Goal: Use online tool/utility: Utilize a website feature to perform a specific function

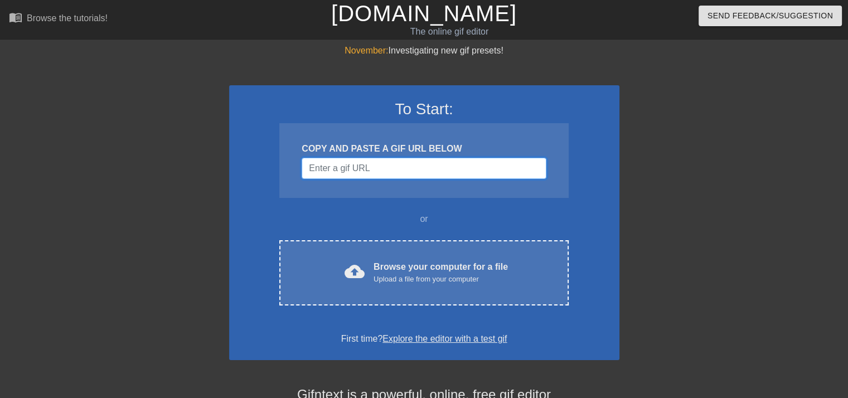
click at [355, 171] on input "Username" at bounding box center [423, 168] width 244 height 21
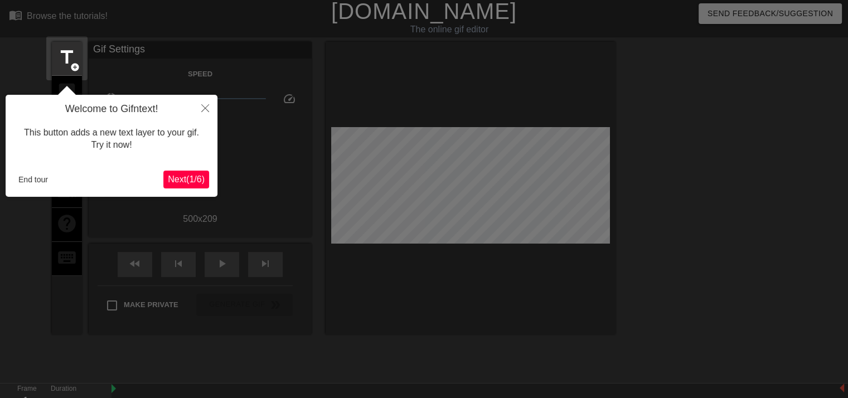
scroll to position [27, 0]
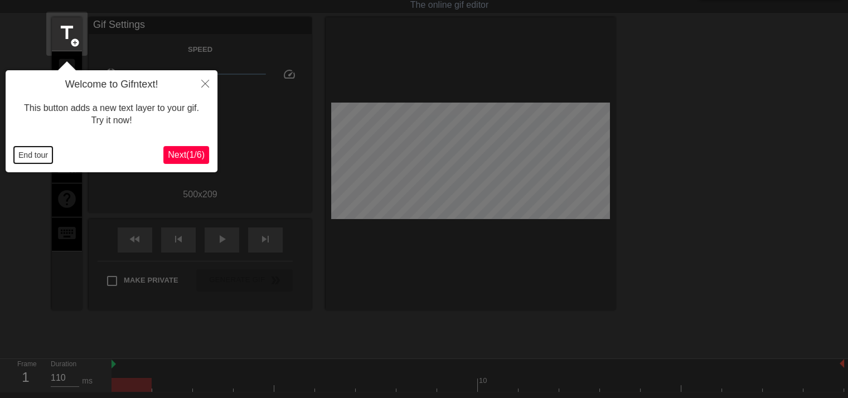
click at [25, 154] on button "End tour" at bounding box center [33, 155] width 38 height 17
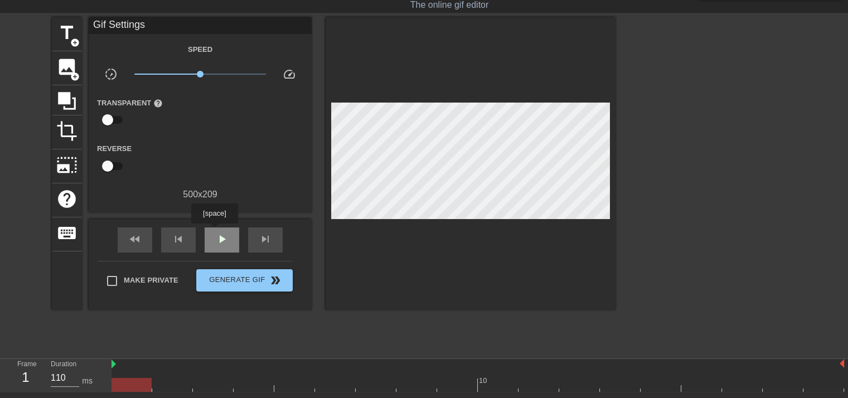
click at [214, 231] on div "play_arrow" at bounding box center [221, 239] width 35 height 25
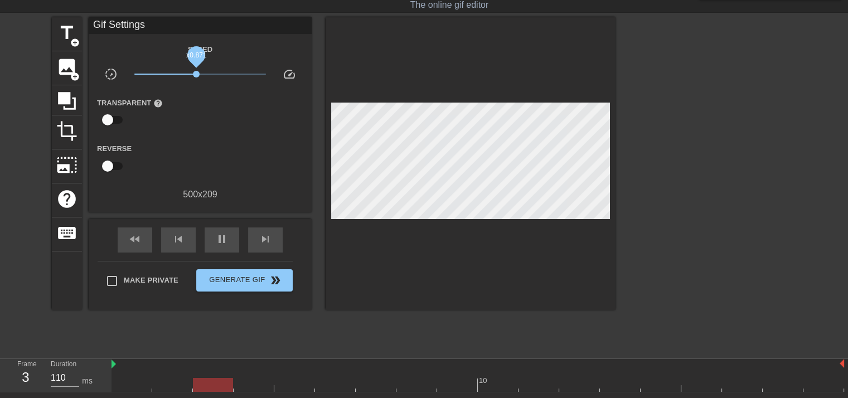
click at [196, 76] on span "x0.871" at bounding box center [196, 74] width 7 height 7
click at [130, 323] on div "title add_circle image add_circle crop photo_size_select_large help keyboard Gi…" at bounding box center [333, 184] width 563 height 334
click at [65, 35] on span "title" at bounding box center [66, 32] width 21 height 21
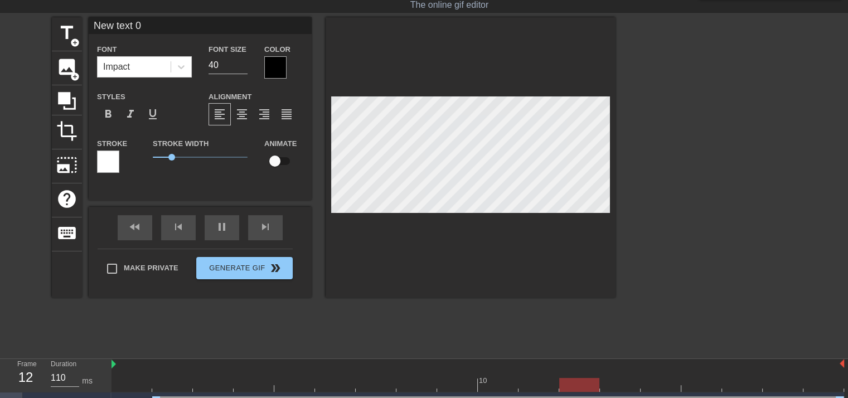
click at [145, 20] on input "New text 0" at bounding box center [200, 25] width 223 height 17
type input "N"
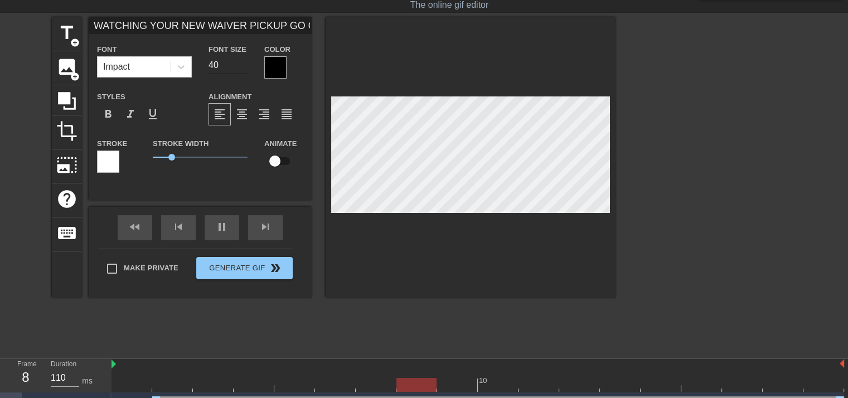
type input "WATCHING YOUR NEW WAIVER PICKUP GO OFF"
click at [243, 69] on input "40" at bounding box center [227, 65] width 39 height 18
click at [243, 67] on input "29" at bounding box center [227, 65] width 39 height 18
click at [243, 67] on input "23" at bounding box center [227, 65] width 39 height 18
click at [243, 67] on input "21" at bounding box center [227, 65] width 39 height 18
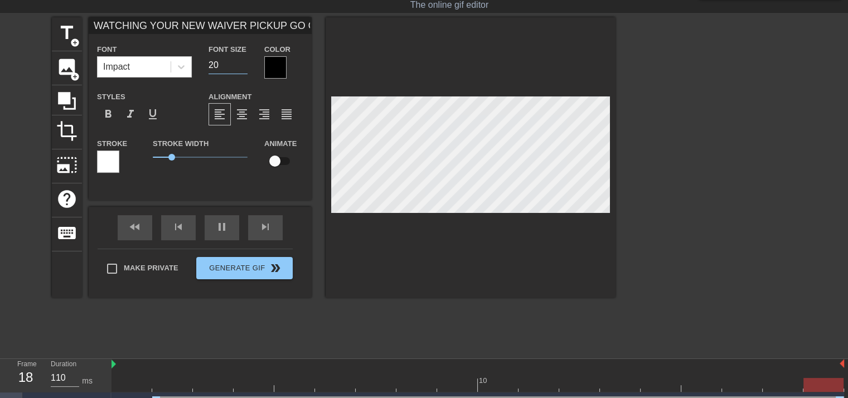
type input "20"
click at [243, 67] on input "20" at bounding box center [227, 65] width 39 height 18
click at [285, 28] on input "WATCHING YOUR NEW WAIVER PICKUP GO OFF" at bounding box center [200, 25] width 223 height 17
click at [306, 27] on input "WATCHING YOUR NEW WAIVER PICKUP GO OFF" at bounding box center [200, 25] width 223 height 17
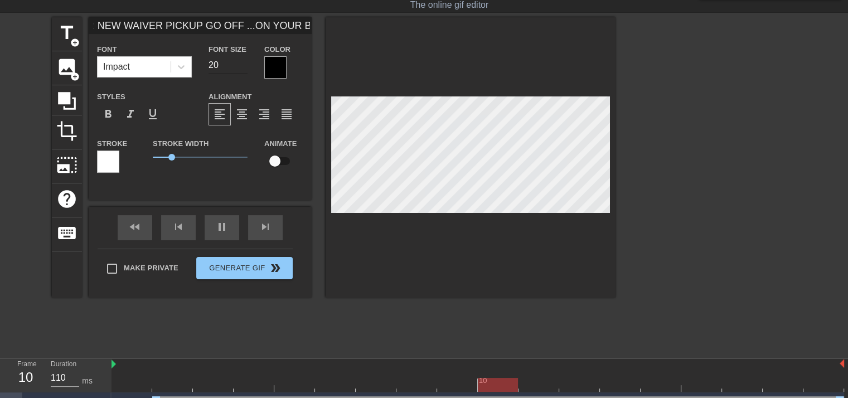
type input "WATCHING YOUR NEW WAIVER PICKUP GO OFF ...ON YOUR BENCH"
type input "19"
click at [246, 65] on input "19" at bounding box center [227, 65] width 39 height 18
click at [165, 155] on span "0.65" at bounding box center [200, 156] width 95 height 13
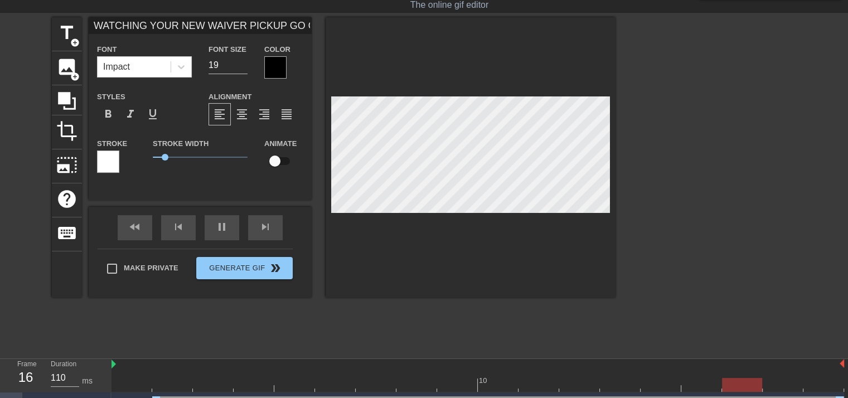
click at [274, 67] on div at bounding box center [275, 67] width 22 height 22
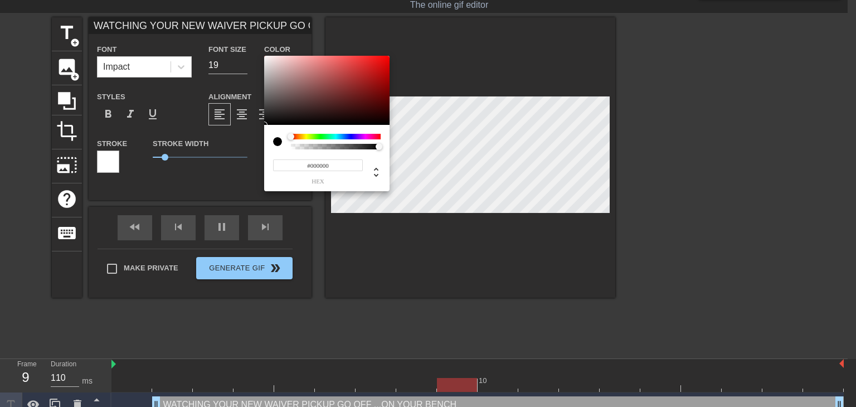
click at [336, 138] on div at bounding box center [336, 142] width 90 height 16
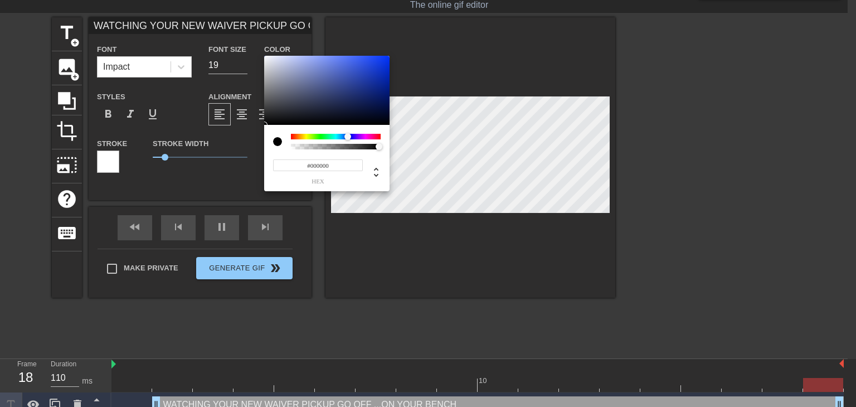
click at [348, 137] on div at bounding box center [347, 136] width 7 height 7
click at [361, 137] on div at bounding box center [336, 137] width 90 height 6
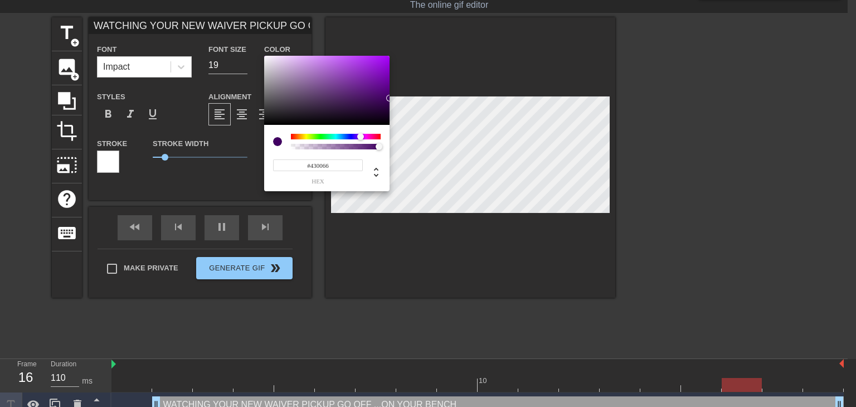
drag, startPoint x: 388, startPoint y: 83, endPoint x: 345, endPoint y: 119, distance: 55.4
click at [395, 96] on div "#430066 hex" at bounding box center [428, 203] width 856 height 407
type input "#440068"
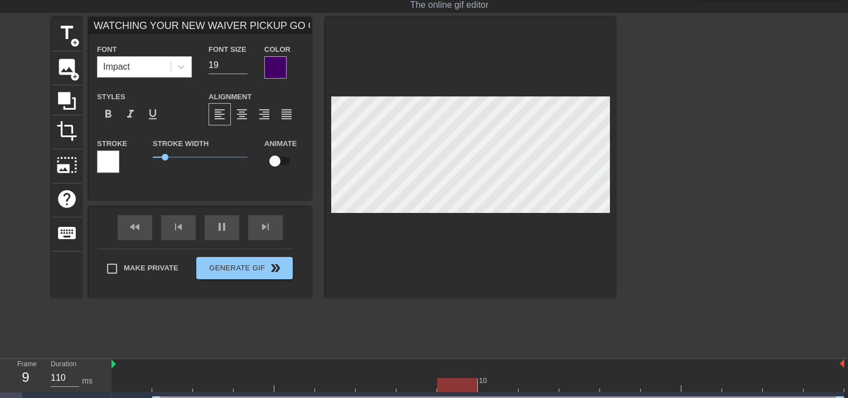
click at [114, 163] on div at bounding box center [108, 161] width 22 height 22
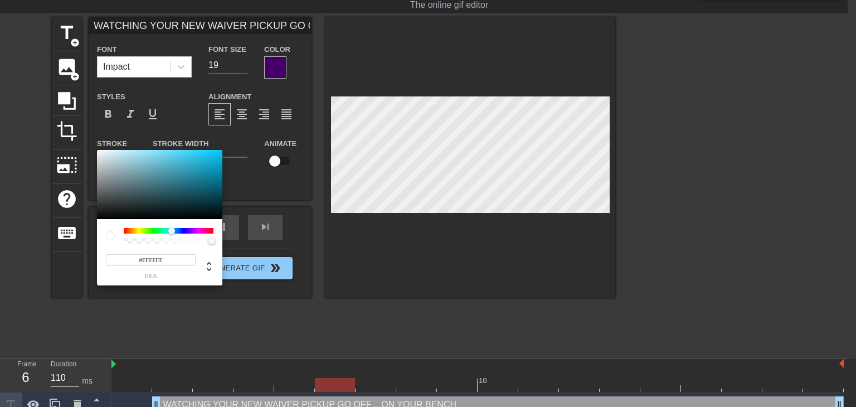
drag, startPoint x: 169, startPoint y: 230, endPoint x: 197, endPoint y: 186, distance: 52.1
click at [172, 231] on div at bounding box center [169, 231] width 90 height 6
type input "#3CD6F9"
drag, startPoint x: 191, startPoint y: 162, endPoint x: 192, endPoint y: 151, distance: 10.6
click at [192, 152] on div at bounding box center [159, 184] width 125 height 69
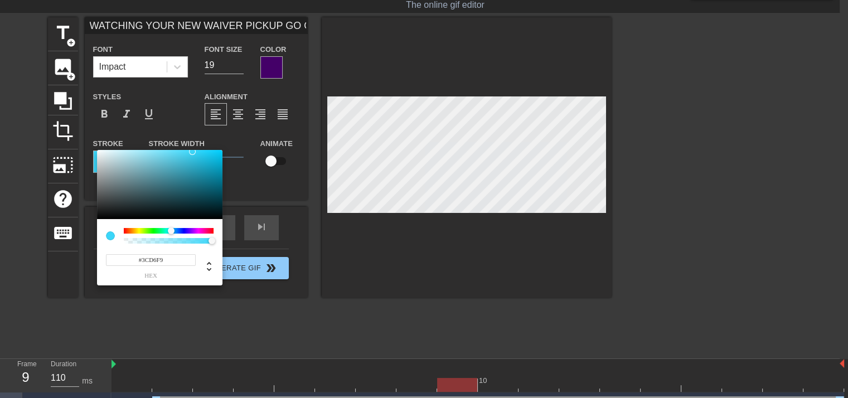
drag, startPoint x: 363, startPoint y: 284, endPoint x: 361, endPoint y: 279, distance: 6.0
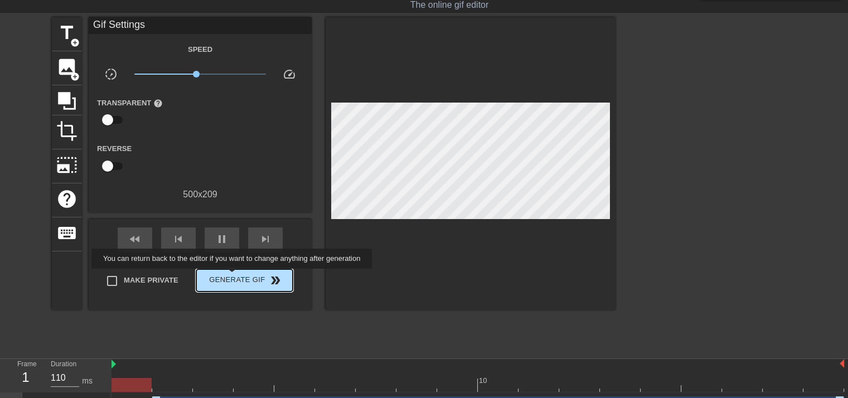
click at [233, 276] on span "Generate Gif double_arrow" at bounding box center [244, 280] width 87 height 13
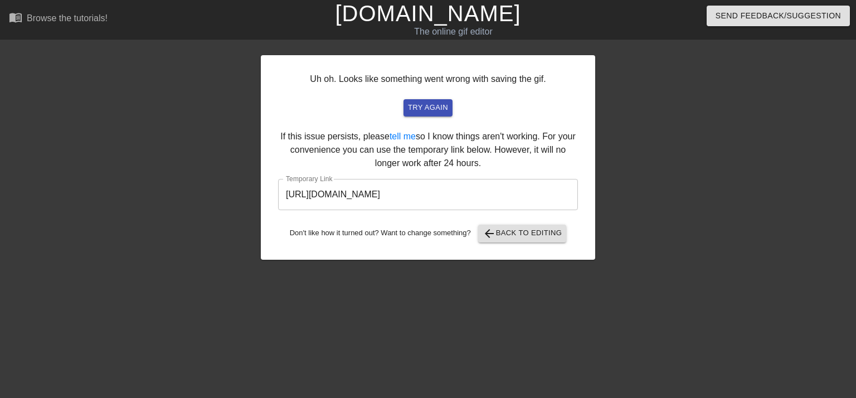
click at [430, 188] on input "https://www.gifntext.com/temp_generations/e1jXoYNq.gif" at bounding box center [428, 194] width 300 height 31
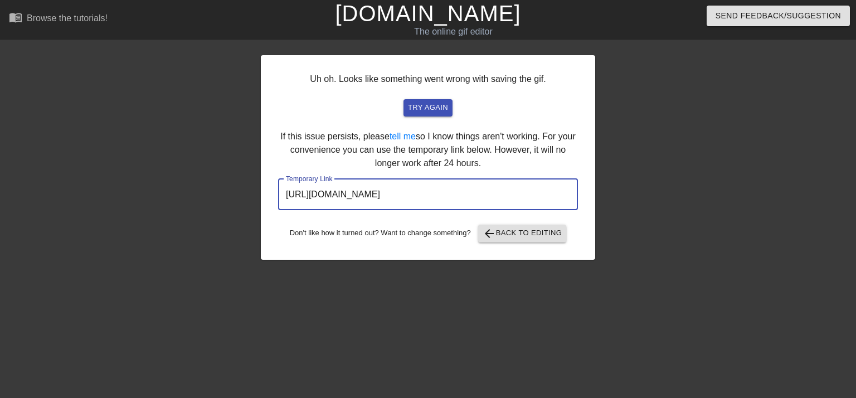
click at [430, 188] on input "https://www.gifntext.com/temp_generations/e1jXoYNq.gif" at bounding box center [428, 194] width 300 height 31
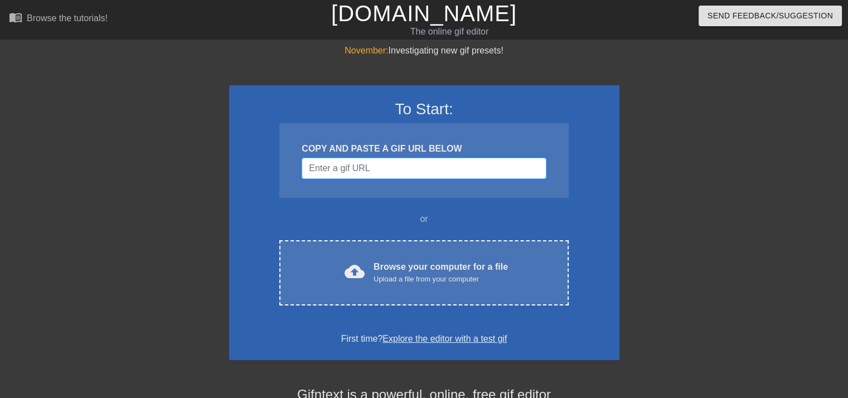
click at [367, 172] on input "Username" at bounding box center [423, 168] width 244 height 21
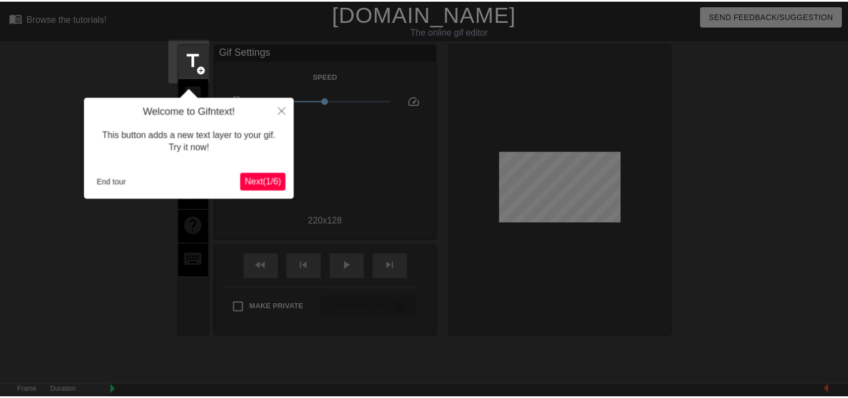
scroll to position [27, 0]
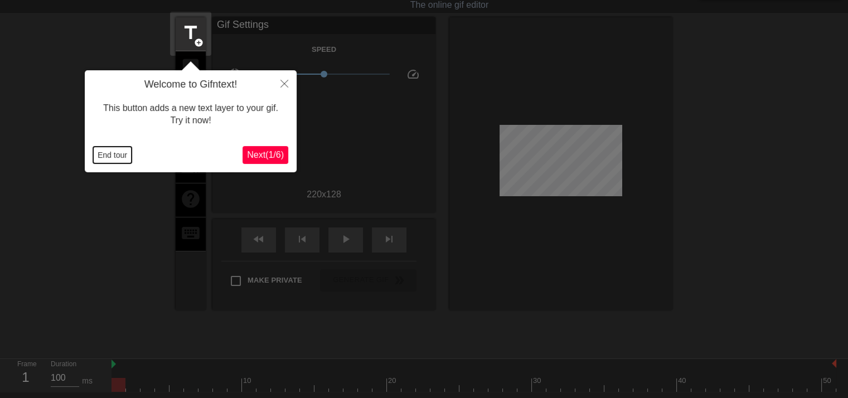
click at [106, 163] on button "End tour" at bounding box center [112, 155] width 38 height 17
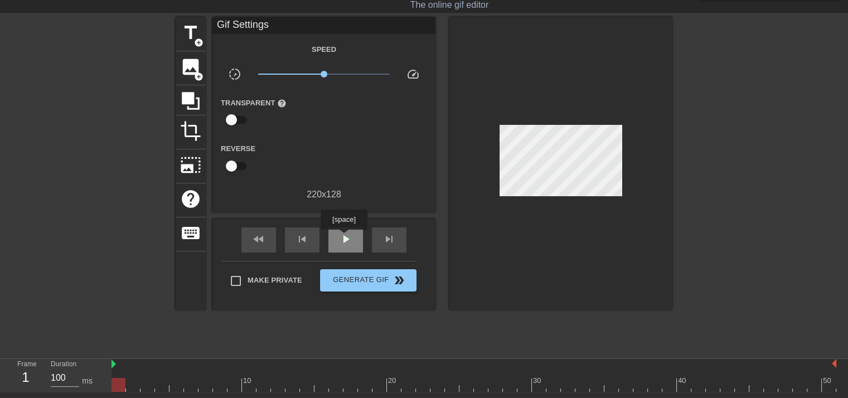
click at [343, 237] on span "play_arrow" at bounding box center [345, 238] width 13 height 13
click at [197, 40] on span "add_circle" at bounding box center [198, 42] width 9 height 9
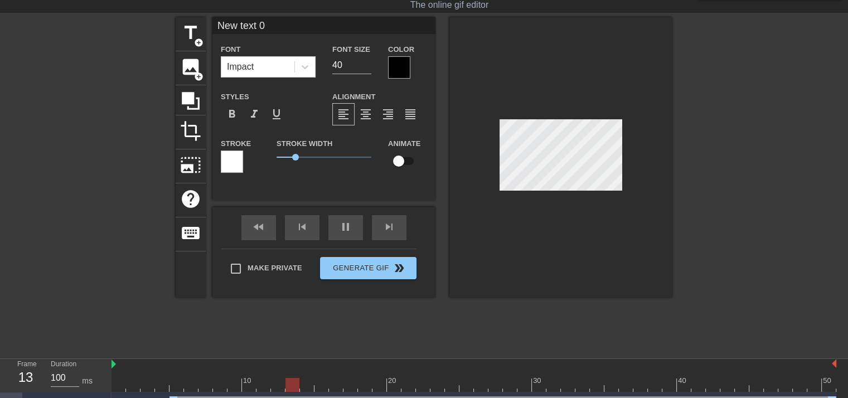
click at [267, 25] on input "New text 0" at bounding box center [323, 25] width 223 height 17
type input "E"
type input "T"
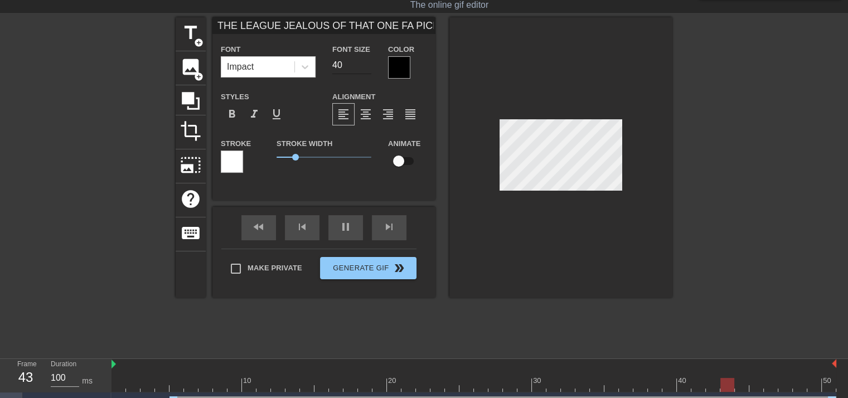
type input "THE LEAGUE JEALOUS OF THAT ONE FA PICKUP"
click at [366, 67] on input "19" at bounding box center [351, 65] width 39 height 18
click at [366, 67] on input "18" at bounding box center [351, 65] width 39 height 18
click at [366, 67] on input "17" at bounding box center [351, 65] width 39 height 18
click at [366, 67] on input "16" at bounding box center [351, 65] width 39 height 18
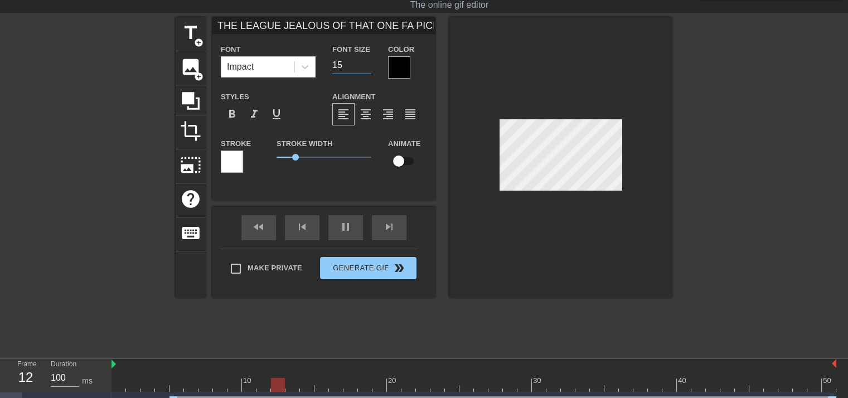
click at [366, 67] on input "15" at bounding box center [351, 65] width 39 height 18
click at [366, 67] on input "14" at bounding box center [351, 65] width 39 height 18
click at [366, 67] on input "13" at bounding box center [351, 65] width 39 height 18
type input "12"
click at [366, 67] on input "12" at bounding box center [351, 65] width 39 height 18
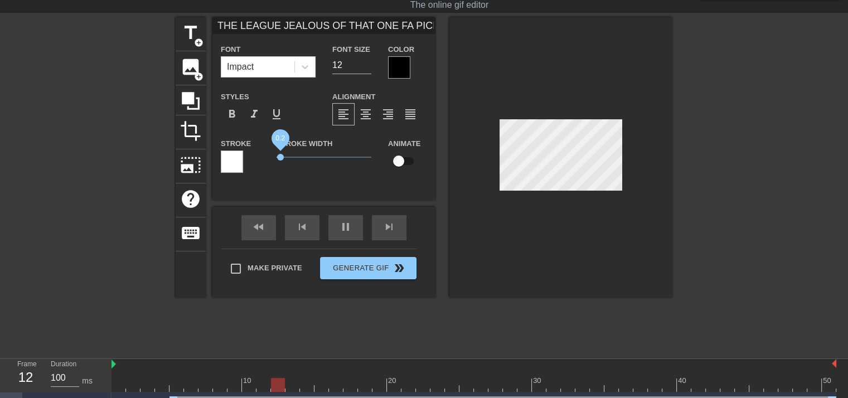
drag, startPoint x: 294, startPoint y: 154, endPoint x: 348, endPoint y: 128, distance: 59.3
click at [280, 159] on span "0.2" at bounding box center [280, 157] width 7 height 7
click at [401, 69] on div at bounding box center [399, 67] width 22 height 22
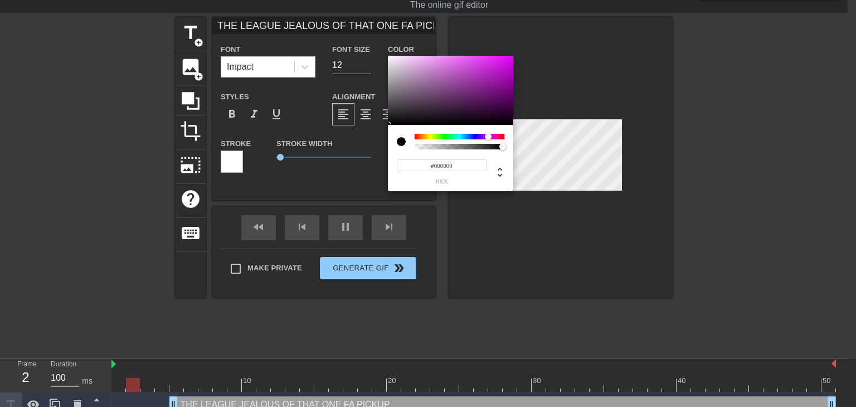
drag, startPoint x: 483, startPoint y: 133, endPoint x: 504, endPoint y: 108, distance: 32.9
click at [488, 134] on div at bounding box center [460, 137] width 90 height 6
type input "#9E00B0"
drag, startPoint x: 502, startPoint y: 92, endPoint x: 515, endPoint y: 77, distance: 20.1
click at [515, 77] on div "#9E00B0 hex" at bounding box center [428, 203] width 856 height 407
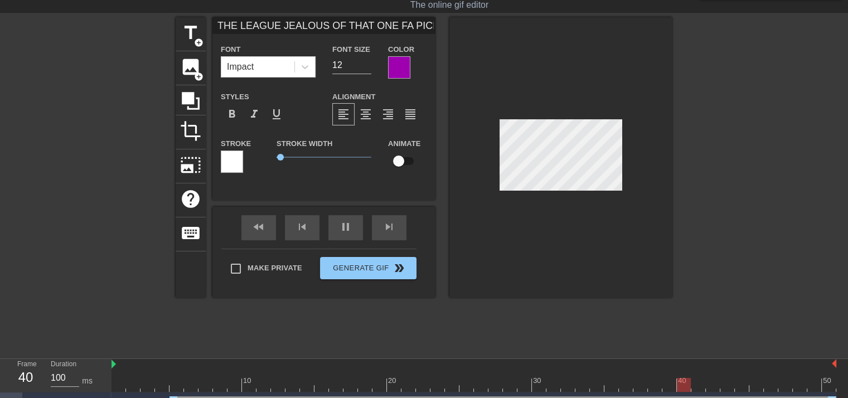
click at [542, 228] on div at bounding box center [560, 157] width 223 height 280
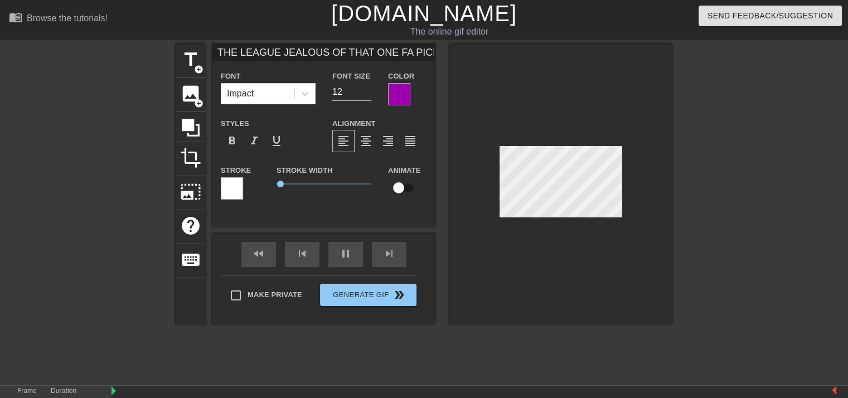
drag, startPoint x: 426, startPoint y: 27, endPoint x: 276, endPoint y: 46, distance: 151.1
click at [276, 46] on input "THE LEAGUE JEALOUS OF THAT ONE FA PICKUP" at bounding box center [323, 52] width 223 height 17
type input "THE LEAGUE WATCHING THAT ONE HOT FA PICKUP"
type input "11"
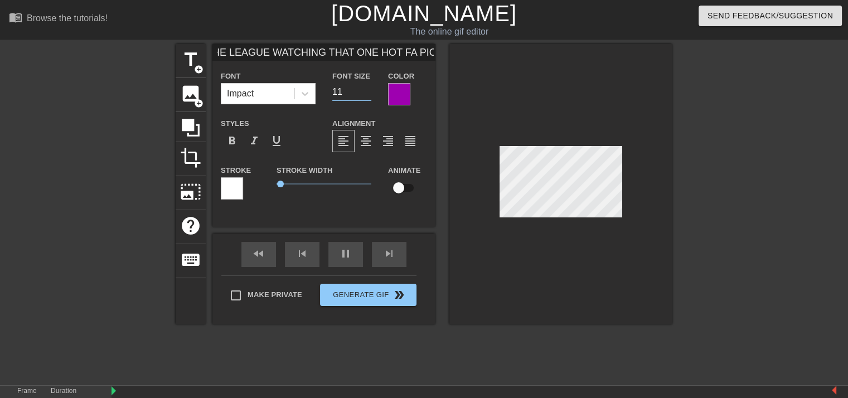
click at [366, 94] on input "11" at bounding box center [351, 92] width 39 height 18
click at [550, 261] on div at bounding box center [560, 184] width 223 height 280
click at [534, 250] on div at bounding box center [560, 184] width 223 height 280
click at [235, 188] on div at bounding box center [232, 188] width 22 height 22
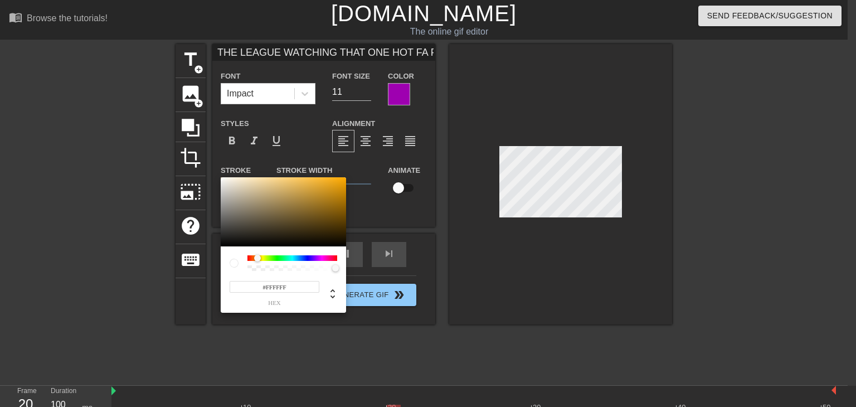
click at [257, 259] on div at bounding box center [292, 258] width 90 height 6
type input "#FFB82E"
drag, startPoint x: 337, startPoint y: 192, endPoint x: 323, endPoint y: 169, distance: 27.0
click at [323, 169] on div "#FFB82E hex" at bounding box center [428, 203] width 856 height 407
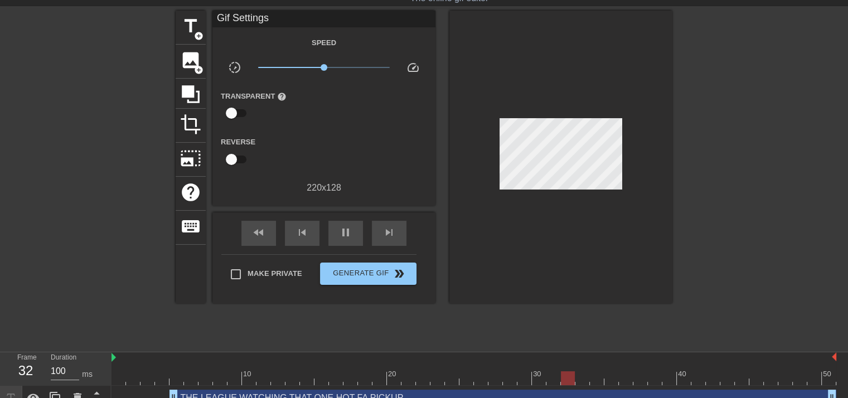
scroll to position [48, 0]
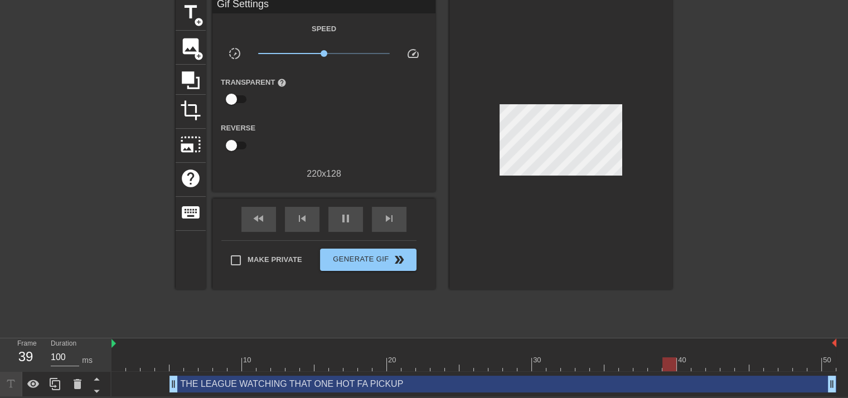
click at [305, 381] on div "THE LEAGUE WATCHING THAT ONE HOT FA PICKUP drag_handle drag_handle" at bounding box center [502, 384] width 666 height 17
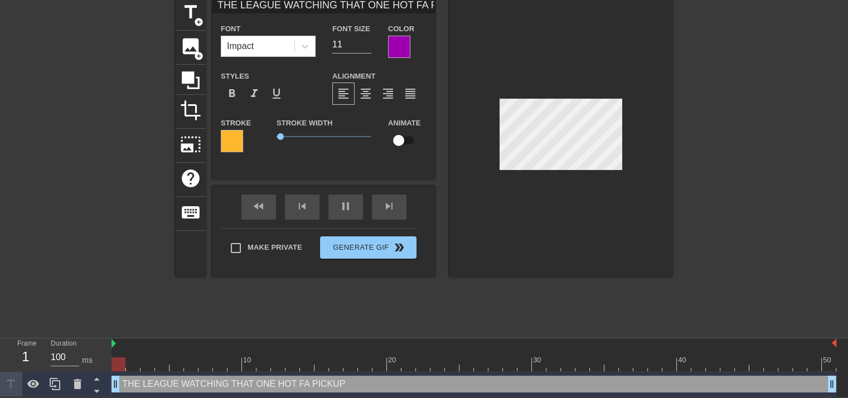
drag, startPoint x: 173, startPoint y: 382, endPoint x: 115, endPoint y: 363, distance: 60.3
click at [105, 364] on div "Frame 1 Duration 100 ms 10 20 30 40 50 THE LEAGUE WATCHING THAT ONE HOT FA PICK…" at bounding box center [424, 367] width 848 height 59
click at [283, 134] on span "0.35" at bounding box center [283, 136] width 7 height 7
click at [557, 213] on div at bounding box center [560, 137] width 223 height 280
click at [238, 146] on div at bounding box center [232, 141] width 22 height 22
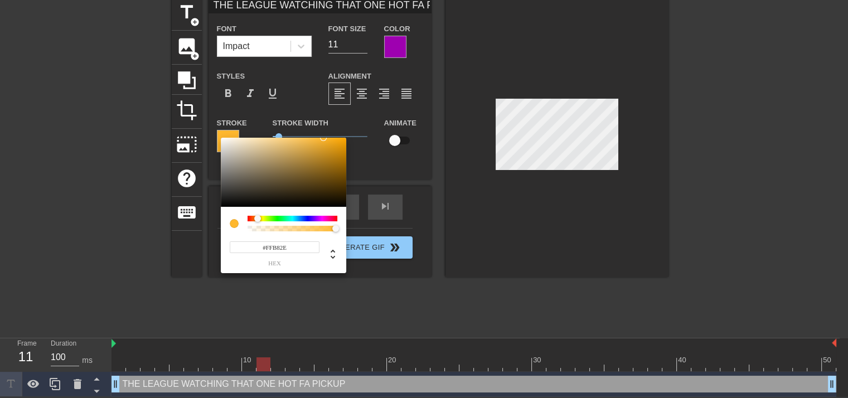
scroll to position [40, 0]
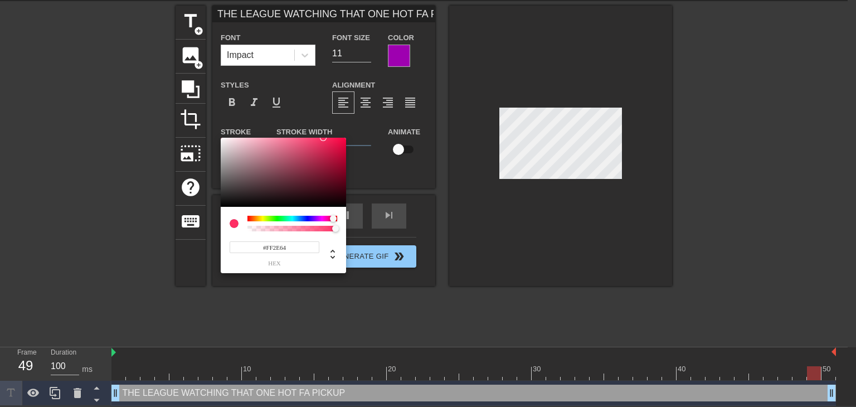
drag, startPoint x: 324, startPoint y: 217, endPoint x: 333, endPoint y: 211, distance: 10.8
click at [333, 213] on div "#FF2E64 hex" at bounding box center [283, 240] width 125 height 66
type input "#FF0044"
drag, startPoint x: 340, startPoint y: 152, endPoint x: 352, endPoint y: 137, distance: 19.5
click at [352, 137] on div "#FF0044 hex" at bounding box center [428, 203] width 856 height 407
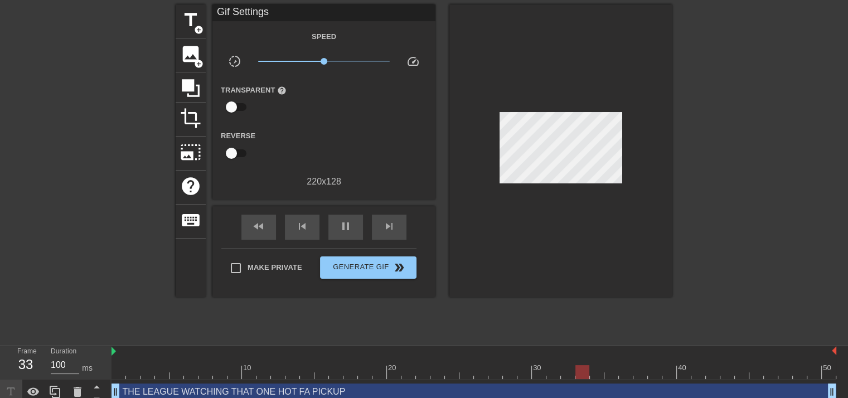
click at [399, 388] on div "THE LEAGUE WATCHING THAT ONE HOT FA PICKUP drag_handle drag_handle" at bounding box center [473, 391] width 724 height 17
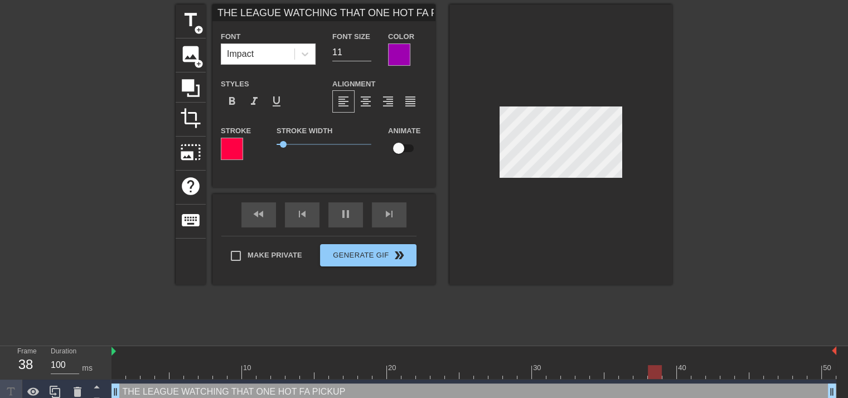
click at [401, 56] on div at bounding box center [399, 54] width 22 height 22
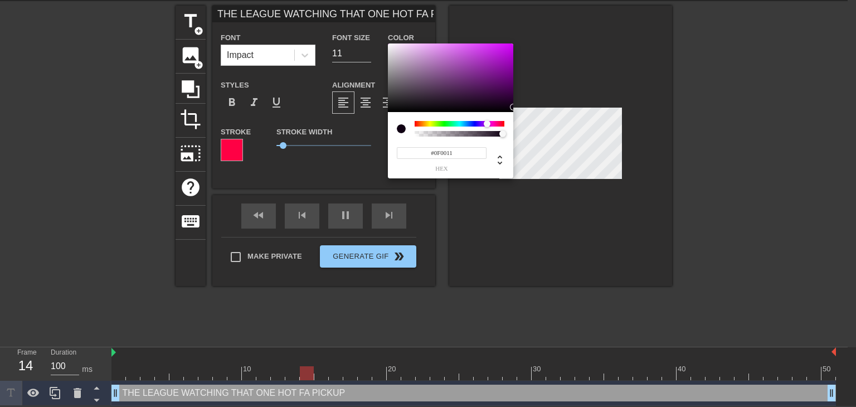
type input "#0E000F"
drag, startPoint x: 500, startPoint y: 83, endPoint x: 517, endPoint y: 108, distance: 29.8
click at [517, 108] on div "#0E000F hex" at bounding box center [428, 203] width 856 height 407
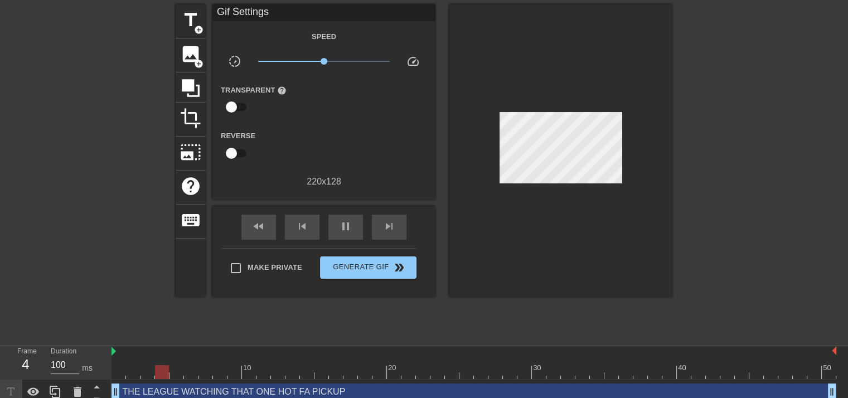
click at [318, 387] on div "THE LEAGUE WATCHING THAT ONE HOT FA PICKUP drag_handle drag_handle" at bounding box center [473, 391] width 724 height 17
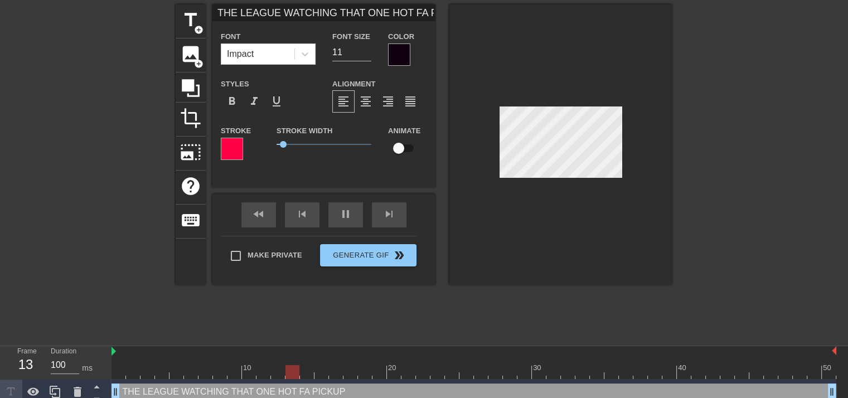
click at [406, 54] on div at bounding box center [399, 54] width 22 height 22
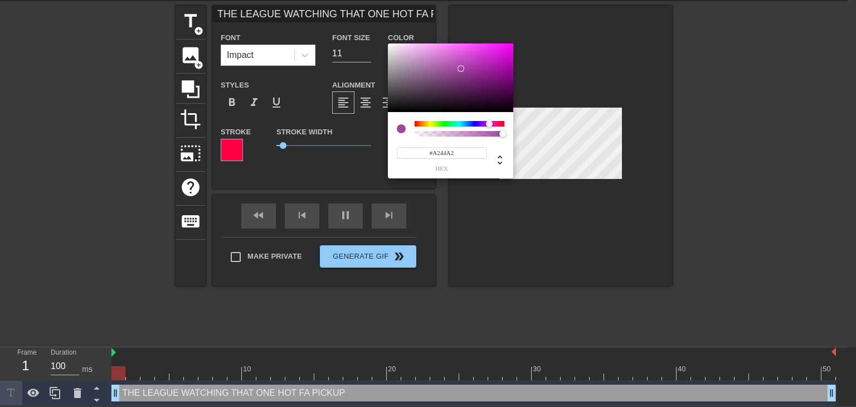
drag, startPoint x: 407, startPoint y: 85, endPoint x: 461, endPoint y: 69, distance: 56.0
click at [461, 69] on div at bounding box center [450, 77] width 125 height 69
click at [508, 87] on div at bounding box center [507, 87] width 7 height 7
click at [511, 87] on div at bounding box center [511, 87] width 7 height 7
type input "#2E002E"
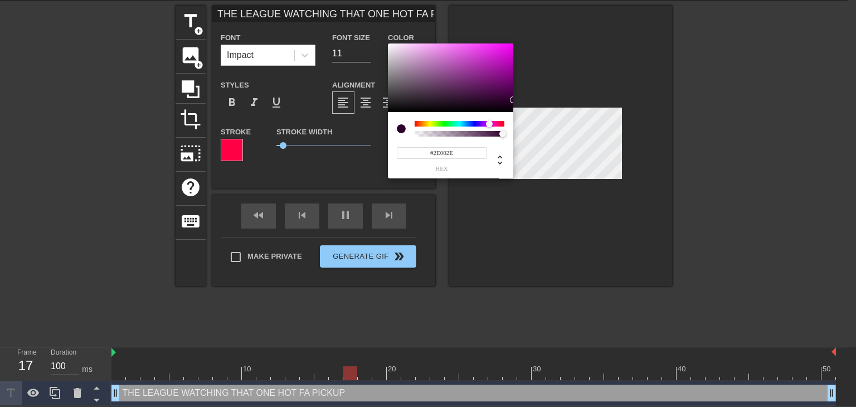
drag, startPoint x: 507, startPoint y: 94, endPoint x: 513, endPoint y: 100, distance: 8.3
click at [513, 100] on div "#2E002E hex" at bounding box center [428, 203] width 856 height 407
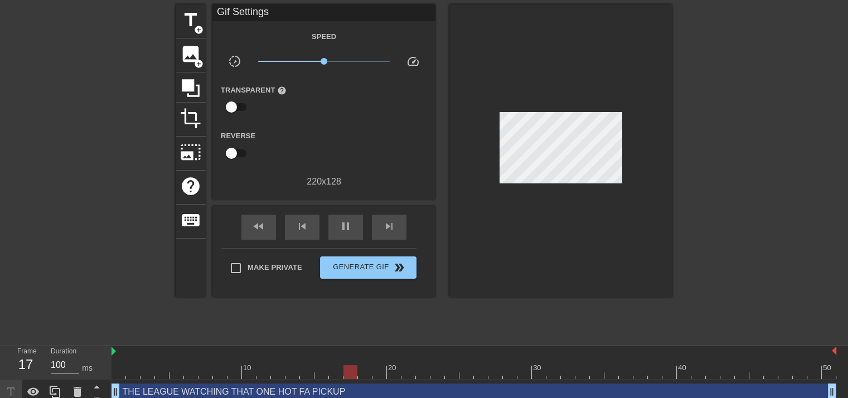
click at [251, 388] on div "THE LEAGUE WATCHING THAT ONE HOT FA PICKUP drag_handle drag_handle" at bounding box center [473, 391] width 724 height 17
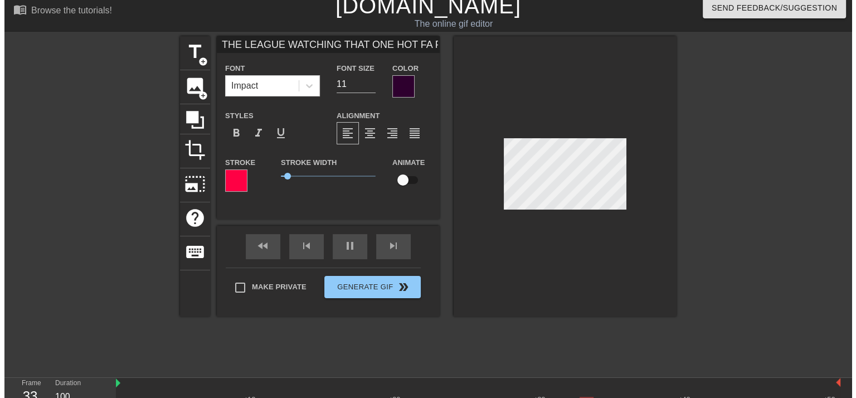
scroll to position [0, 0]
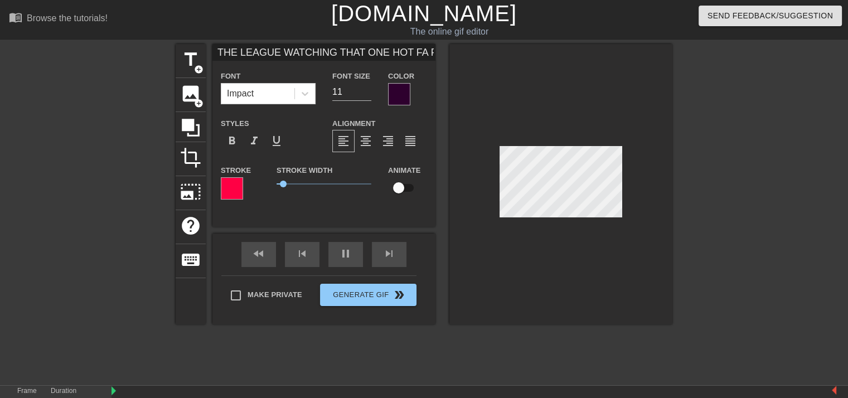
drag, startPoint x: 276, startPoint y: 12, endPoint x: 204, endPoint y: 40, distance: 77.3
click at [204, 40] on div "menu_book Browse the tutorials! Gifntext.com The online gif editor Send Feedbac…" at bounding box center [424, 222] width 848 height 444
click at [400, 53] on input "WATCHING THAT ONE HOT FA PICKUP" at bounding box center [323, 52] width 223 height 17
type input "WATCHING THAT ONE HOT FA PICKUP GO OFF"
click at [591, 274] on div at bounding box center [560, 184] width 223 height 280
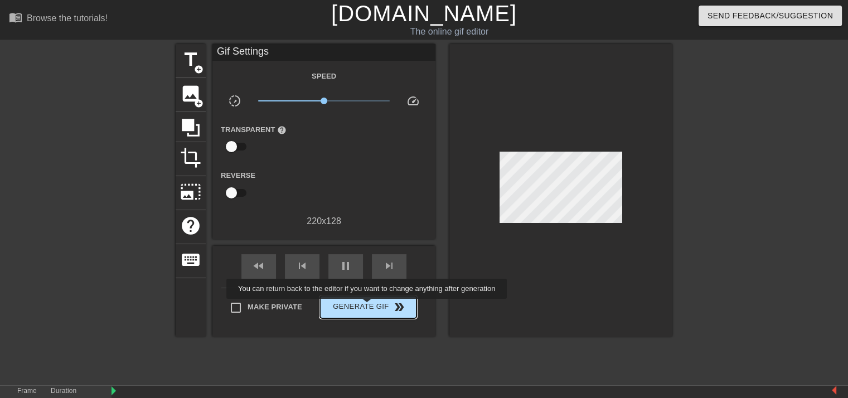
click at [368, 306] on span "Generate Gif double_arrow" at bounding box center [367, 306] width 87 height 13
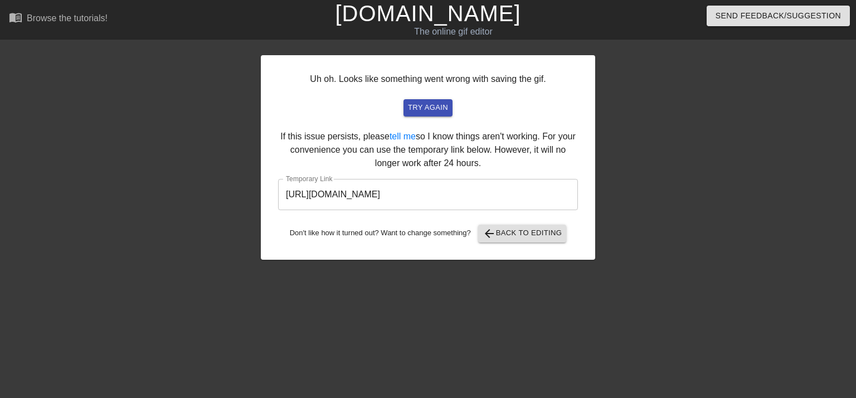
click at [423, 179] on input "https://www.gifntext.com/temp_generations/AzTCH3Rh.gif" at bounding box center [428, 194] width 300 height 31
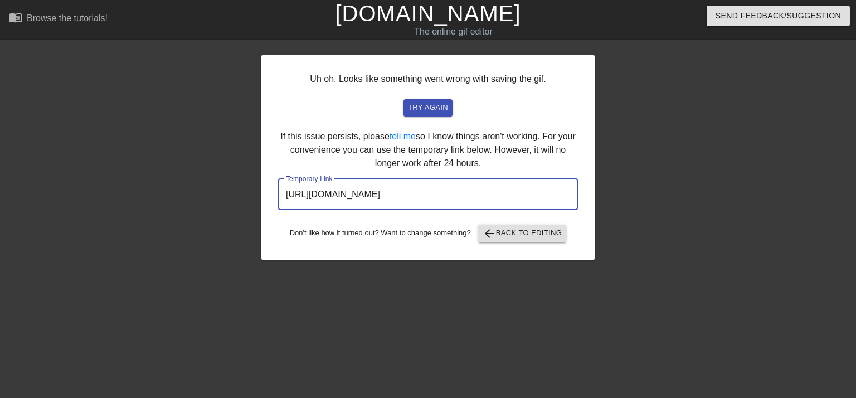
click at [423, 179] on input "https://www.gifntext.com/temp_generations/AzTCH3Rh.gif" at bounding box center [428, 194] width 300 height 31
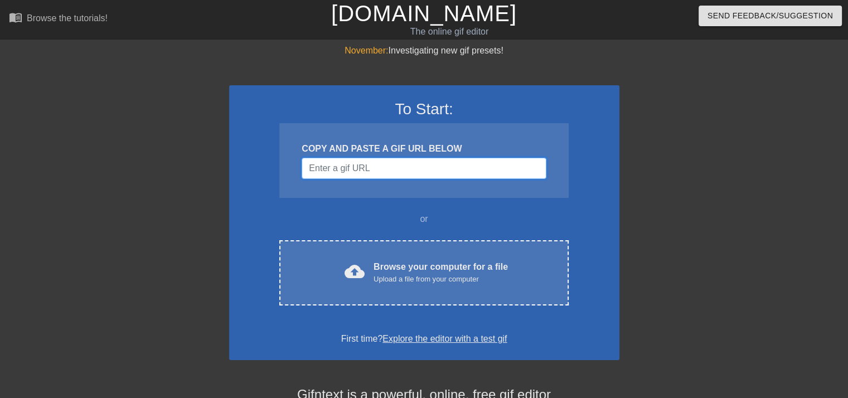
click at [407, 170] on input "Username" at bounding box center [423, 168] width 244 height 21
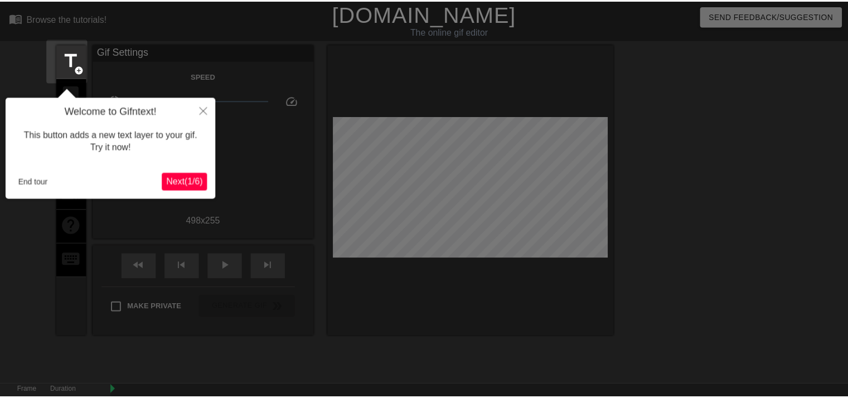
scroll to position [27, 0]
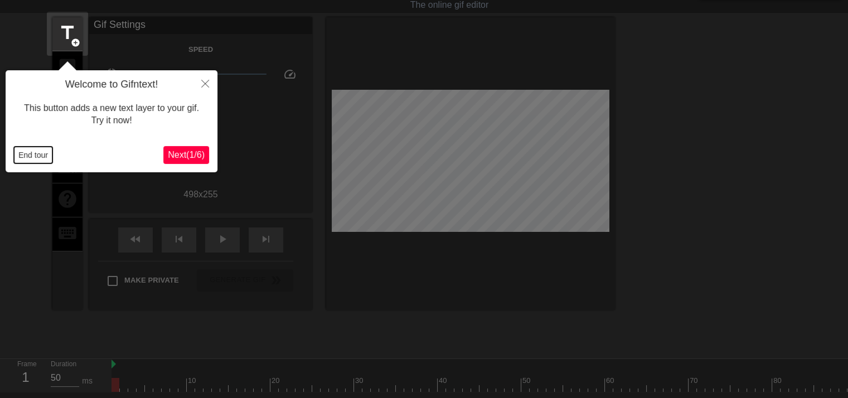
click at [27, 160] on button "End tour" at bounding box center [33, 155] width 38 height 17
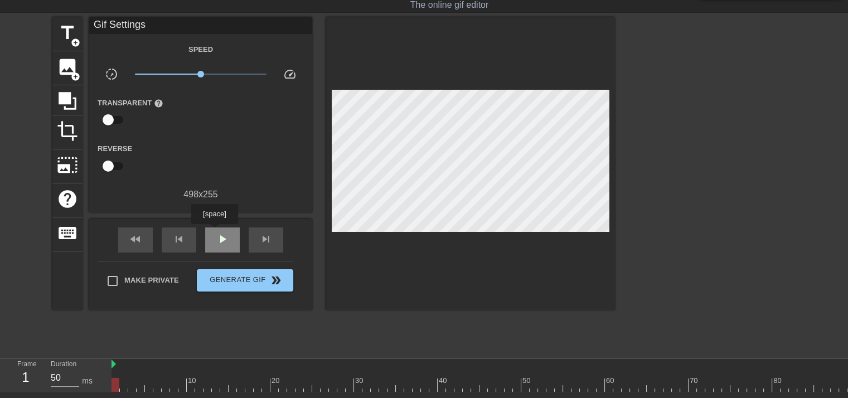
click at [214, 232] on div "play_arrow" at bounding box center [222, 239] width 35 height 25
click at [223, 239] on span "pause" at bounding box center [222, 238] width 13 height 13
click at [68, 39] on span "title" at bounding box center [67, 32] width 21 height 21
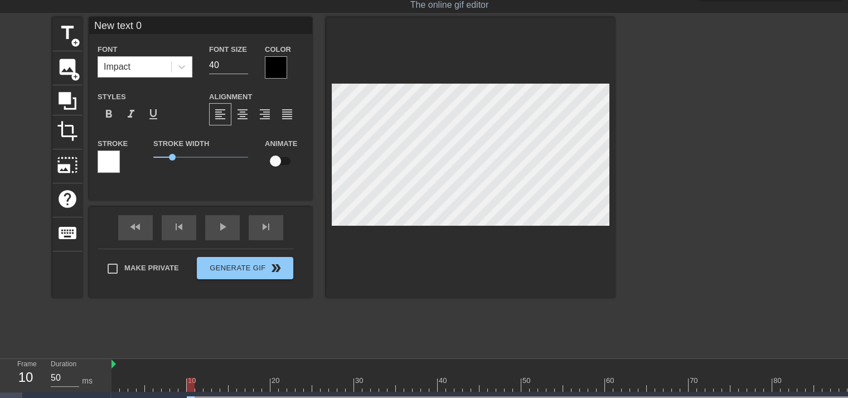
click at [155, 25] on input "New text 0" at bounding box center [200, 25] width 223 height 17
type input "i"
type input "INJURIES"
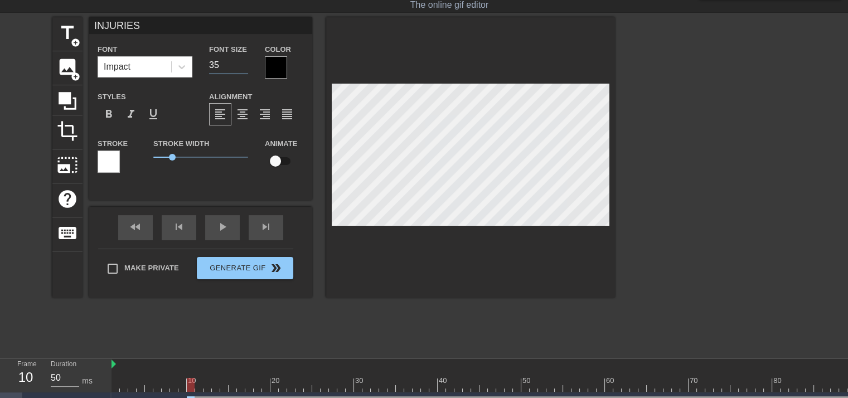
type input "35"
click at [242, 67] on input "35" at bounding box center [228, 65] width 39 height 18
click at [267, 71] on div at bounding box center [276, 67] width 22 height 22
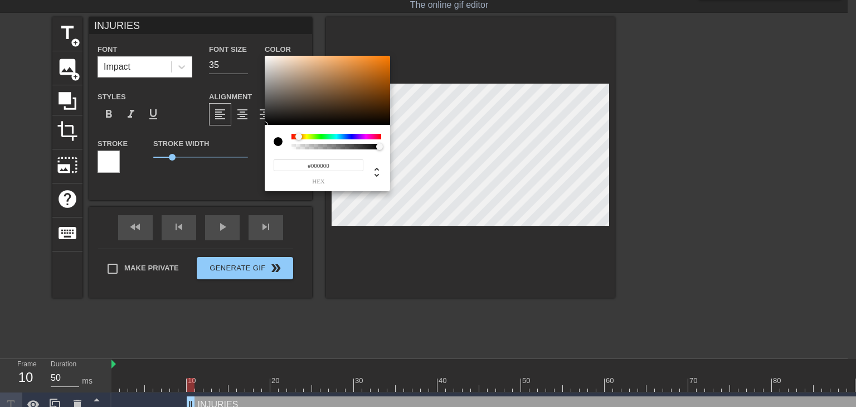
click at [299, 140] on div at bounding box center [336, 142] width 90 height 16
type input "#93755B"
drag, startPoint x: 301, startPoint y: 96, endPoint x: 313, endPoint y: 85, distance: 15.8
click at [313, 85] on div at bounding box center [327, 90] width 125 height 69
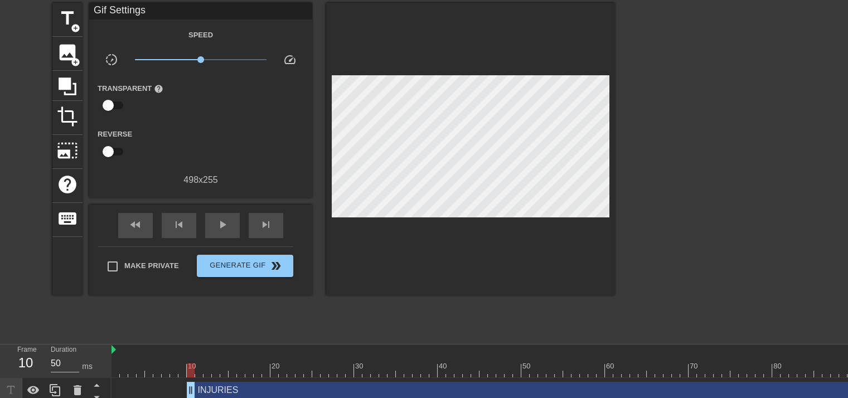
scroll to position [54, 0]
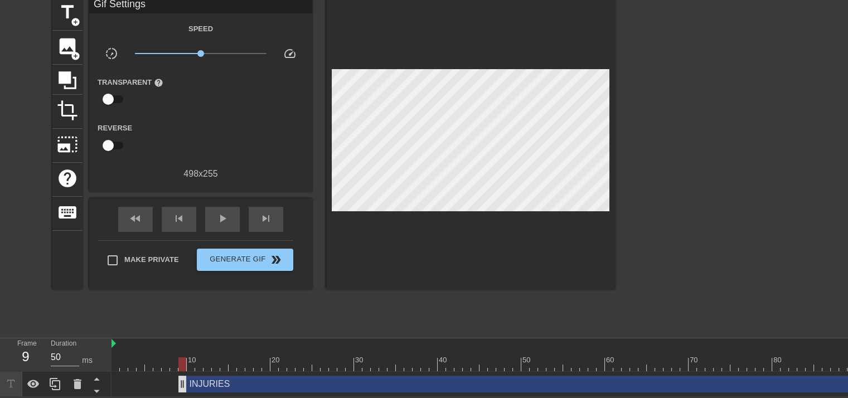
drag, startPoint x: 189, startPoint y: 375, endPoint x: 178, endPoint y: 376, distance: 11.2
click at [237, 377] on div "INJURIES drag_handle drag_handle" at bounding box center [642, 384] width 928 height 17
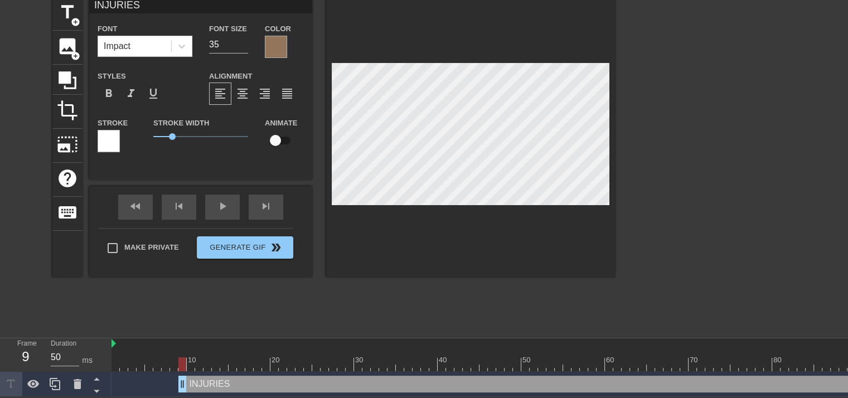
click at [279, 131] on input "checkbox" at bounding box center [275, 140] width 64 height 21
checkbox input "true"
click at [108, 132] on div at bounding box center [109, 141] width 22 height 22
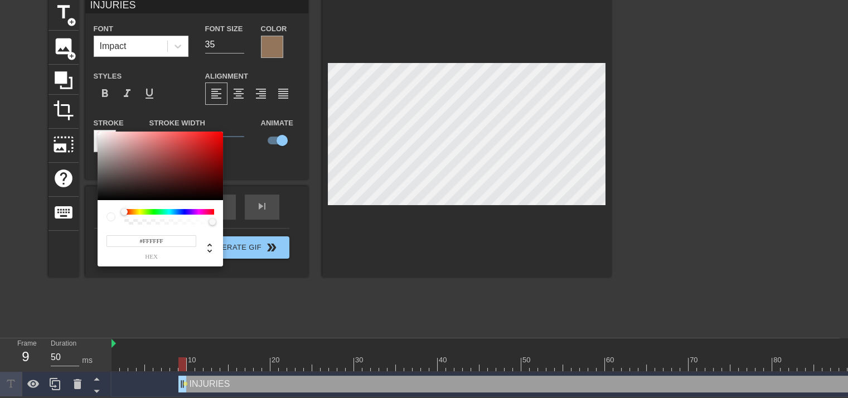
scroll to position [46, 0]
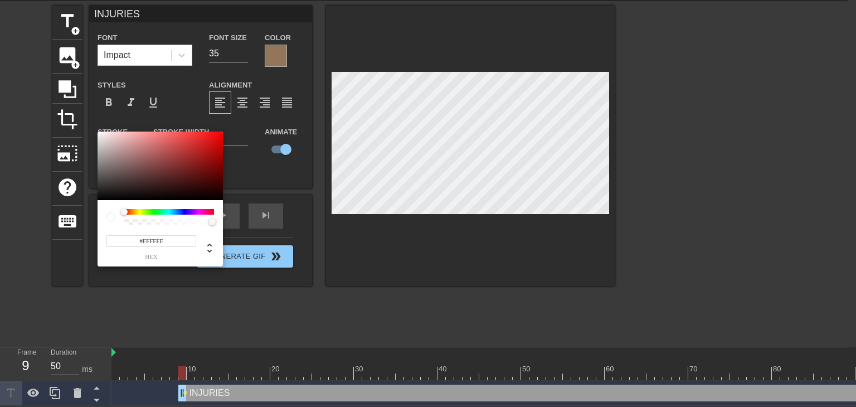
click at [134, 213] on div at bounding box center [169, 212] width 90 height 6
click at [132, 210] on div at bounding box center [169, 212] width 90 height 6
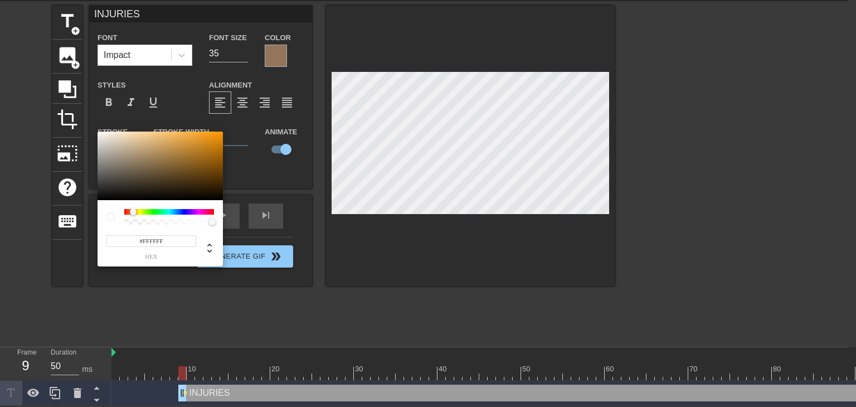
drag, startPoint x: 124, startPoint y: 212, endPoint x: 133, endPoint y: 213, distance: 9.0
click at [133, 213] on div at bounding box center [133, 211] width 7 height 7
type input "#4E422D"
drag, startPoint x: 136, startPoint y: 180, endPoint x: 150, endPoint y: 179, distance: 14.0
click at [150, 179] on div at bounding box center [160, 166] width 125 height 69
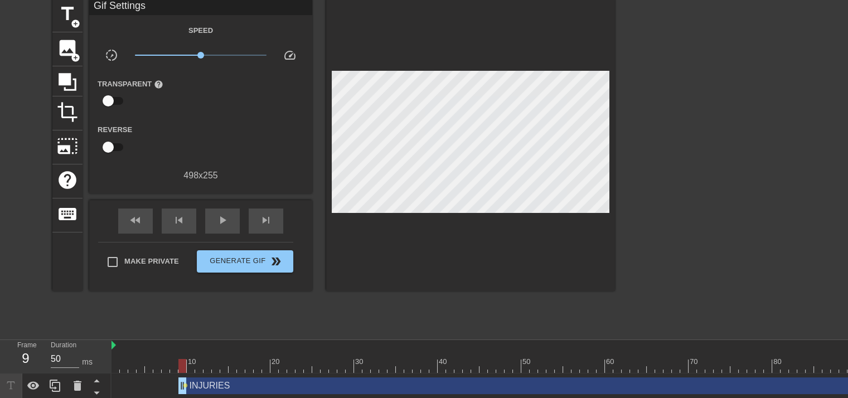
click at [211, 388] on div "INJURIES drag_handle drag_handle" at bounding box center [642, 385] width 928 height 17
click at [196, 317] on div "title add_circle image add_circle crop photo_size_select_large help keyboard Gi…" at bounding box center [333, 165] width 562 height 334
click at [68, 14] on span "title" at bounding box center [67, 13] width 21 height 21
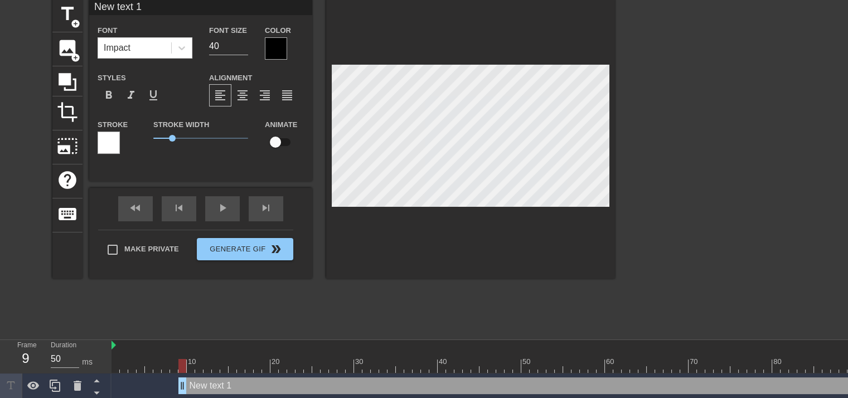
click at [115, 5] on input "New text 1" at bounding box center [200, 6] width 223 height 17
type input "YOUR LINEUP"
click at [243, 50] on input "31" at bounding box center [228, 46] width 39 height 18
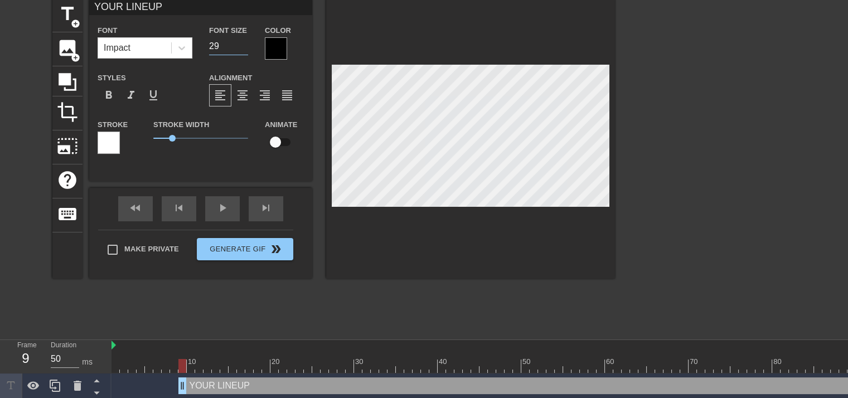
click at [241, 45] on input "29" at bounding box center [228, 46] width 39 height 18
click at [243, 47] on input "28" at bounding box center [228, 46] width 39 height 18
click at [244, 48] on input "27" at bounding box center [228, 46] width 39 height 18
click at [244, 48] on input "26" at bounding box center [228, 46] width 39 height 18
click at [244, 48] on input "25" at bounding box center [228, 46] width 39 height 18
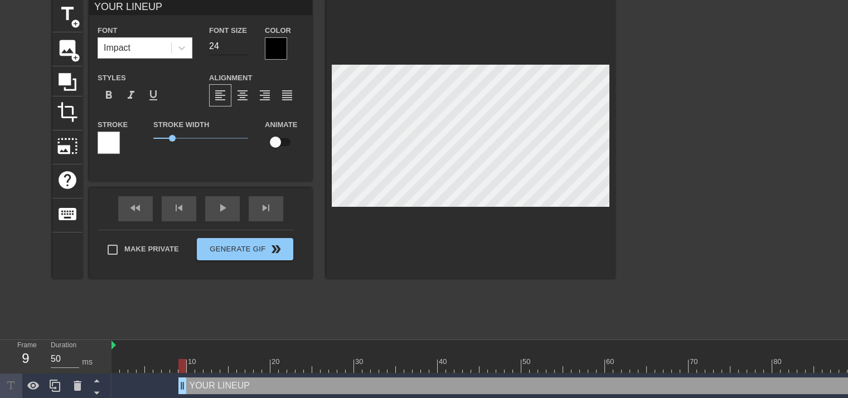
click at [245, 48] on input "24" at bounding box center [228, 46] width 39 height 18
click at [245, 48] on input "23" at bounding box center [228, 46] width 39 height 18
type input "22"
click at [245, 48] on input "22" at bounding box center [228, 46] width 39 height 18
click at [280, 51] on div at bounding box center [276, 48] width 22 height 22
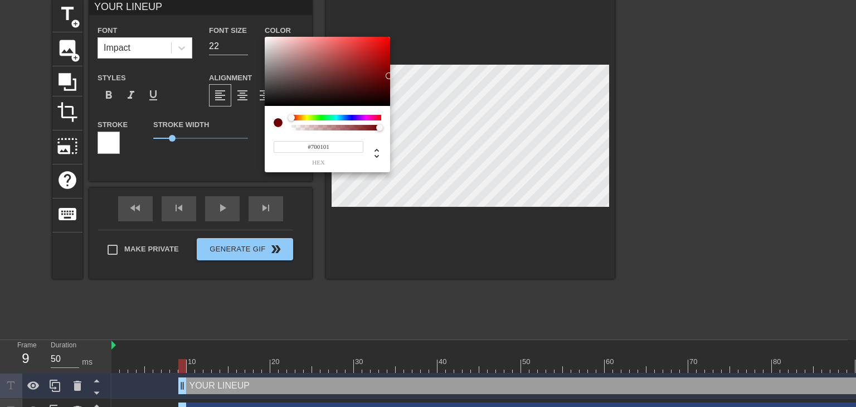
type input "#720101"
drag, startPoint x: 379, startPoint y: 76, endPoint x: 389, endPoint y: 75, distance: 10.6
click at [389, 75] on div at bounding box center [327, 71] width 125 height 69
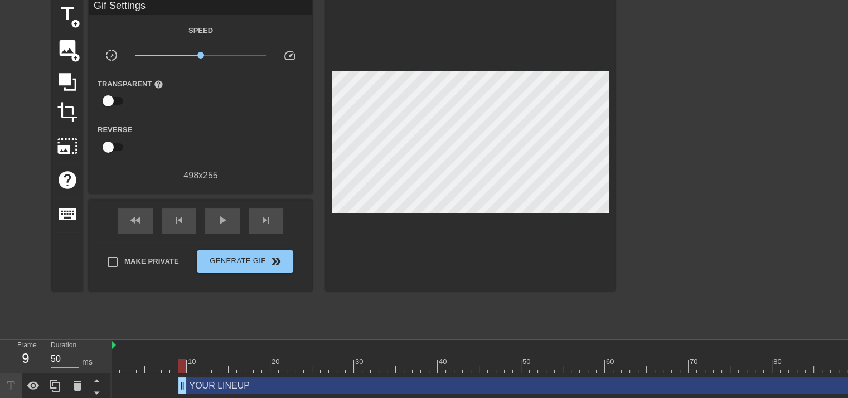
click at [206, 384] on div "YOUR LINEUP drag_handle drag_handle" at bounding box center [642, 385] width 928 height 17
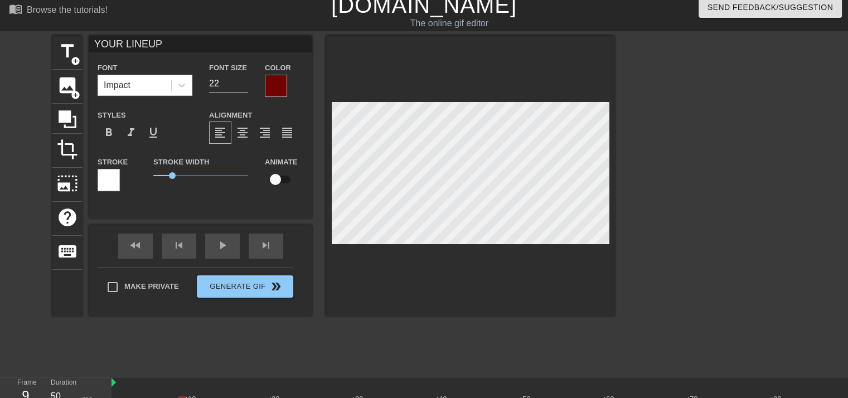
scroll to position [0, 0]
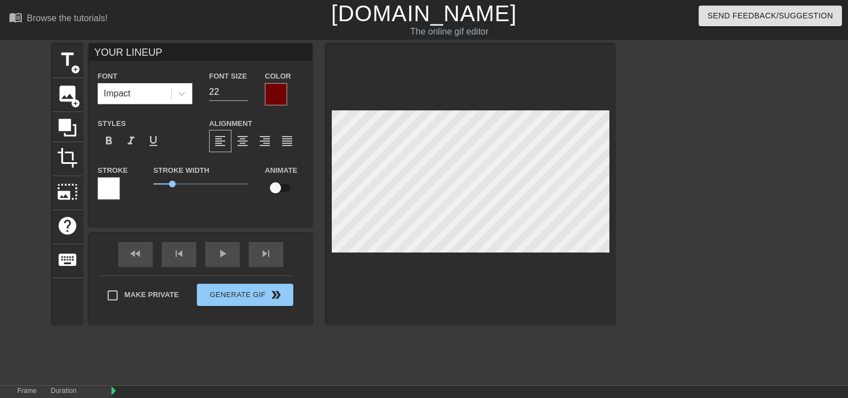
click at [111, 182] on div at bounding box center [109, 188] width 22 height 22
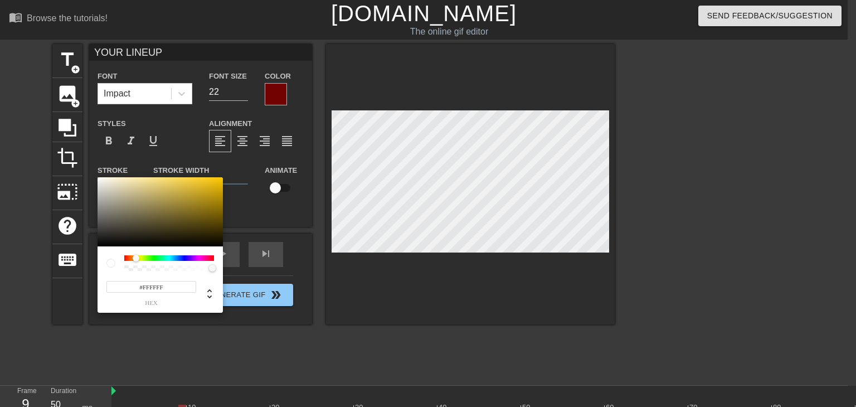
click at [136, 259] on div at bounding box center [169, 258] width 90 height 6
type input "#967700"
drag, startPoint x: 219, startPoint y: 203, endPoint x: 227, endPoint y: 206, distance: 8.7
click at [227, 206] on div "#967700 hex" at bounding box center [428, 203] width 856 height 407
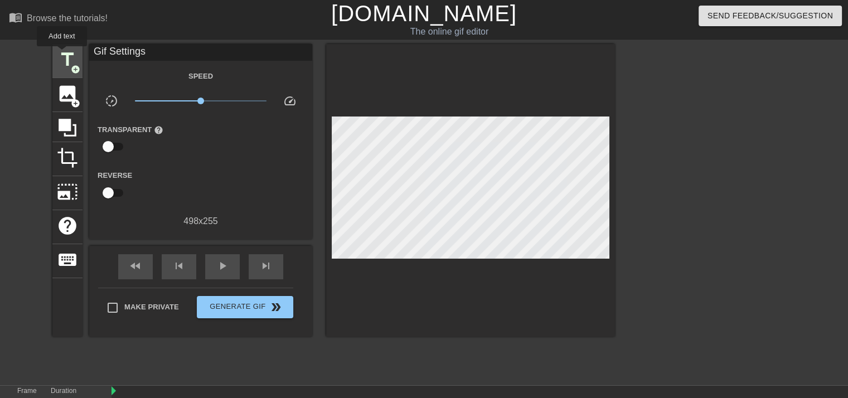
click at [62, 54] on span "title" at bounding box center [67, 59] width 21 height 21
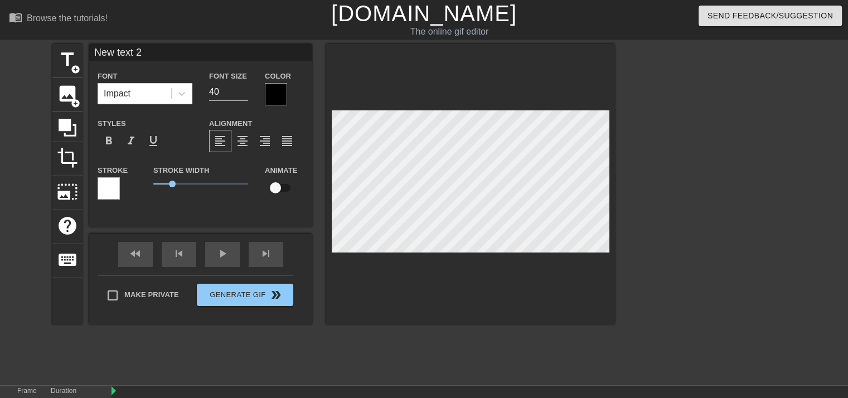
click at [129, 50] on input "New text 2" at bounding box center [200, 52] width 223 height 17
type input "PLAYOFF HOPES"
click at [241, 95] on input "23" at bounding box center [228, 92] width 39 height 18
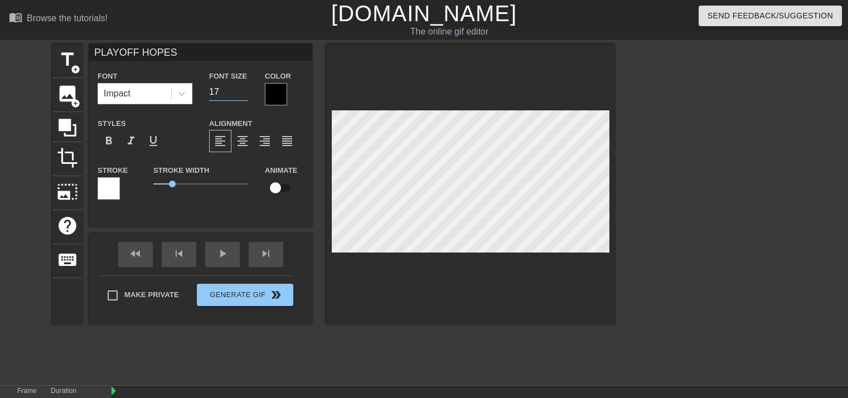
type input "17"
click at [242, 95] on input "17" at bounding box center [228, 92] width 39 height 18
drag, startPoint x: 169, startPoint y: 182, endPoint x: 163, endPoint y: 186, distance: 7.5
click at [163, 186] on span "0.55" at bounding box center [163, 184] width 7 height 7
click at [272, 99] on div at bounding box center [276, 94] width 22 height 22
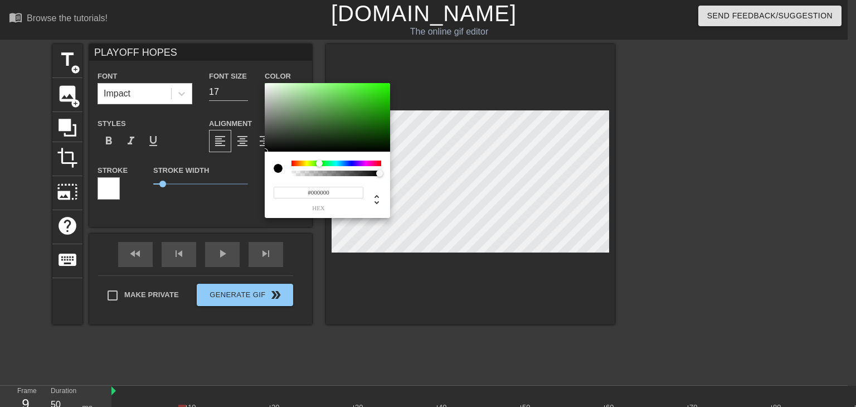
click at [319, 163] on div at bounding box center [336, 163] width 90 height 6
drag, startPoint x: 319, startPoint y: 160, endPoint x: 367, endPoint y: 141, distance: 51.5
click at [325, 160] on div at bounding box center [324, 163] width 7 height 7
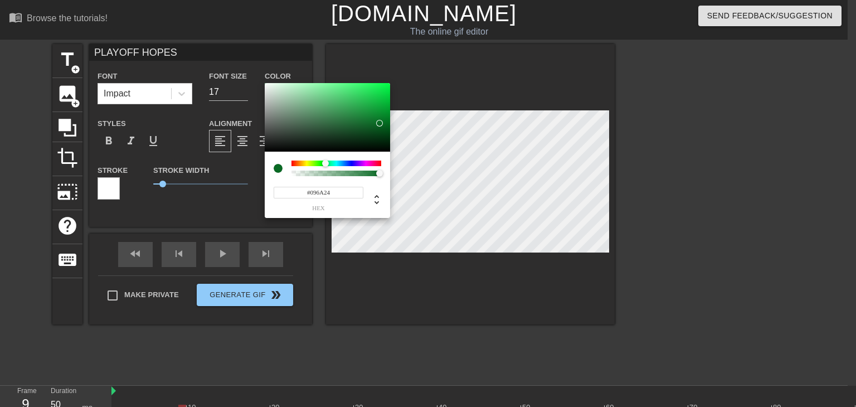
type input "#086A24"
drag, startPoint x: 374, startPoint y: 121, endPoint x: 380, endPoint y: 123, distance: 5.8
click at [380, 123] on div at bounding box center [327, 117] width 125 height 69
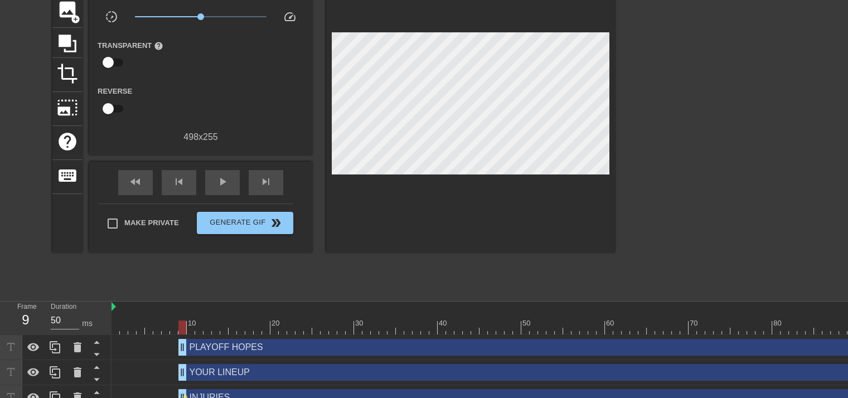
scroll to position [105, 0]
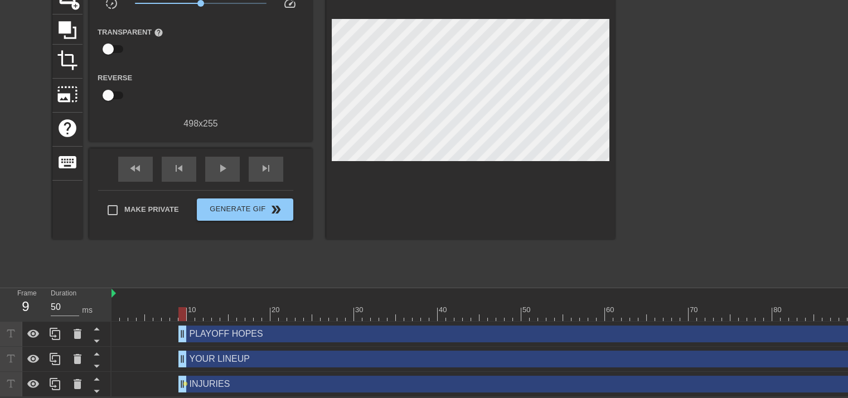
click at [266, 326] on div "PLAYOFF HOPES drag_handle drag_handle" at bounding box center [642, 333] width 928 height 17
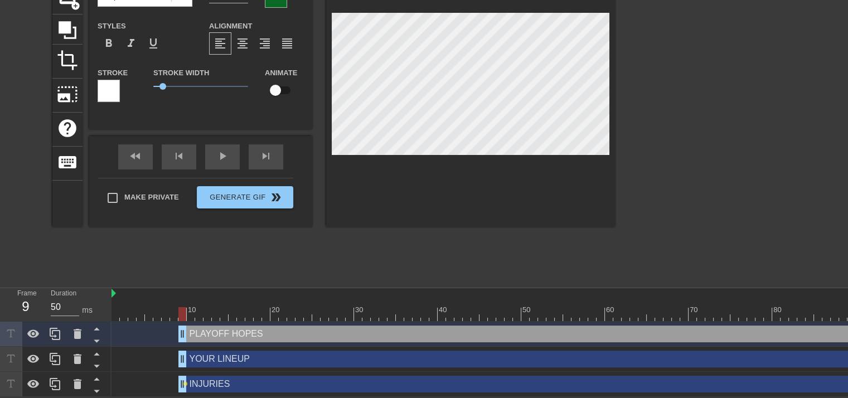
scroll to position [0, 0]
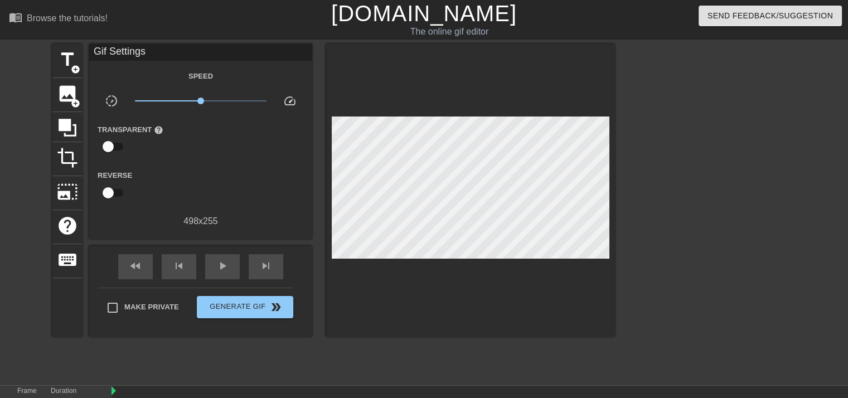
click at [466, 286] on div at bounding box center [470, 190] width 289 height 293
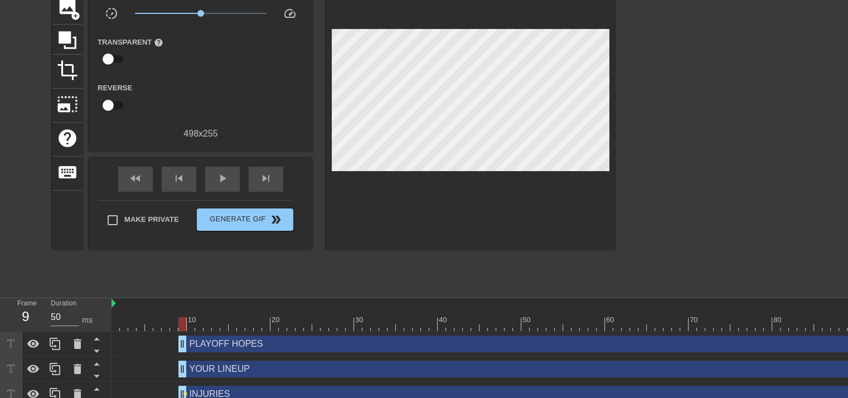
scroll to position [105, 0]
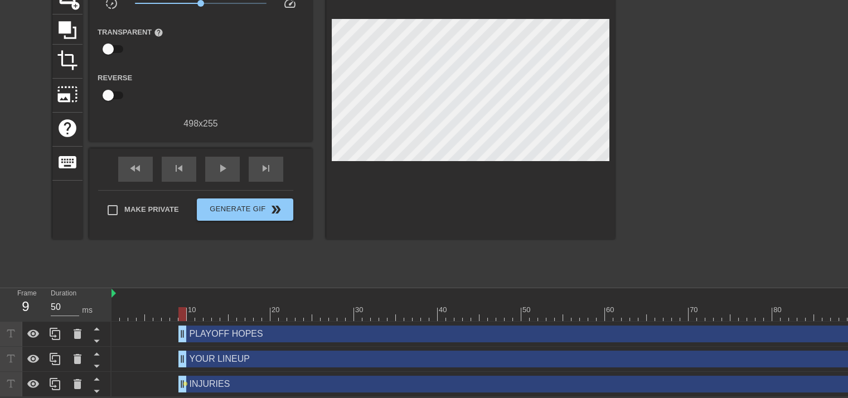
click at [202, 355] on div "YOUR LINEUP drag_handle drag_handle" at bounding box center [642, 358] width 928 height 17
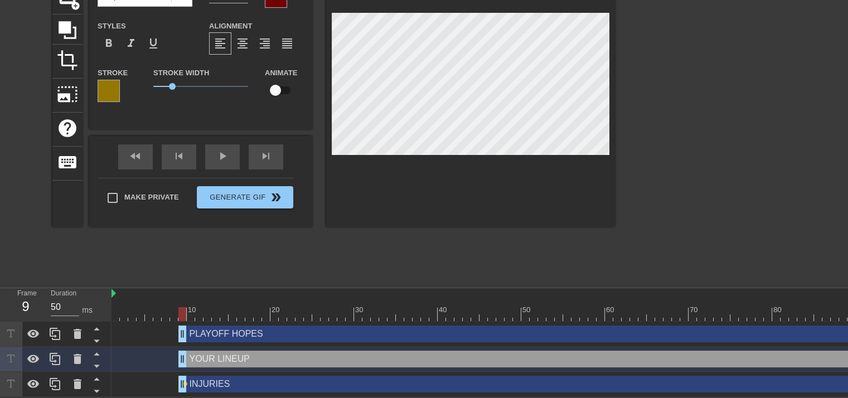
click at [279, 81] on input "checkbox" at bounding box center [275, 90] width 64 height 21
checkbox input "true"
click at [215, 328] on div "PLAYOFF HOPES drag_handle drag_handle" at bounding box center [642, 333] width 928 height 17
type input "PLAYOFF HOPES"
type input "17"
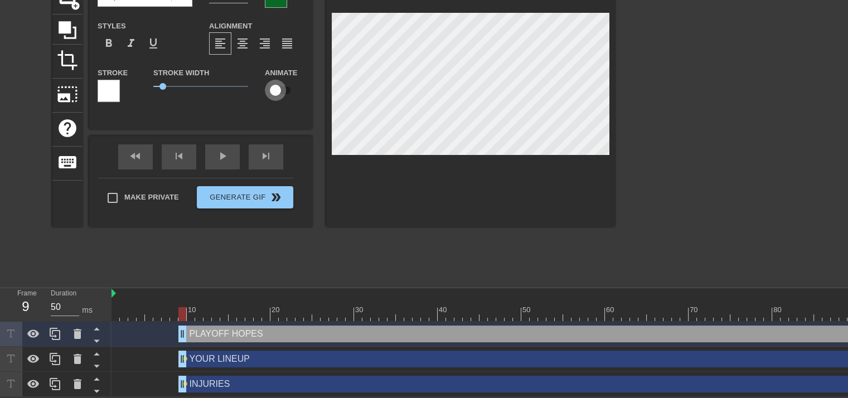
click at [283, 82] on input "checkbox" at bounding box center [275, 90] width 64 height 21
checkbox input "true"
click at [190, 307] on div at bounding box center [608, 314] width 995 height 14
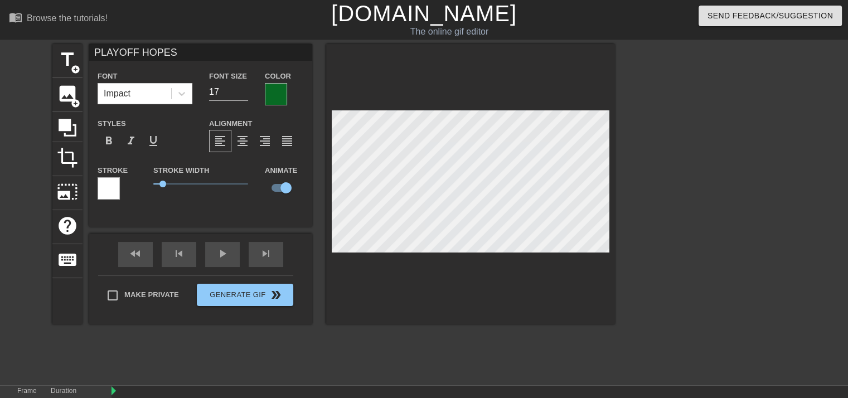
scroll to position [56, 0]
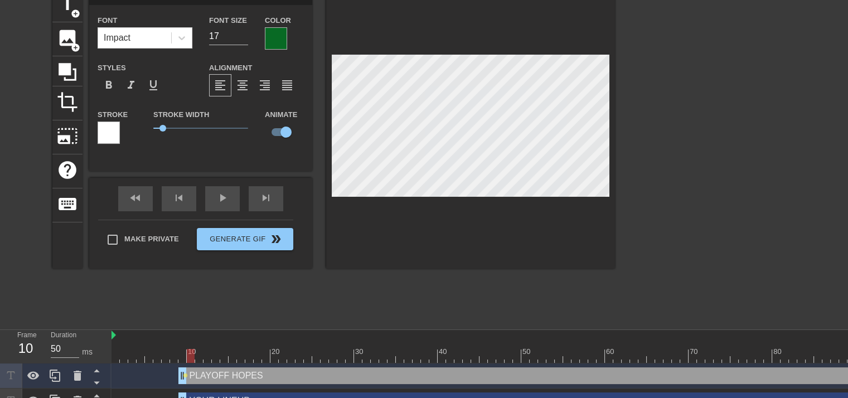
click at [198, 355] on div at bounding box center [608, 356] width 995 height 14
type input "YOUR LINEUP"
type input "22"
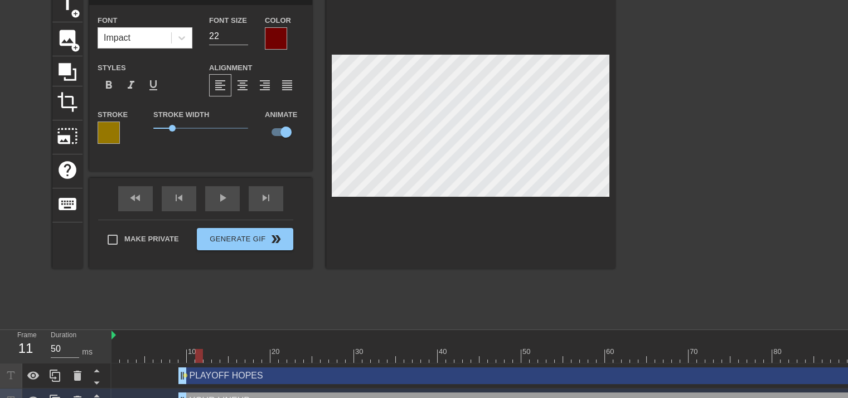
type input "INJURIES"
type input "35"
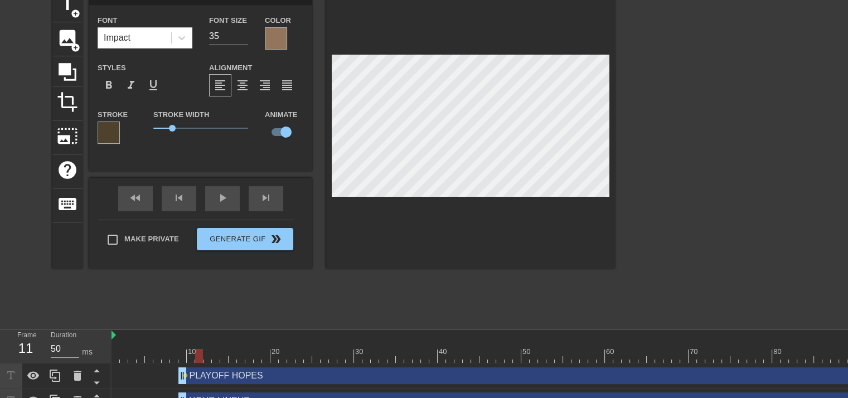
click at [211, 355] on div at bounding box center [608, 356] width 995 height 14
click at [215, 353] on div at bounding box center [608, 356] width 995 height 14
type input "YOUR LINEUP"
type input "22"
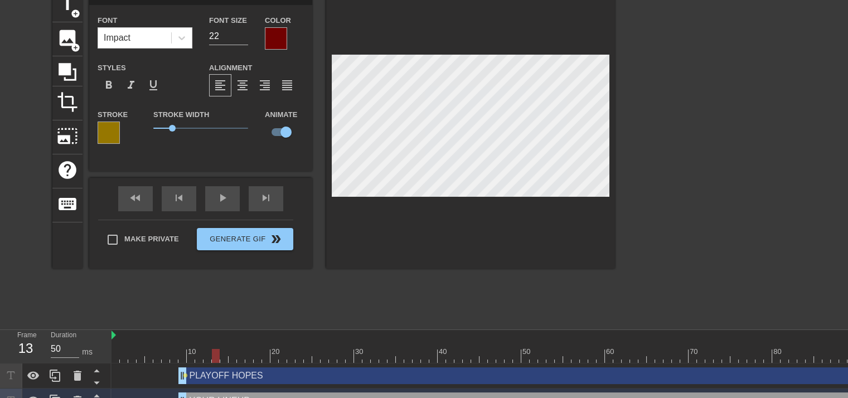
type input "PLAYOFF HOPES"
type input "17"
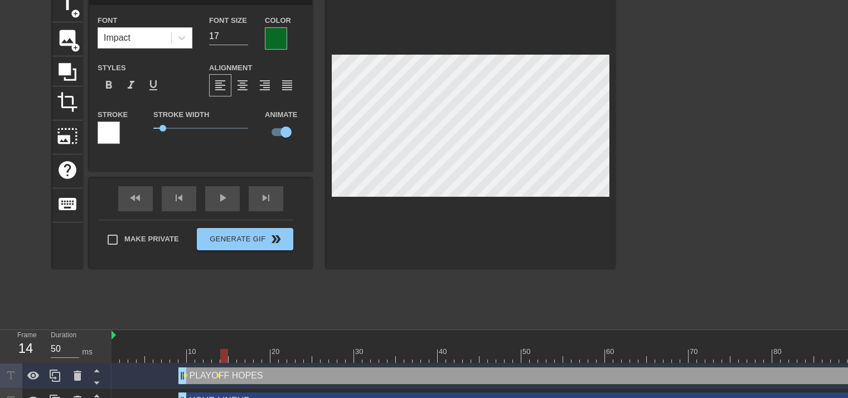
click at [226, 352] on div at bounding box center [608, 356] width 995 height 14
type input "YOUR LINEUP"
type input "22"
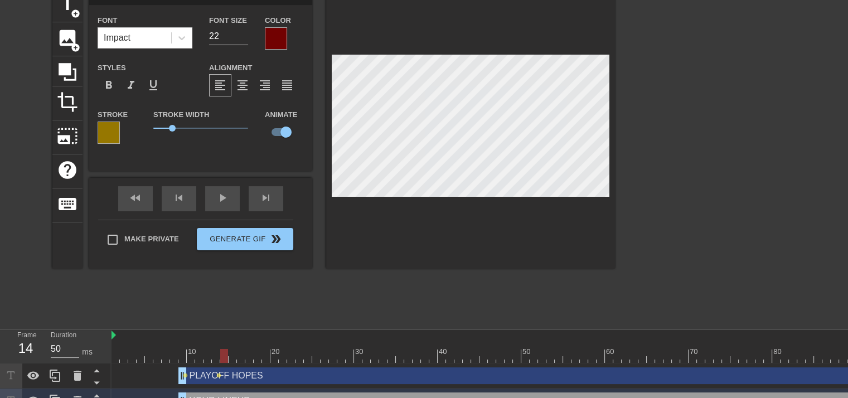
click at [234, 355] on div at bounding box center [608, 356] width 995 height 14
type input "PLAYOFF HOPES"
type input "17"
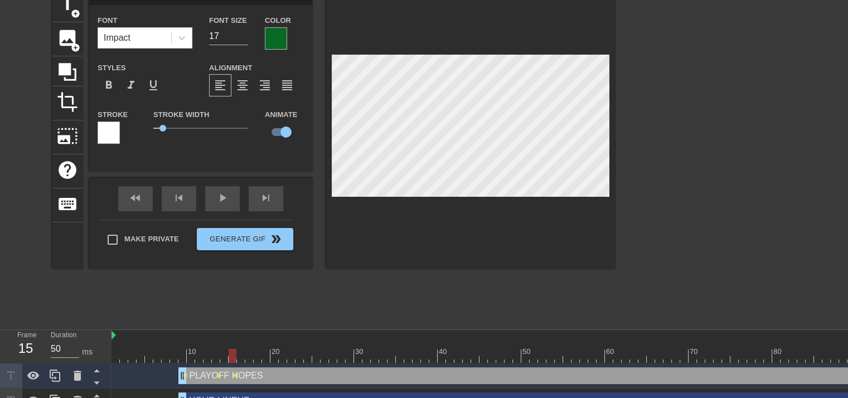
click at [238, 353] on div at bounding box center [608, 356] width 995 height 14
type input "YOUR LINEUP"
type input "22"
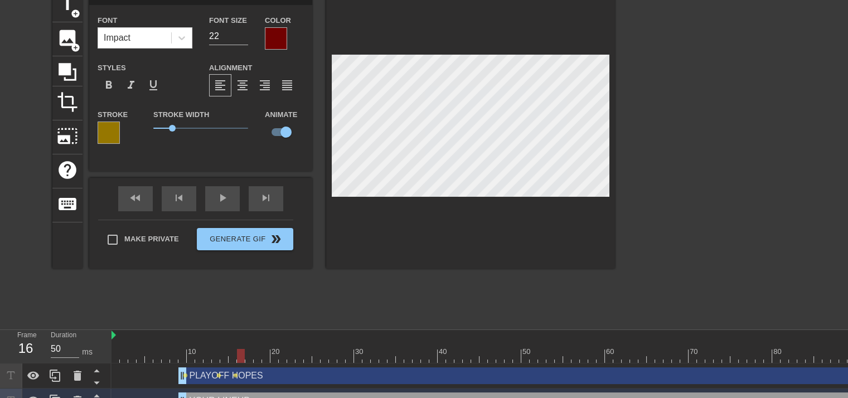
type input "PLAYOFF HOPES"
type input "17"
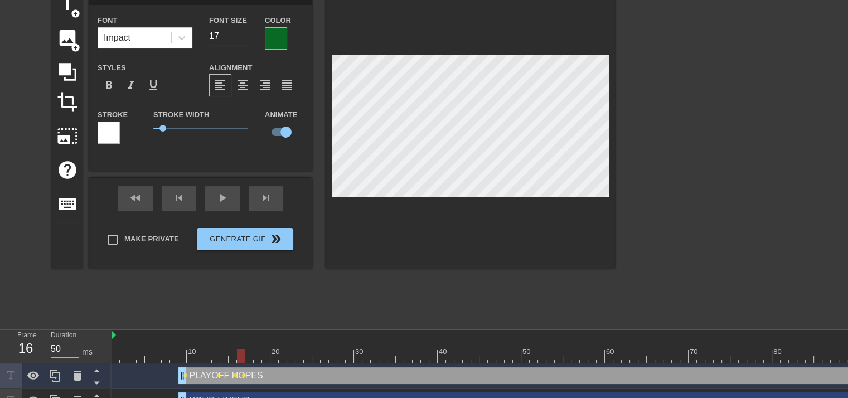
click at [251, 352] on div at bounding box center [608, 356] width 995 height 14
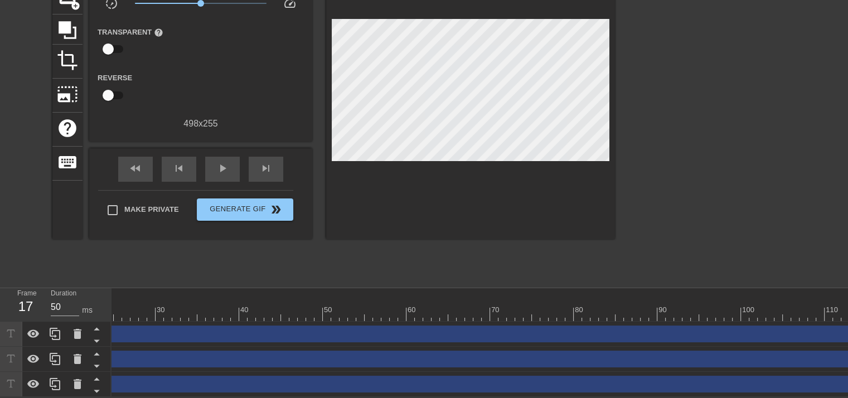
scroll to position [0, 253]
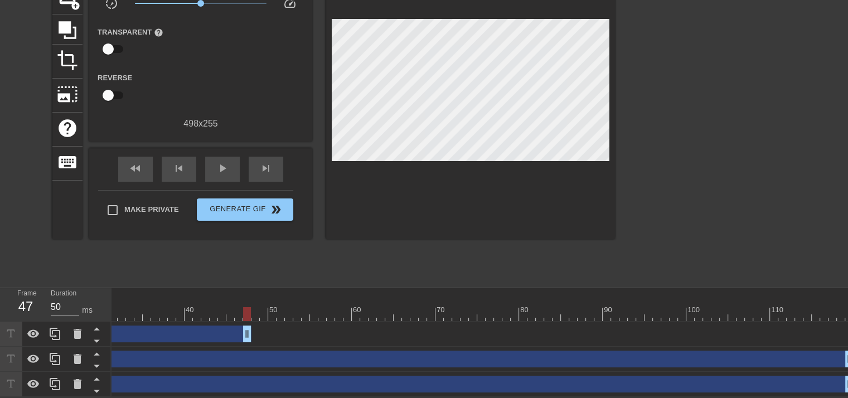
drag, startPoint x: 842, startPoint y: 326, endPoint x: 243, endPoint y: 319, distance: 599.6
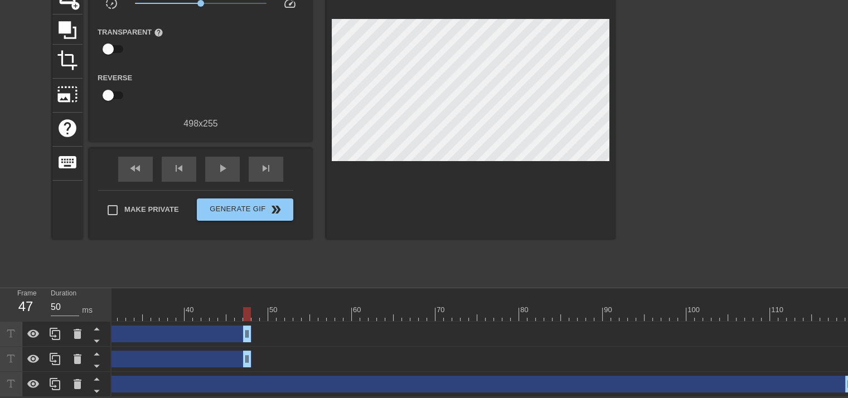
drag, startPoint x: 845, startPoint y: 354, endPoint x: 243, endPoint y: 338, distance: 601.4
click at [243, 338] on div "PLAYOFF HOPES drag_handle drag_handle lens lens lens lens YOUR LINEUP drag_hand…" at bounding box center [226, 359] width 736 height 75
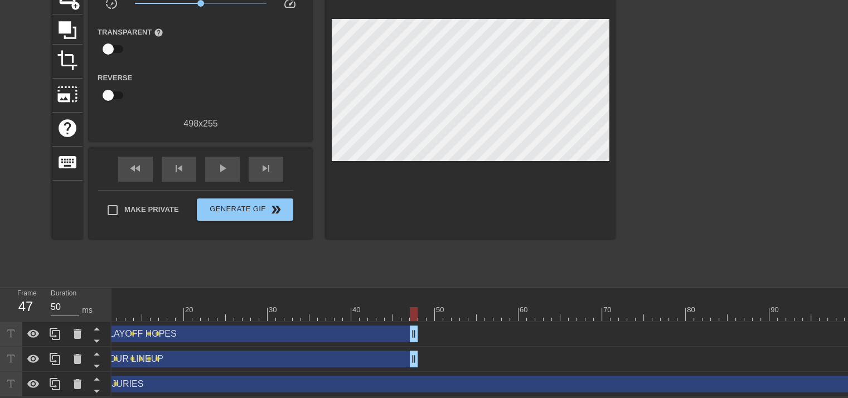
scroll to position [0, 0]
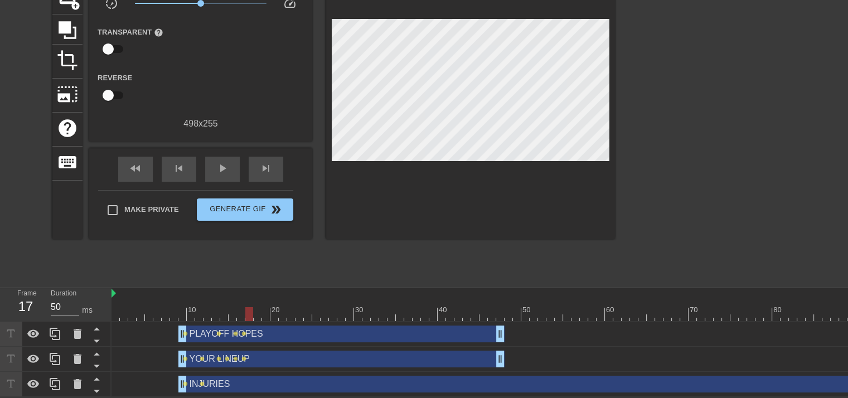
click at [249, 309] on div at bounding box center [608, 314] width 995 height 14
click at [257, 307] on div at bounding box center [608, 314] width 995 height 14
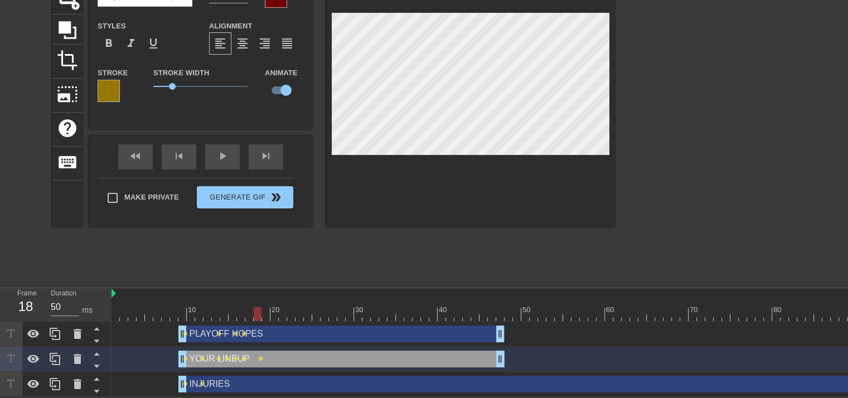
type input "PLAYOFF HOPES"
type input "17"
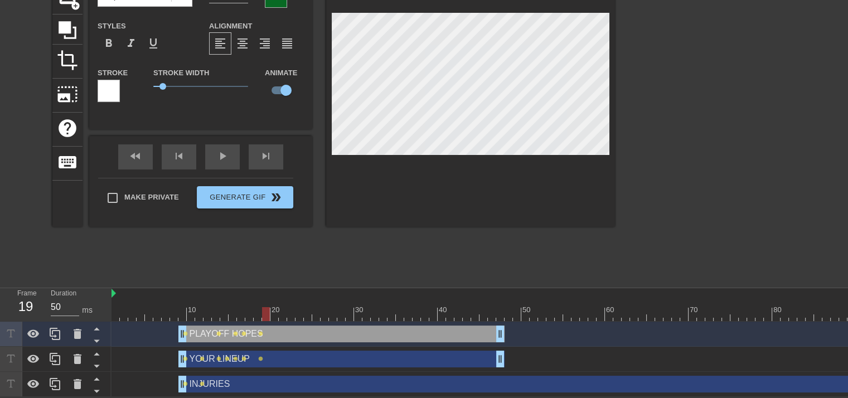
click at [267, 307] on div at bounding box center [608, 314] width 995 height 14
type input "YOUR LINEUP"
type input "22"
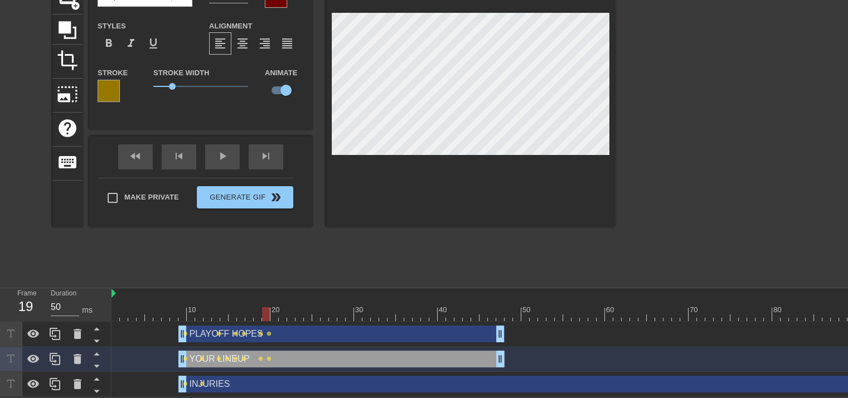
click at [273, 307] on div at bounding box center [608, 314] width 995 height 14
click at [281, 307] on div at bounding box center [608, 314] width 995 height 14
type input "PLAYOFF HOPES"
type input "17"
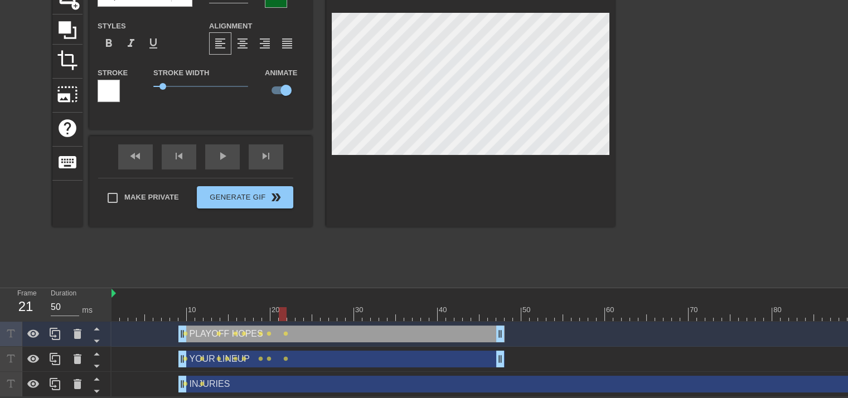
click at [290, 307] on div at bounding box center [608, 314] width 995 height 14
type input "YOUR LINEUP"
type input "22"
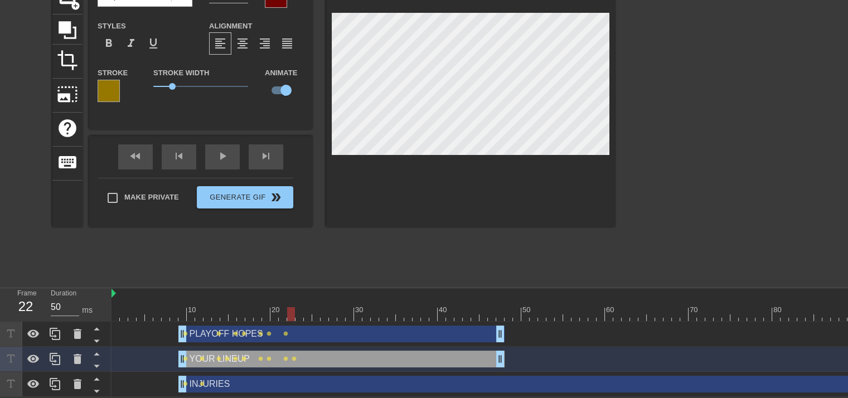
type input "PLAYOFF HOPES"
type input "17"
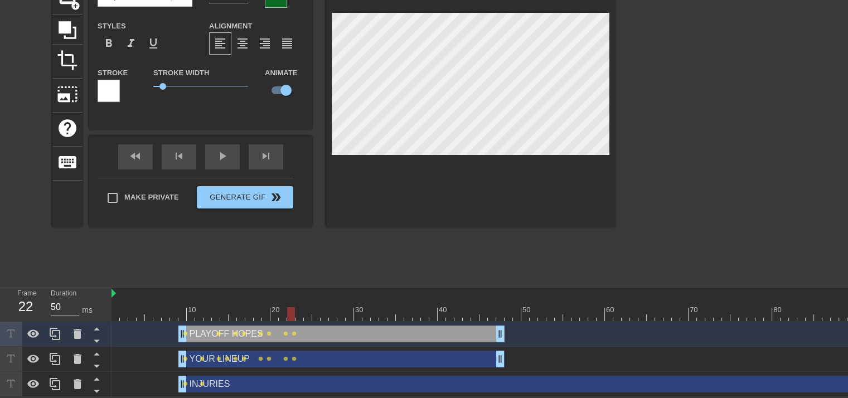
click at [114, 307] on div at bounding box center [608, 314] width 995 height 14
click at [286, 255] on div "title add_circle image add_circle crop photo_size_select_large help keyboard PL…" at bounding box center [333, 114] width 562 height 334
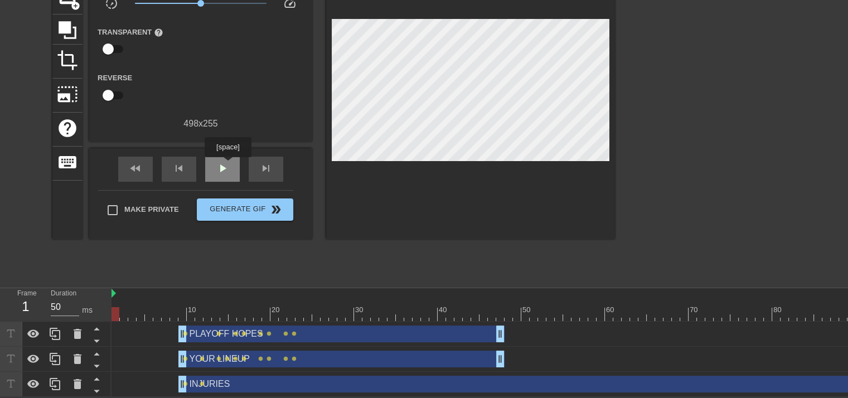
click at [227, 165] on span "play_arrow" at bounding box center [222, 168] width 13 height 13
click at [222, 163] on span "pause" at bounding box center [222, 168] width 13 height 13
click at [298, 307] on div at bounding box center [608, 314] width 995 height 14
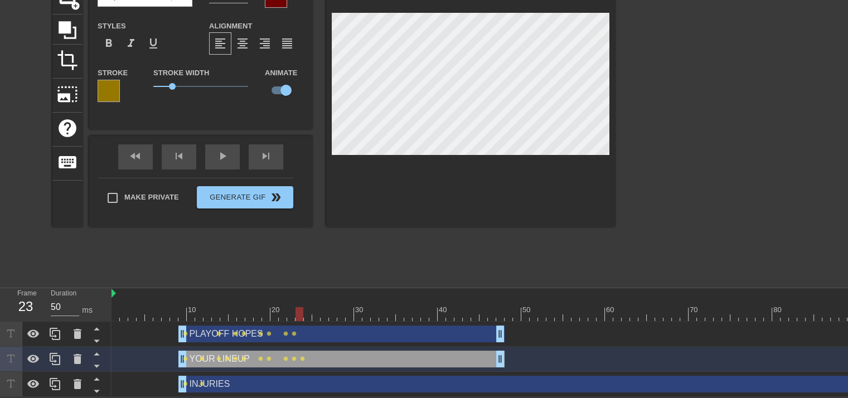
type input "PLAYOFF HOPES"
type input "17"
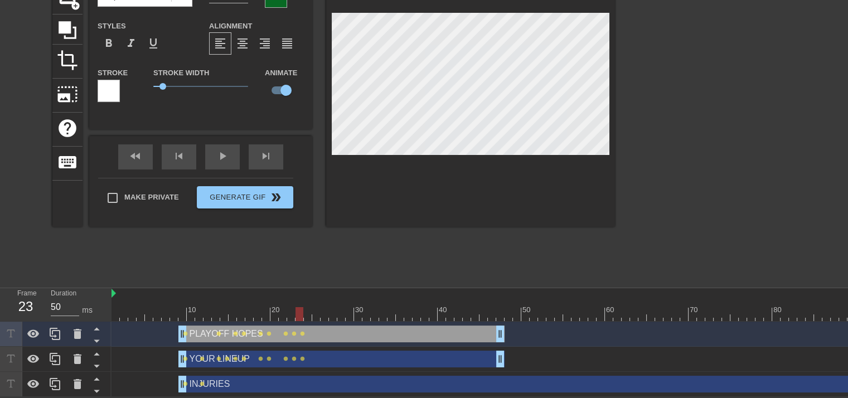
click at [305, 307] on div at bounding box center [608, 314] width 995 height 14
type input "YOUR LINEUP"
type input "22"
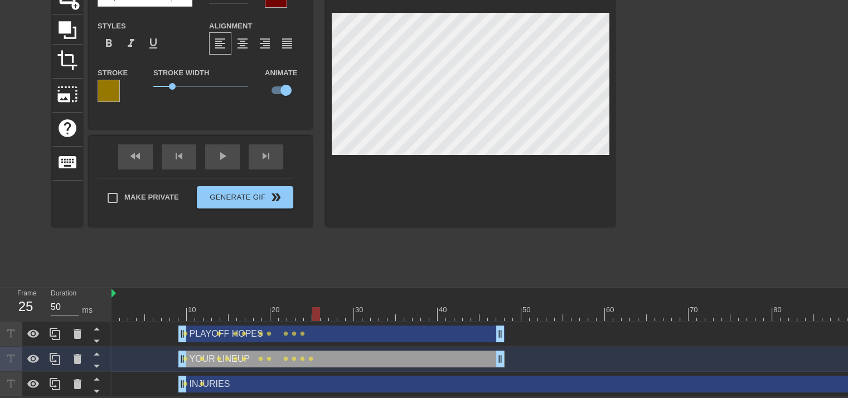
click at [317, 307] on div at bounding box center [608, 314] width 995 height 14
type input "PLAYOFF HOPES"
type input "17"
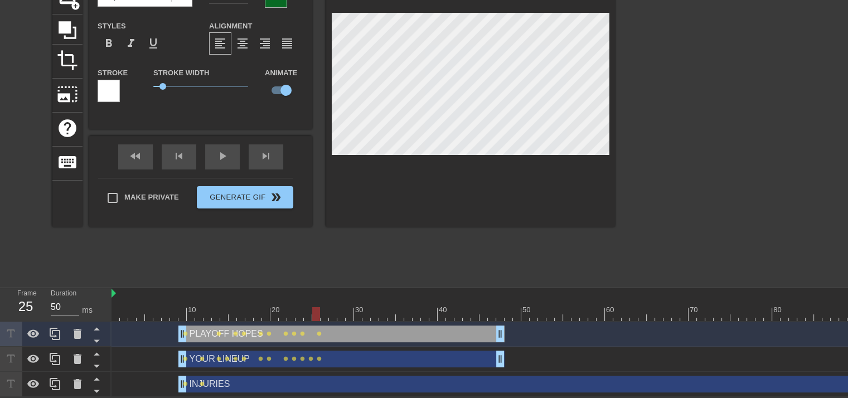
click at [323, 307] on div at bounding box center [608, 314] width 995 height 14
click at [333, 308] on div at bounding box center [608, 314] width 995 height 14
click at [340, 307] on div at bounding box center [608, 314] width 995 height 14
click at [349, 308] on div at bounding box center [608, 314] width 995 height 14
click at [359, 307] on div at bounding box center [608, 314] width 995 height 14
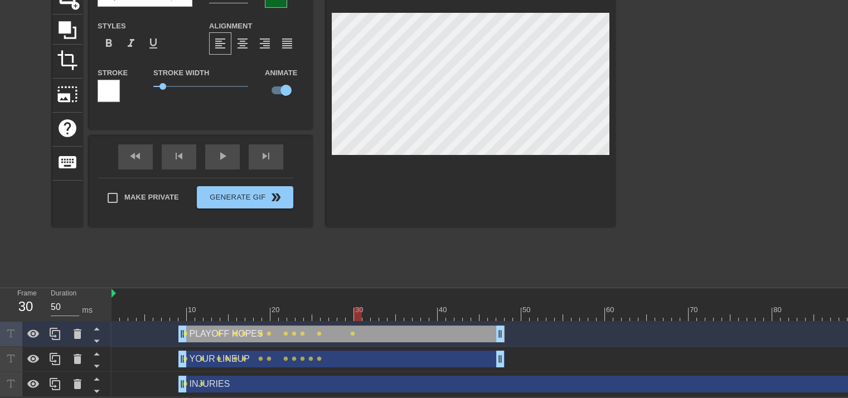
type input "YOUR LINEUP"
type input "22"
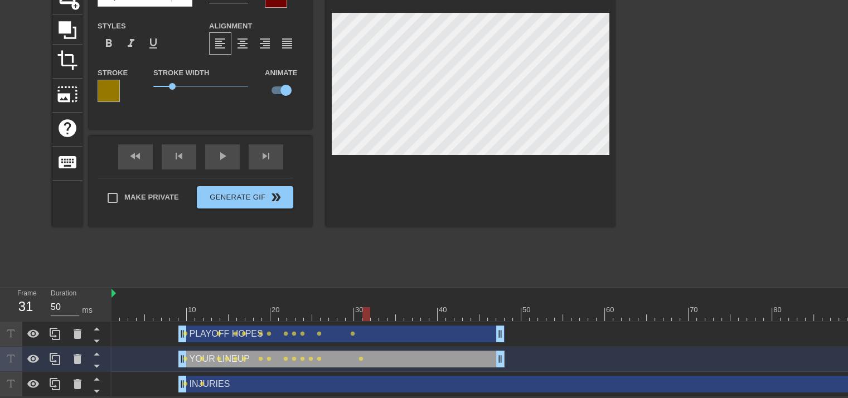
click at [364, 307] on div at bounding box center [608, 314] width 995 height 14
type input "PLAYOFF HOPES"
type input "17"
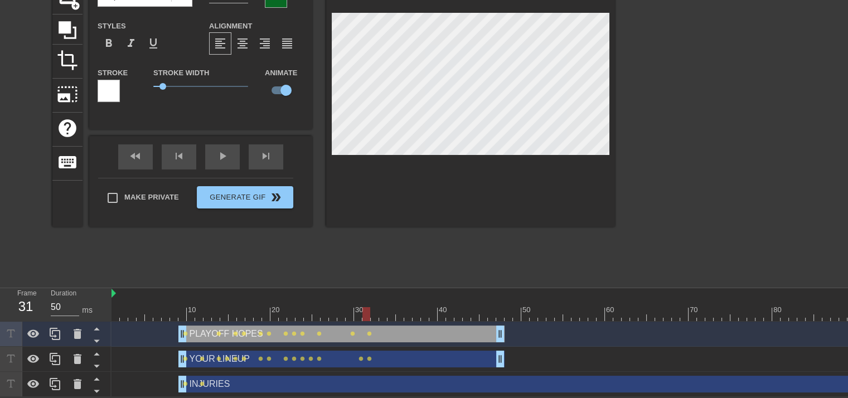
click at [374, 307] on div at bounding box center [608, 314] width 995 height 14
click at [383, 307] on div at bounding box center [608, 314] width 995 height 14
type input "YOUR LINEUP"
type input "22"
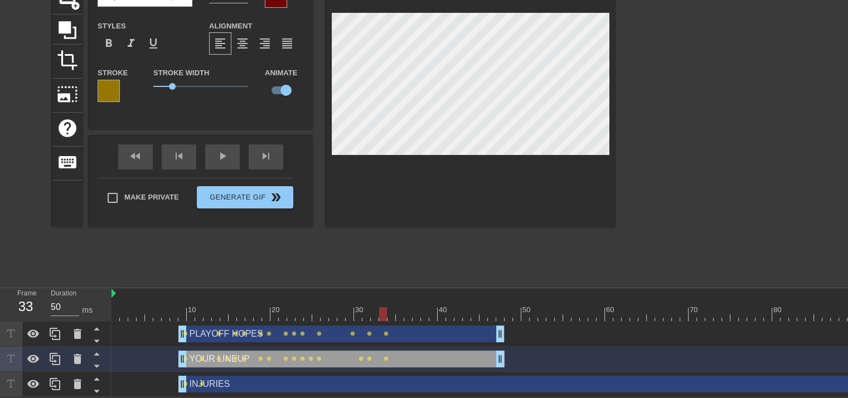
click at [391, 307] on div at bounding box center [608, 314] width 995 height 14
type input "PLAYOFF HOPES"
type input "17"
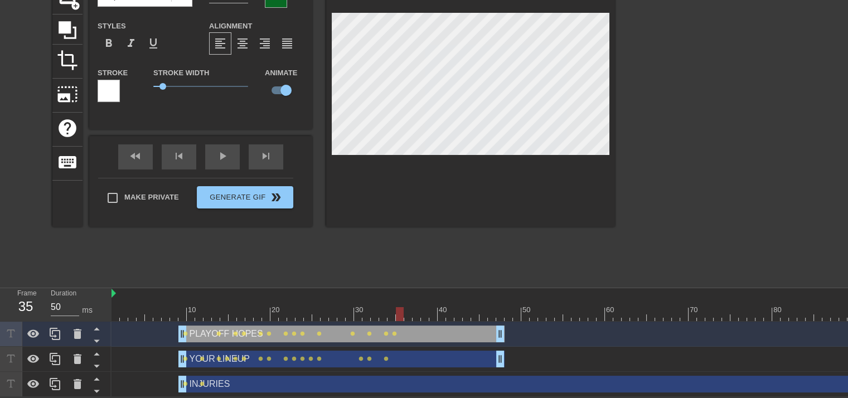
click at [400, 307] on div at bounding box center [608, 314] width 995 height 14
type input "YOUR LINEUP"
type input "22"
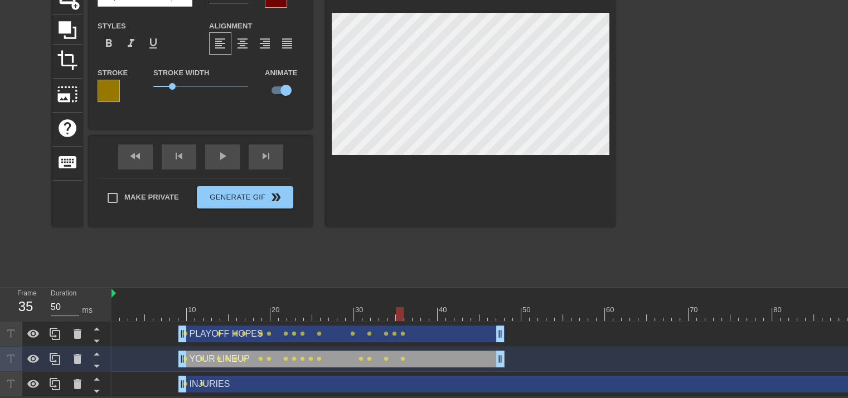
click at [409, 307] on div at bounding box center [608, 314] width 995 height 14
type input "PLAYOFF HOPES"
type input "17"
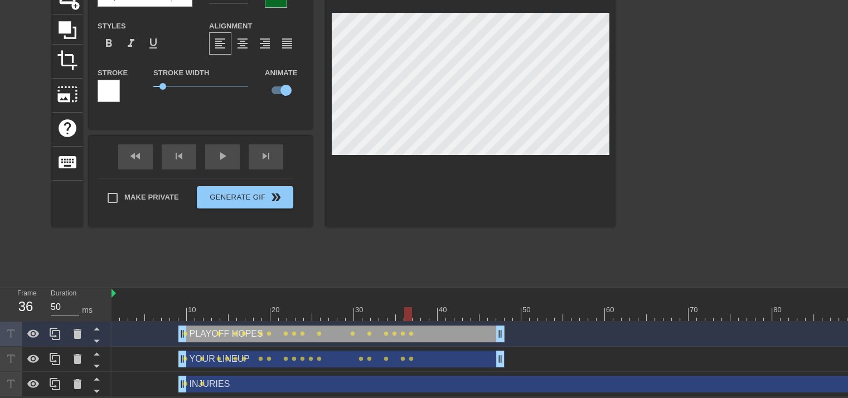
click at [417, 307] on div at bounding box center [608, 314] width 995 height 14
type input "YOUR LINEUP"
type input "22"
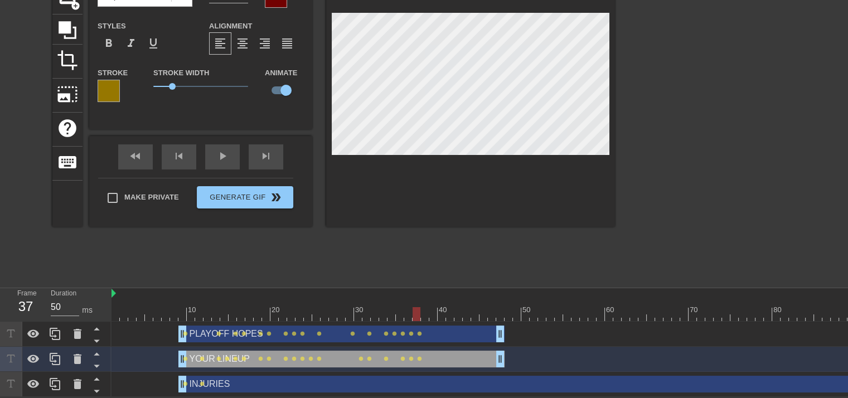
click at [425, 308] on div at bounding box center [608, 314] width 995 height 14
type input "PLAYOFF HOPES"
type input "17"
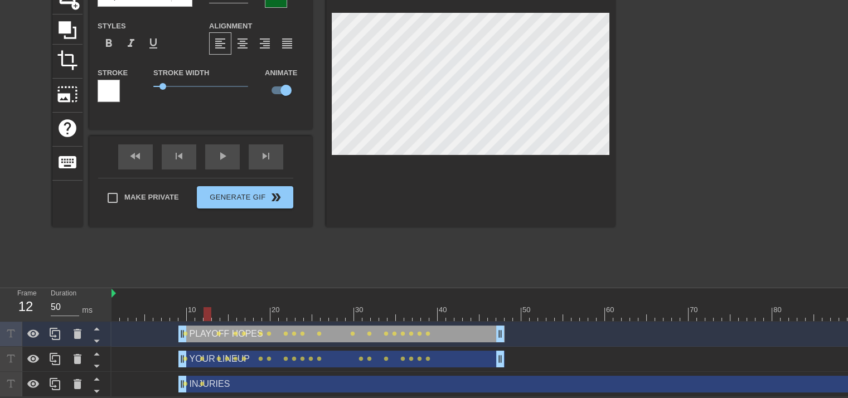
click at [206, 308] on div at bounding box center [608, 314] width 995 height 14
click at [213, 308] on div at bounding box center [608, 314] width 995 height 14
click at [223, 307] on div at bounding box center [608, 314] width 995 height 14
click at [233, 307] on div at bounding box center [608, 314] width 995 height 14
click at [240, 308] on div at bounding box center [608, 314] width 995 height 14
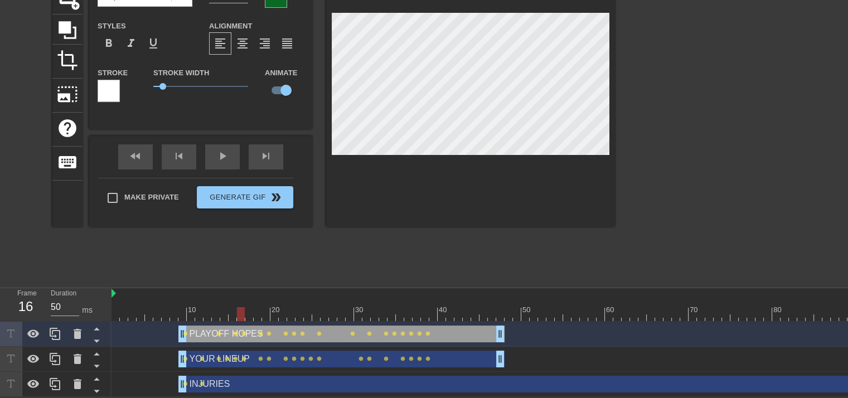
click at [247, 308] on div at bounding box center [608, 314] width 995 height 14
click at [259, 307] on div at bounding box center [608, 314] width 995 height 14
type input "INJURIES"
type input "35"
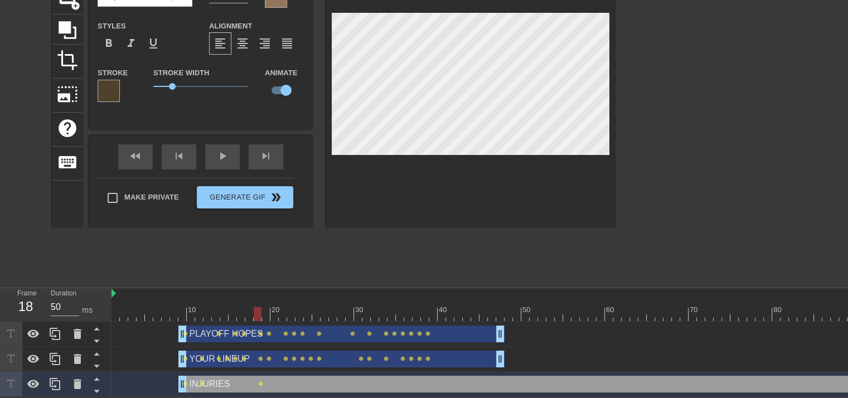
click at [267, 307] on div at bounding box center [608, 314] width 995 height 14
click at [272, 307] on div at bounding box center [608, 314] width 995 height 14
click at [279, 308] on div at bounding box center [608, 314] width 995 height 14
click at [290, 310] on div at bounding box center [608, 314] width 995 height 14
click at [299, 309] on div at bounding box center [608, 314] width 995 height 14
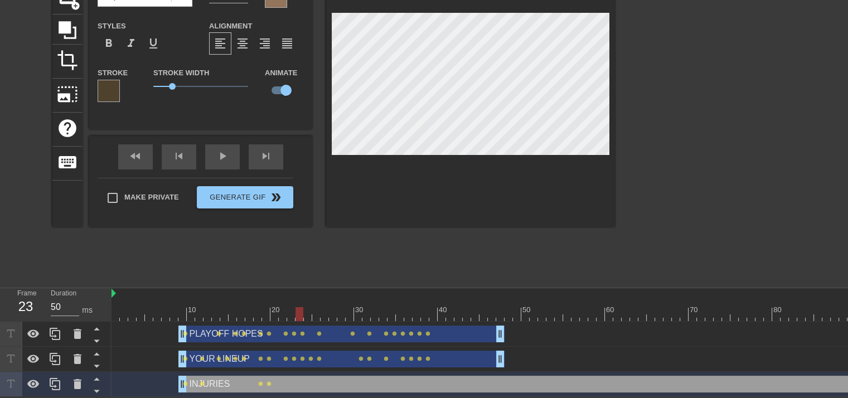
click at [306, 308] on div at bounding box center [608, 314] width 995 height 14
click at [316, 308] on div at bounding box center [608, 314] width 995 height 14
click at [324, 307] on div at bounding box center [608, 314] width 995 height 14
click at [333, 308] on div at bounding box center [608, 314] width 995 height 14
click at [340, 309] on div at bounding box center [608, 314] width 995 height 14
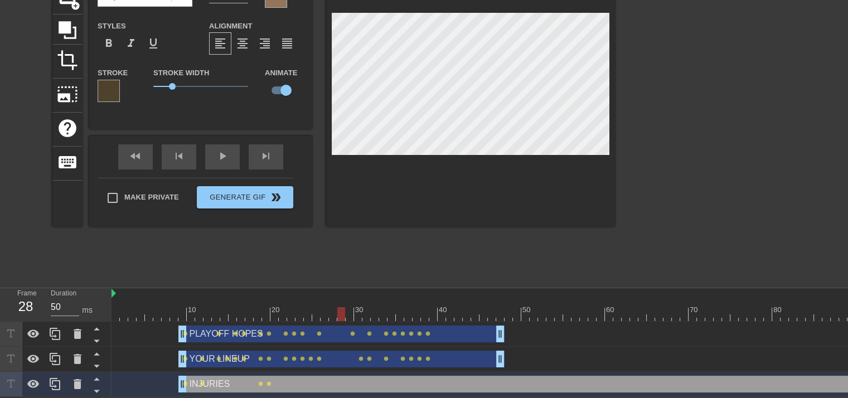
click at [349, 307] on div at bounding box center [608, 314] width 995 height 14
click at [358, 307] on div at bounding box center [608, 314] width 995 height 14
click at [364, 307] on div at bounding box center [608, 314] width 995 height 14
click at [374, 307] on div at bounding box center [608, 314] width 995 height 14
click at [383, 309] on div at bounding box center [608, 314] width 995 height 14
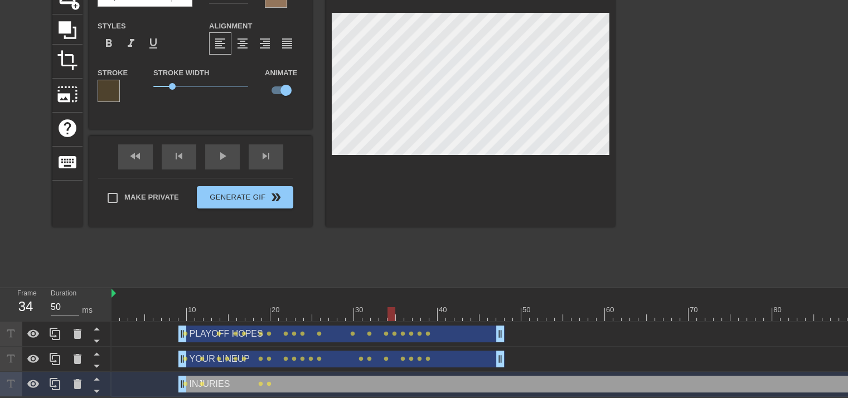
click at [392, 308] on div at bounding box center [608, 314] width 995 height 14
click at [398, 307] on div at bounding box center [608, 314] width 995 height 14
click at [392, 307] on div at bounding box center [608, 314] width 995 height 14
click at [410, 307] on div at bounding box center [608, 314] width 995 height 14
click at [414, 307] on div at bounding box center [608, 314] width 995 height 14
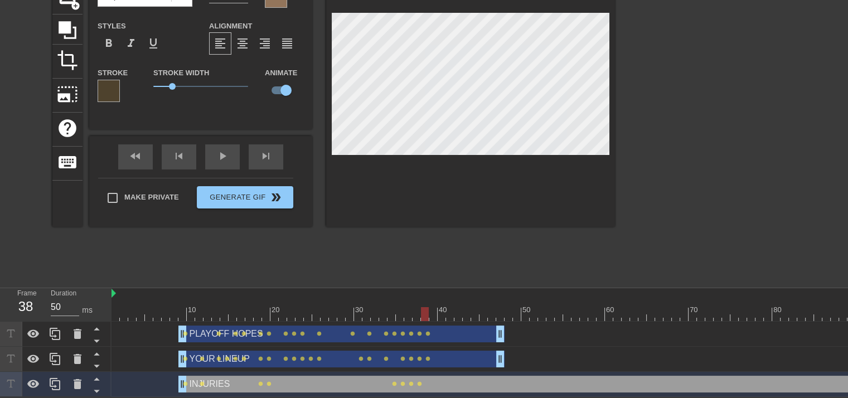
click at [427, 308] on div at bounding box center [608, 314] width 995 height 14
click at [434, 308] on div at bounding box center [608, 314] width 995 height 14
click at [441, 309] on div at bounding box center [608, 314] width 995 height 14
click at [432, 308] on div at bounding box center [608, 314] width 995 height 14
type input "YOUR LINEUP"
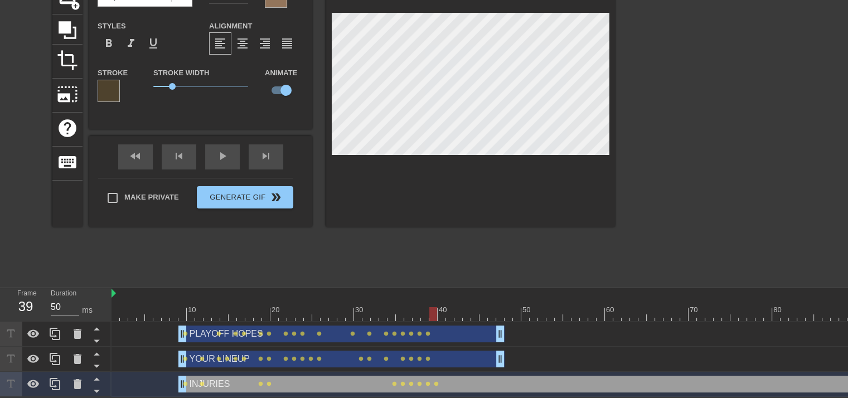
type input "22"
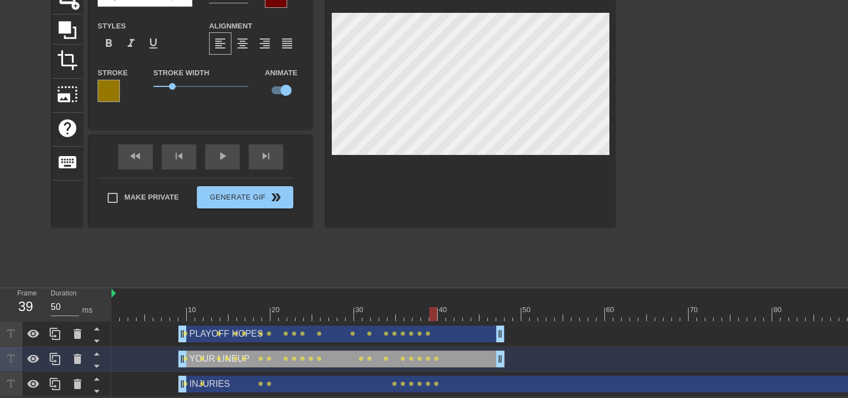
type input "PLAYOFF HOPES"
type input "17"
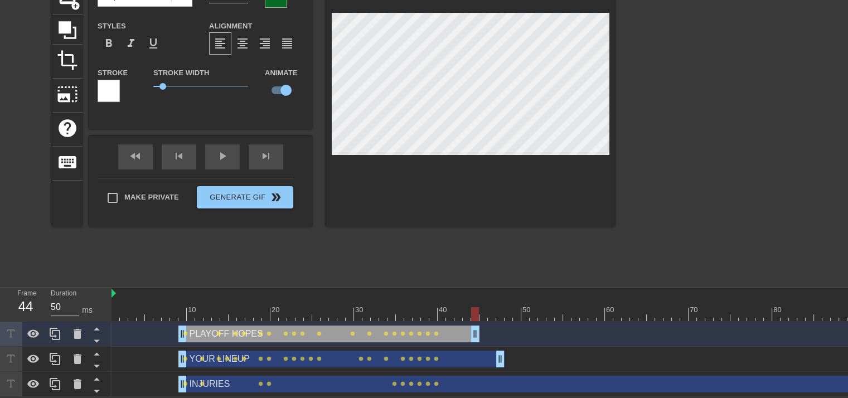
drag, startPoint x: 500, startPoint y: 328, endPoint x: 461, endPoint y: 324, distance: 39.8
click at [441, 309] on div at bounding box center [608, 314] width 995 height 14
type input "YOUR LINEUP"
type input "22"
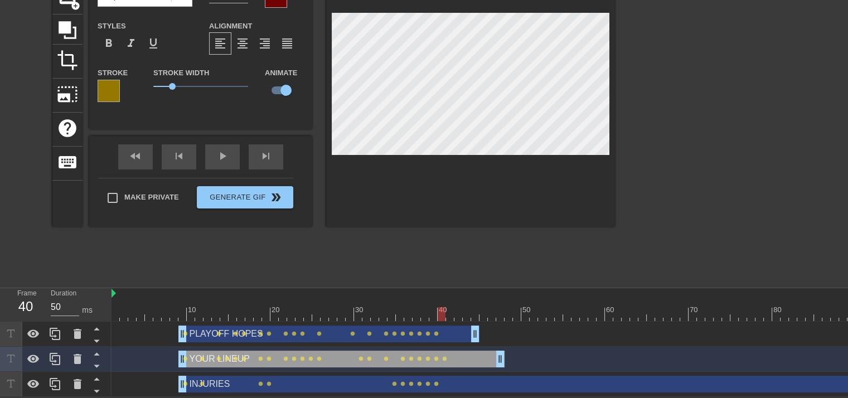
type input "PLAYOFF HOPES"
type input "17"
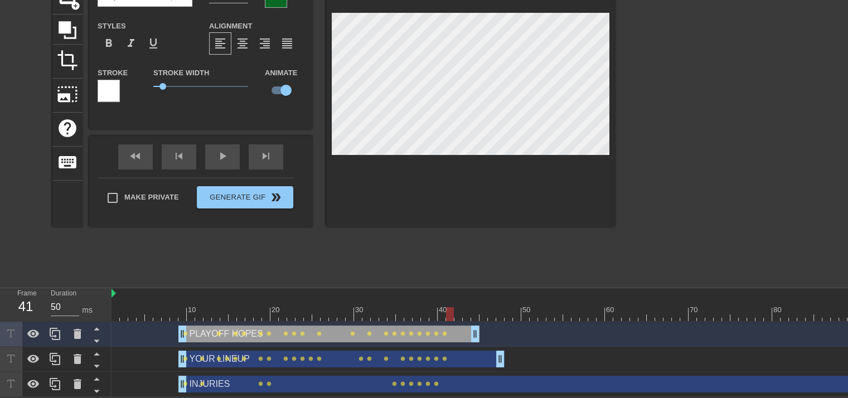
click at [451, 307] on div at bounding box center [608, 314] width 995 height 14
drag, startPoint x: 473, startPoint y: 324, endPoint x: 450, endPoint y: 306, distance: 28.5
click at [441, 327] on div "PLAYOFF HOPES drag_handle drag_handle lens lens lens lens lens lens lens lens l…" at bounding box center [608, 333] width 995 height 17
click at [448, 308] on div at bounding box center [608, 314] width 995 height 14
type input "YOUR LINEUP"
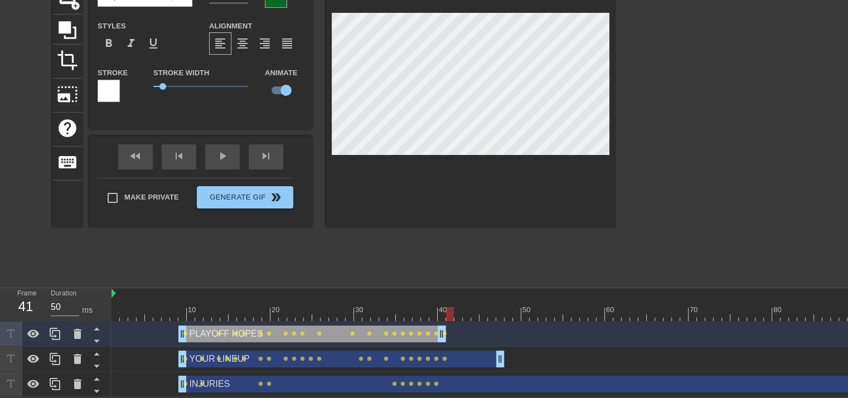
type input "22"
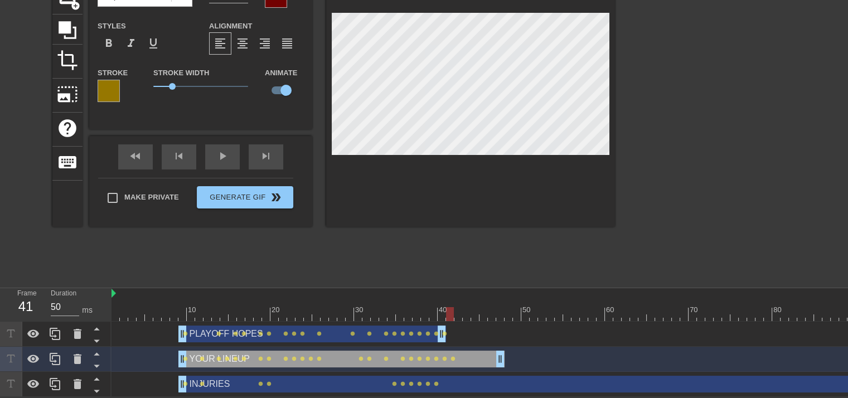
click at [457, 307] on div at bounding box center [608, 314] width 995 height 14
click at [466, 307] on div at bounding box center [608, 314] width 995 height 14
drag, startPoint x: 501, startPoint y: 355, endPoint x: 476, endPoint y: 348, distance: 26.5
click at [459, 307] on div at bounding box center [608, 314] width 995 height 14
click at [466, 307] on div at bounding box center [608, 314] width 995 height 14
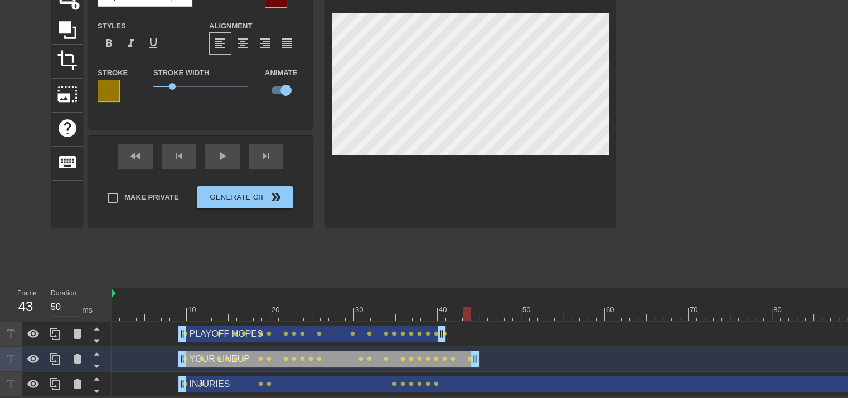
click at [475, 307] on div at bounding box center [608, 314] width 995 height 14
click at [483, 307] on div at bounding box center [608, 314] width 995 height 14
type input "INJURIES"
type input "35"
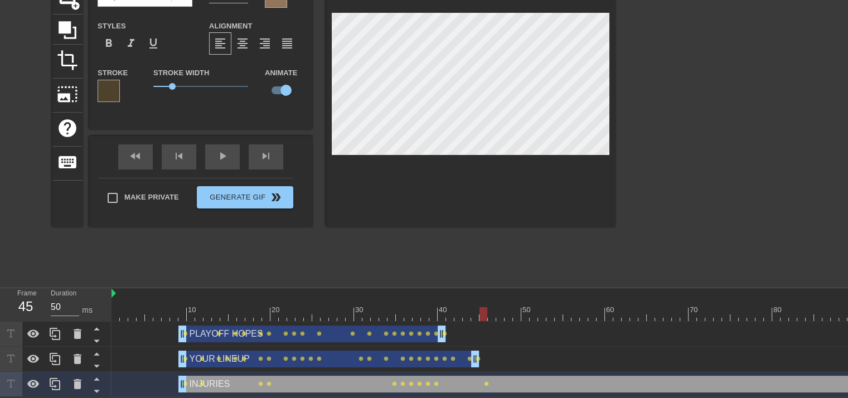
click at [553, 310] on div at bounding box center [608, 314] width 995 height 14
click at [591, 310] on div at bounding box center [608, 314] width 995 height 14
click at [638, 311] on div at bounding box center [608, 314] width 995 height 14
click at [484, 309] on div at bounding box center [608, 314] width 995 height 14
click at [491, 307] on div at bounding box center [608, 314] width 995 height 14
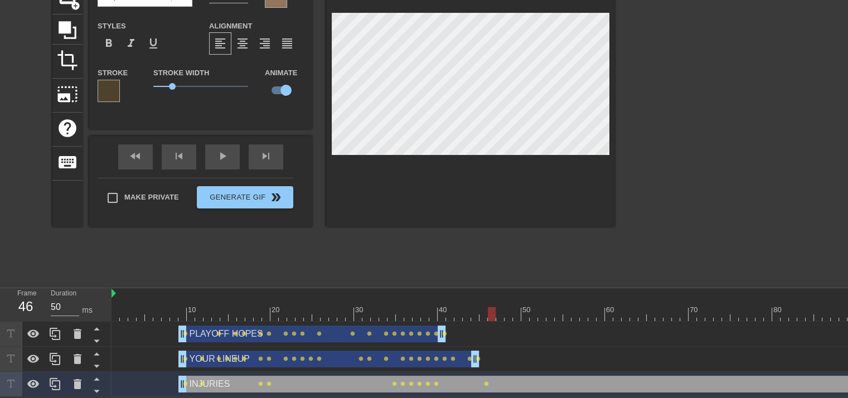
click at [501, 307] on div at bounding box center [608, 314] width 995 height 14
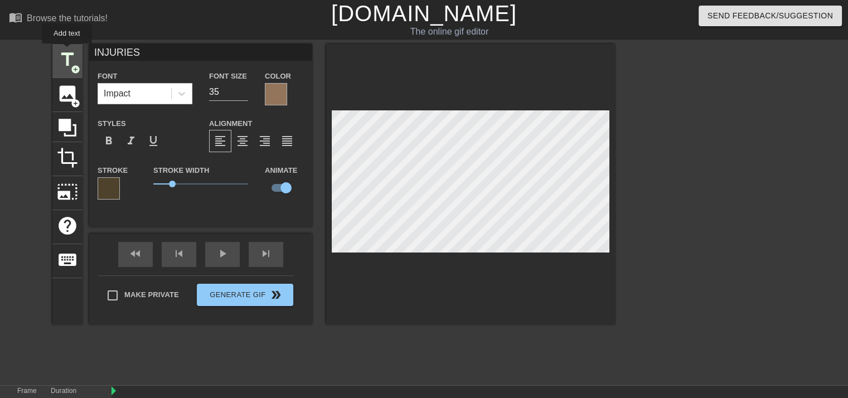
click at [67, 51] on span "title" at bounding box center [67, 59] width 21 height 21
type input "New text 3"
type input "40"
checkbox input "false"
click at [125, 47] on input "New text 3" at bounding box center [200, 52] width 223 height 17
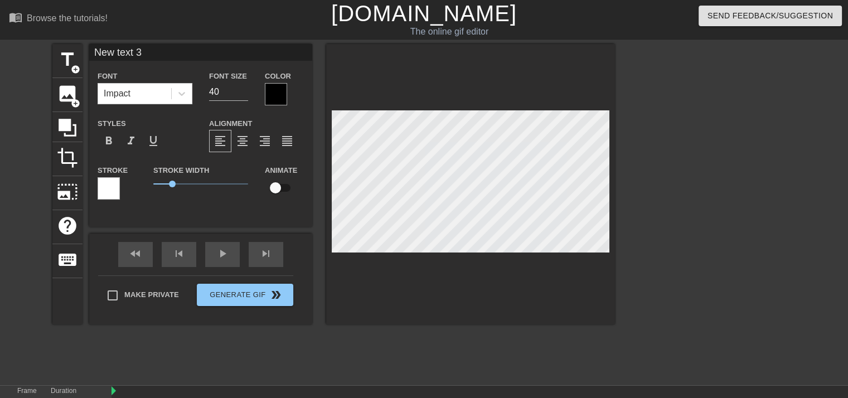
click at [125, 47] on input "New text 3" at bounding box center [200, 52] width 223 height 17
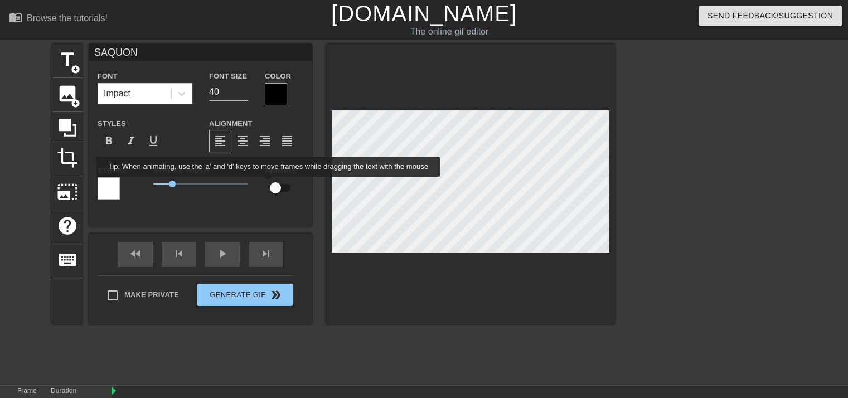
type input "SAQUON"
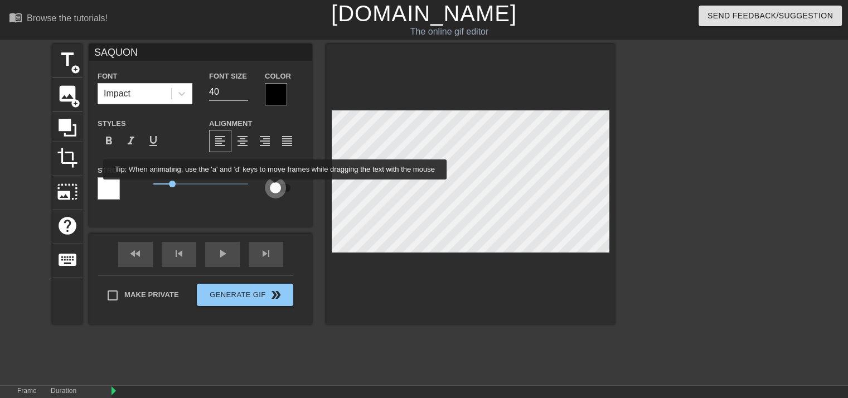
click at [275, 187] on input "checkbox" at bounding box center [275, 187] width 64 height 21
checkbox input "true"
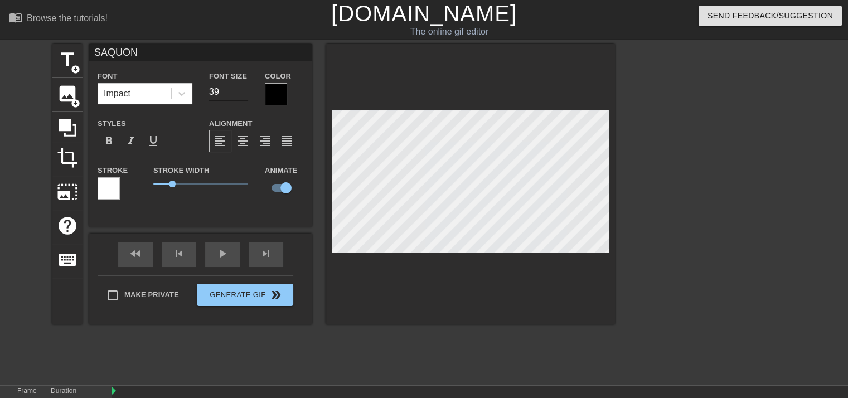
click at [245, 93] on input "39" at bounding box center [228, 92] width 39 height 18
type input "38"
click at [245, 93] on input "38" at bounding box center [228, 92] width 39 height 18
click at [103, 181] on div at bounding box center [109, 188] width 22 height 22
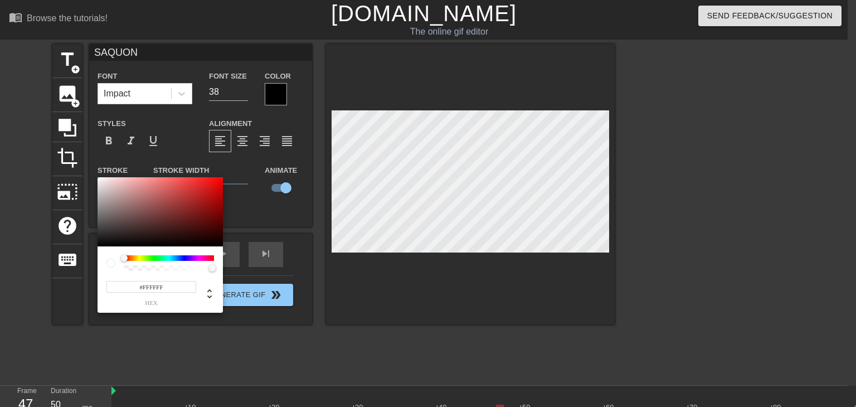
click at [153, 257] on div at bounding box center [169, 258] width 90 height 6
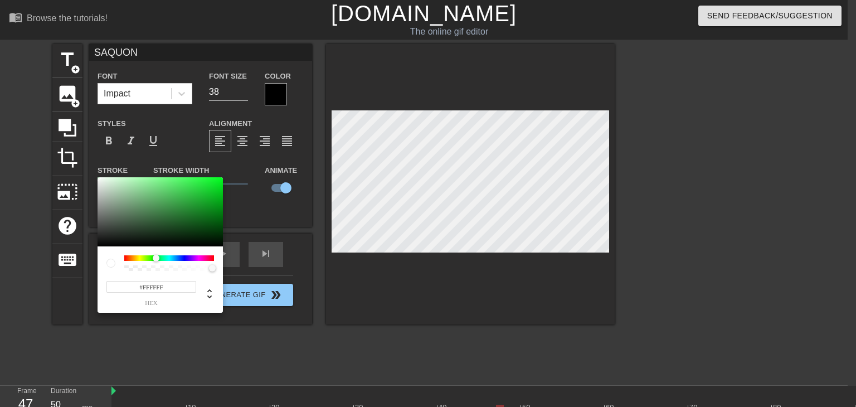
drag, startPoint x: 124, startPoint y: 257, endPoint x: 156, endPoint y: 262, distance: 32.1
click at [156, 262] on div at bounding box center [169, 263] width 90 height 16
drag, startPoint x: 210, startPoint y: 217, endPoint x: 177, endPoint y: 248, distance: 44.9
click at [225, 213] on div "#007D10 hex" at bounding box center [428, 203] width 856 height 407
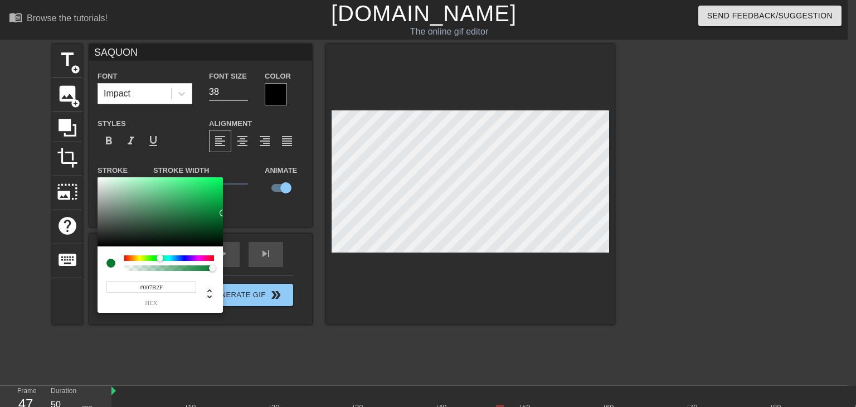
click at [160, 256] on div at bounding box center [160, 258] width 7 height 7
type input "#00A741"
drag, startPoint x: 215, startPoint y: 204, endPoint x: 227, endPoint y: 201, distance: 13.1
click at [227, 201] on div "#00A741 hex" at bounding box center [428, 203] width 856 height 407
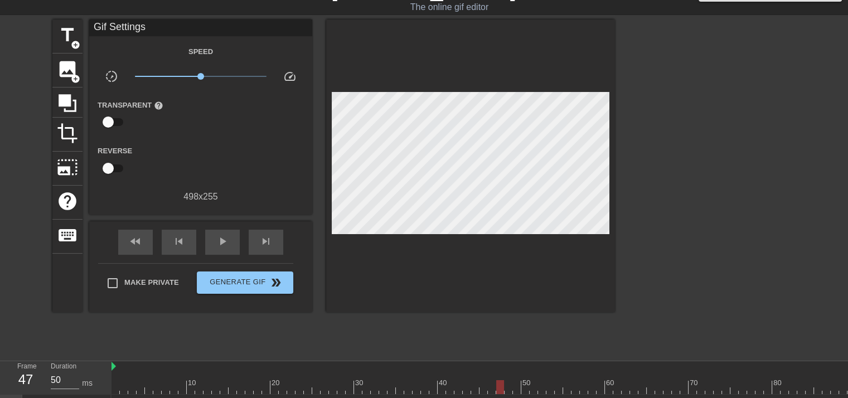
scroll to position [129, 0]
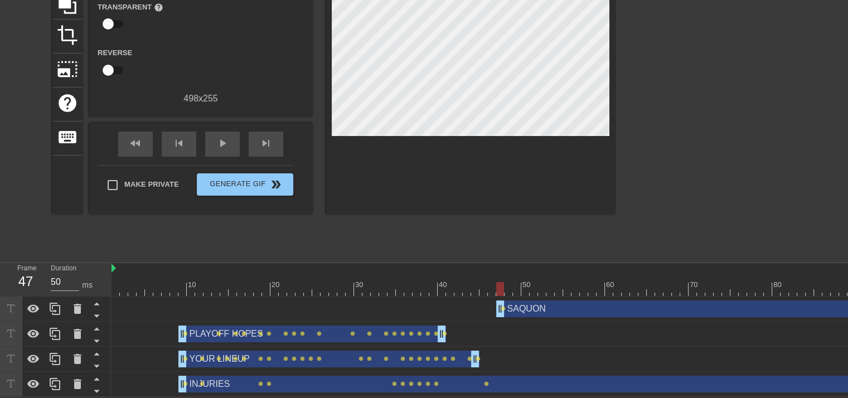
click at [526, 300] on div "SAQUON drag_handle drag_handle" at bounding box center [801, 308] width 610 height 17
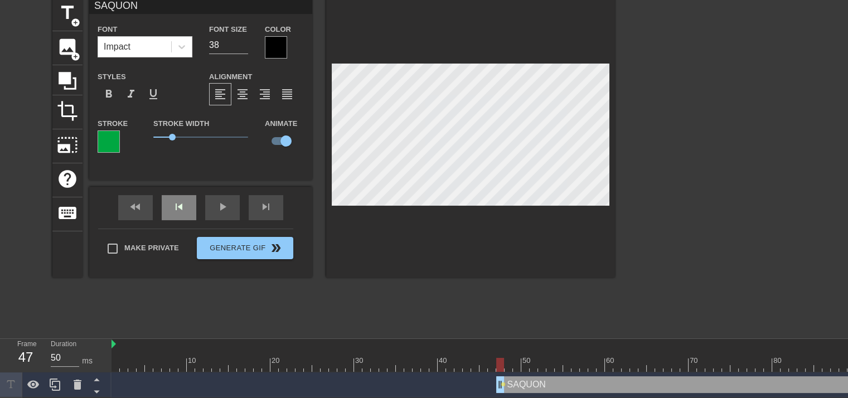
scroll to position [0, 0]
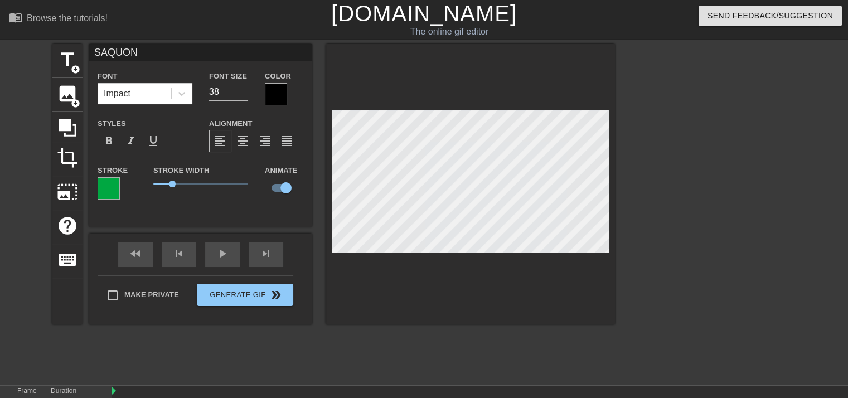
click at [272, 89] on div at bounding box center [276, 94] width 22 height 22
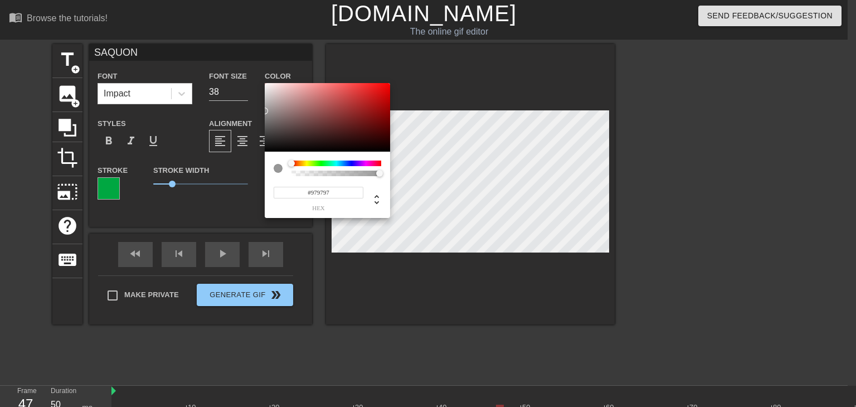
type input "#999999"
drag, startPoint x: 275, startPoint y: 130, endPoint x: 261, endPoint y: 110, distance: 23.6
click at [261, 110] on div "#999999 hex" at bounding box center [428, 203] width 856 height 407
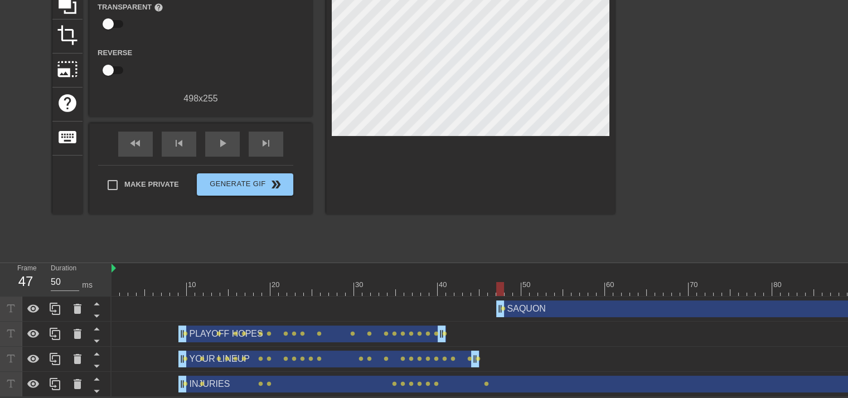
scroll to position [129, 0]
click at [539, 300] on div "SAQUON drag_handle drag_handle" at bounding box center [801, 308] width 610 height 17
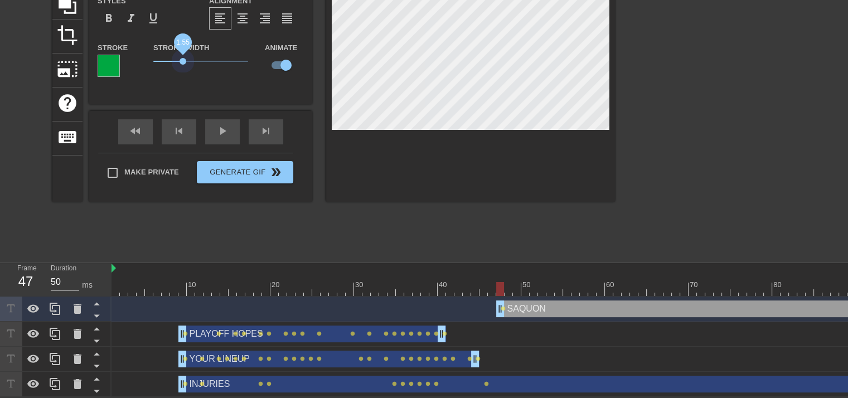
drag, startPoint x: 173, startPoint y: 53, endPoint x: 183, endPoint y: 50, distance: 10.0
click at [183, 55] on span "1.55" at bounding box center [200, 61] width 95 height 13
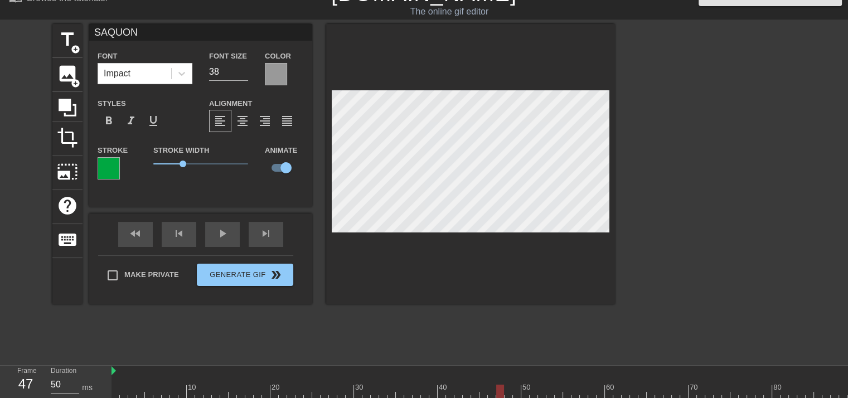
scroll to position [18, 0]
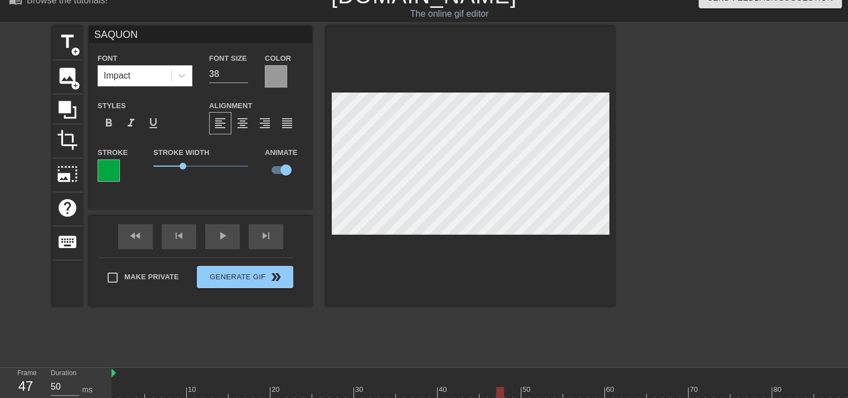
click at [100, 168] on div at bounding box center [109, 170] width 22 height 22
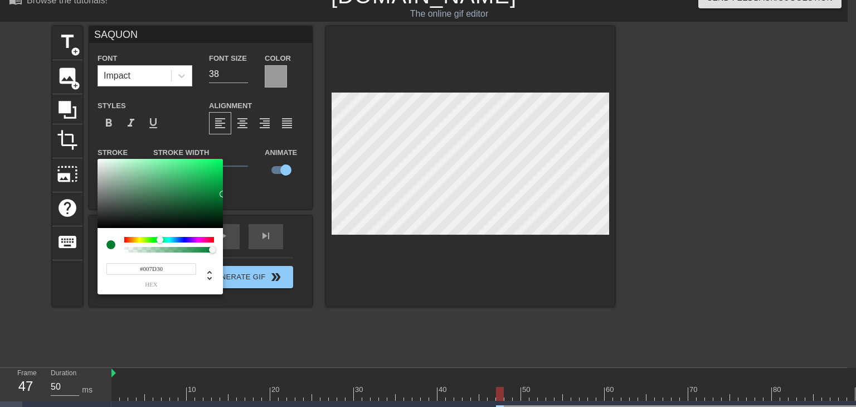
drag, startPoint x: 216, startPoint y: 186, endPoint x: 230, endPoint y: 194, distance: 16.2
click at [230, 194] on div "#007D30 hex" at bounding box center [428, 203] width 856 height 407
click at [162, 239] on div at bounding box center [162, 239] width 7 height 7
type input "#008647"
click at [224, 192] on div "#008647 hex" at bounding box center [428, 203] width 856 height 407
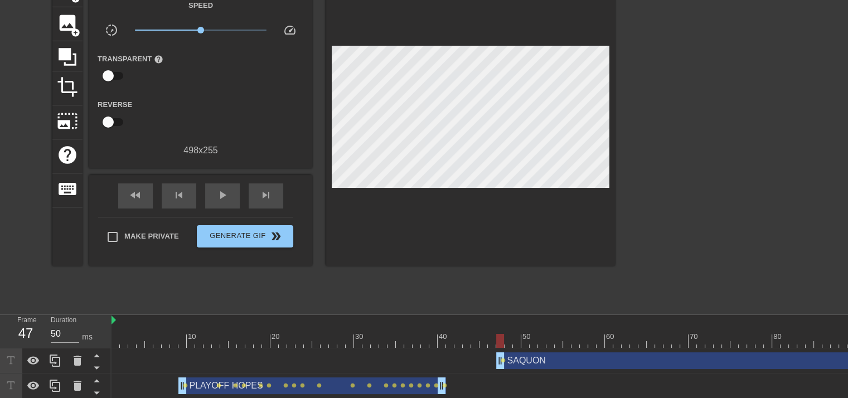
scroll to position [129, 0]
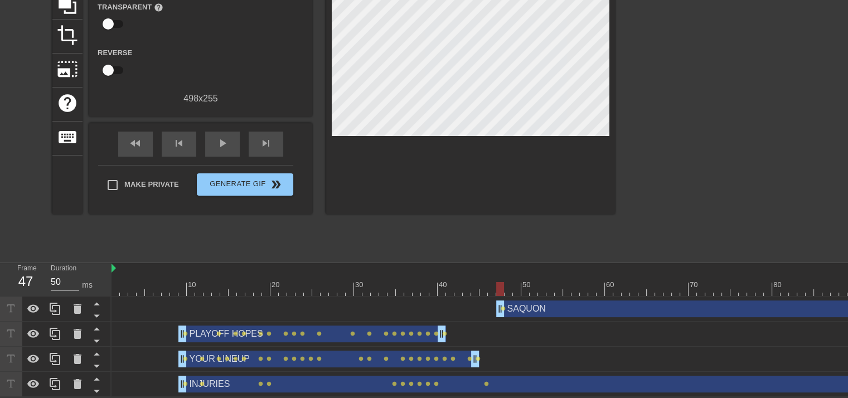
click at [528, 305] on div "SAQUON drag_handle drag_handle" at bounding box center [801, 308] width 610 height 17
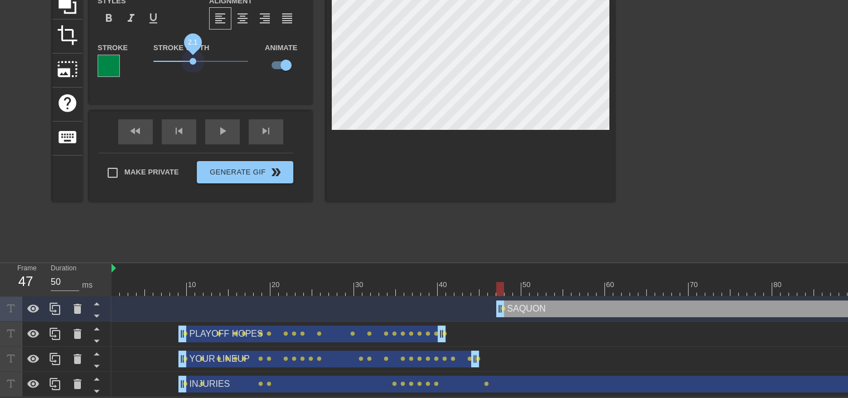
drag, startPoint x: 184, startPoint y: 54, endPoint x: 203, endPoint y: 62, distance: 21.0
click at [193, 58] on span "2.1" at bounding box center [192, 61] width 7 height 7
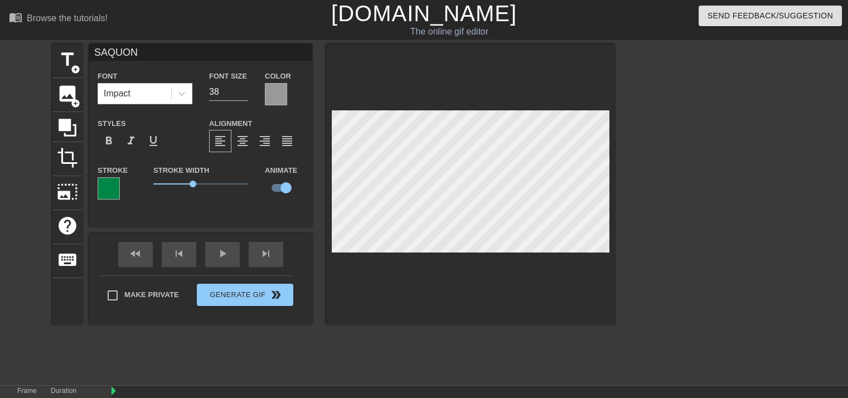
click at [275, 91] on div at bounding box center [276, 94] width 22 height 22
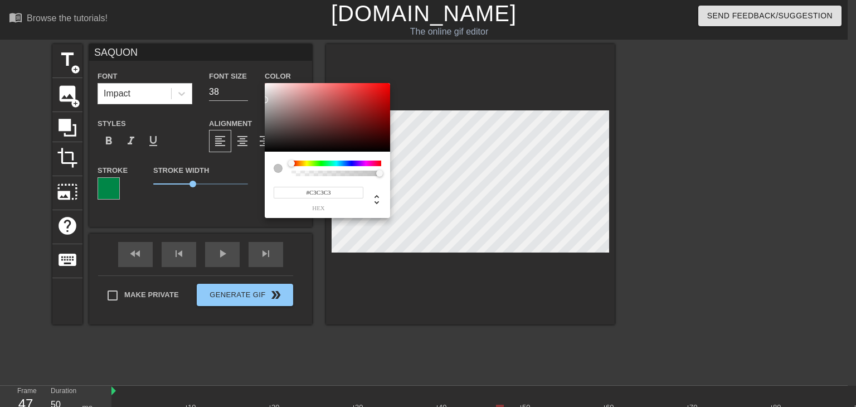
type input "#C5C5C5"
click at [263, 99] on div "#C5C5C5 hex" at bounding box center [428, 203] width 856 height 407
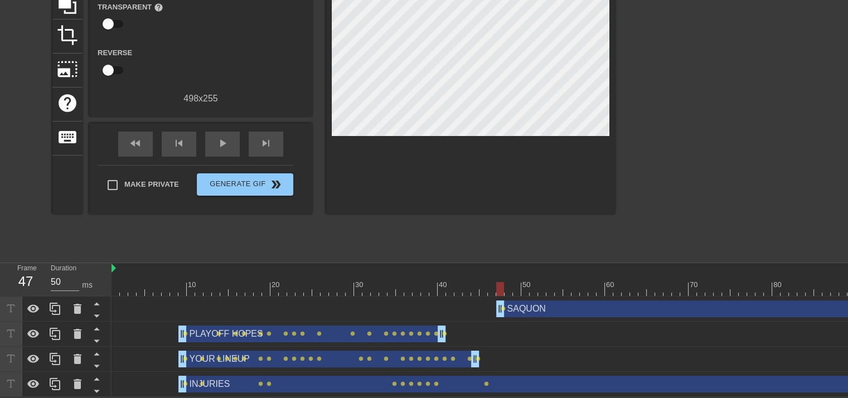
scroll to position [129, 0]
click at [484, 282] on div at bounding box center [608, 289] width 995 height 14
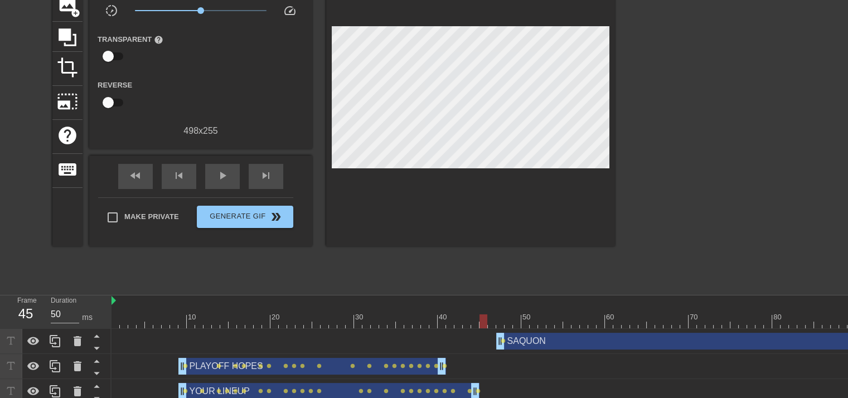
scroll to position [74, 0]
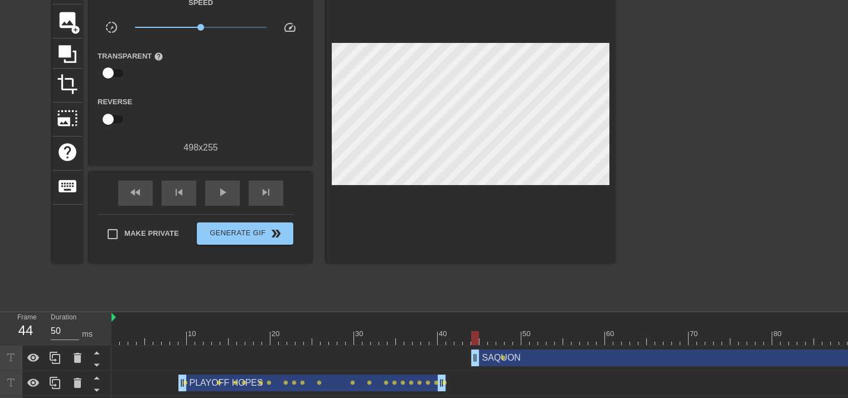
drag, startPoint x: 500, startPoint y: 359, endPoint x: 482, endPoint y: 364, distance: 18.4
click at [477, 367] on div "SAQUON drag_handle drag_handle lens" at bounding box center [608, 357] width 995 height 25
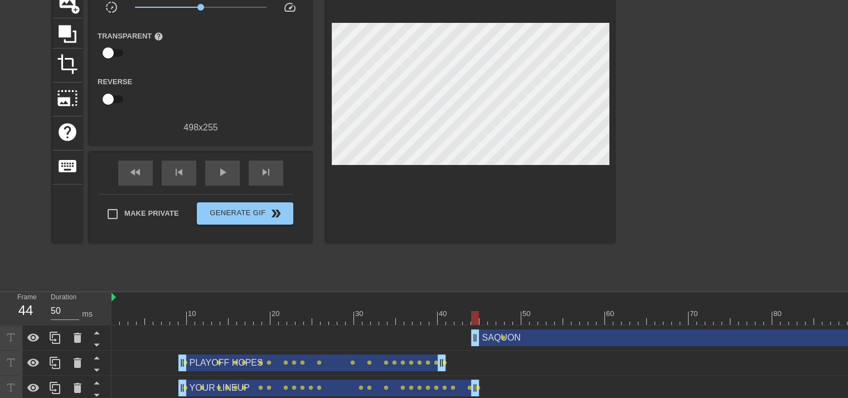
scroll to position [129, 0]
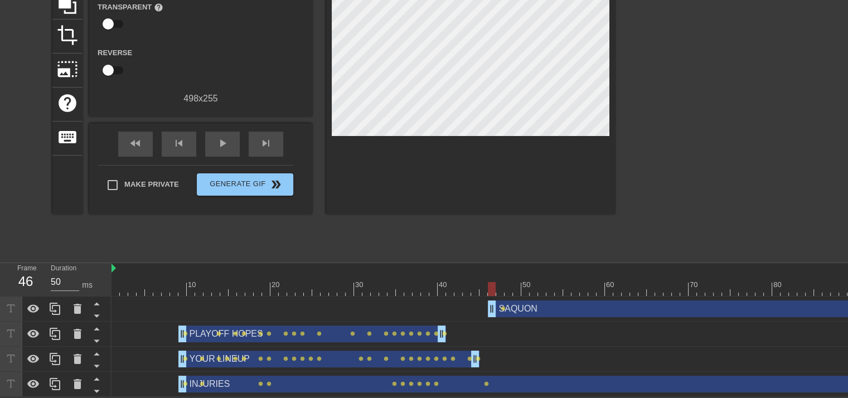
drag, startPoint x: 475, startPoint y: 299, endPoint x: 491, endPoint y: 299, distance: 16.7
click at [475, 282] on div at bounding box center [608, 289] width 995 height 14
click at [481, 282] on div at bounding box center [608, 289] width 995 height 14
click at [490, 282] on div at bounding box center [608, 289] width 995 height 14
click at [499, 282] on div at bounding box center [608, 289] width 995 height 14
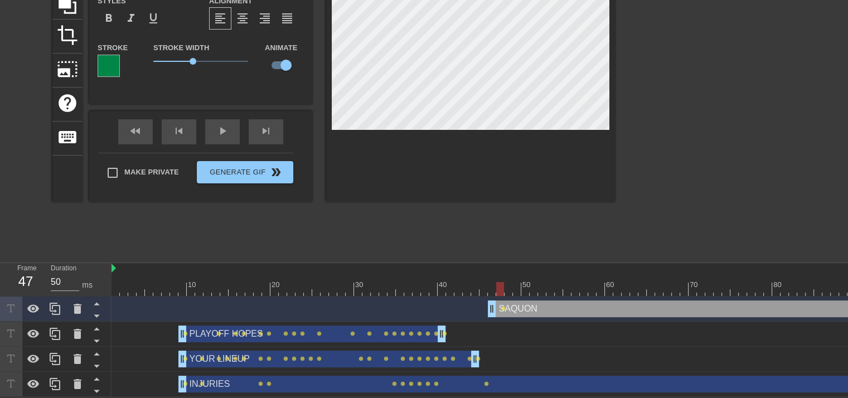
click at [509, 282] on div at bounding box center [608, 289] width 995 height 14
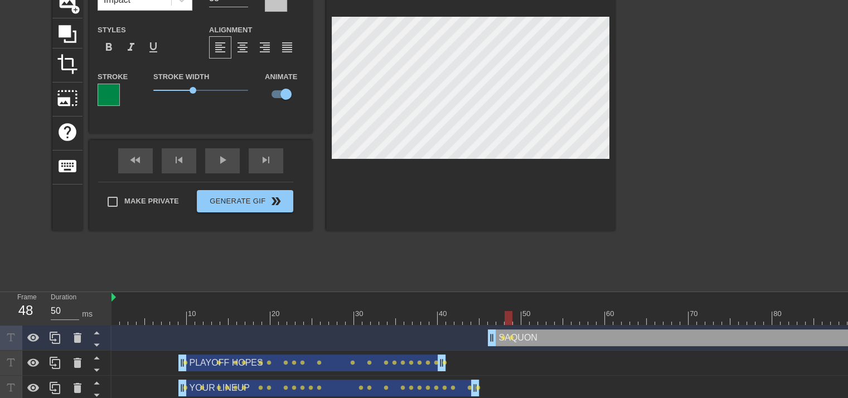
scroll to position [74, 0]
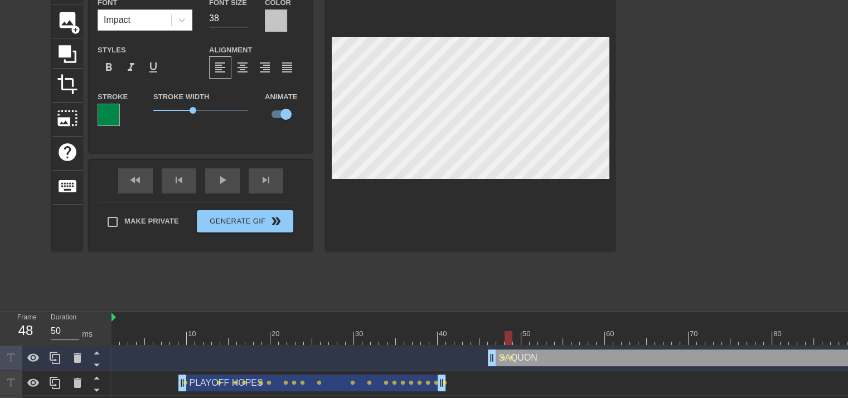
type input "INJURIES"
type input "35"
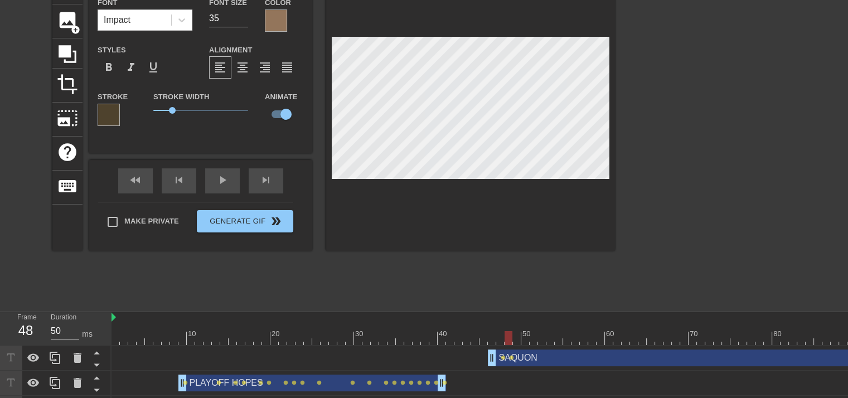
click at [516, 335] on div at bounding box center [608, 338] width 995 height 14
type input "SAQUON"
type input "38"
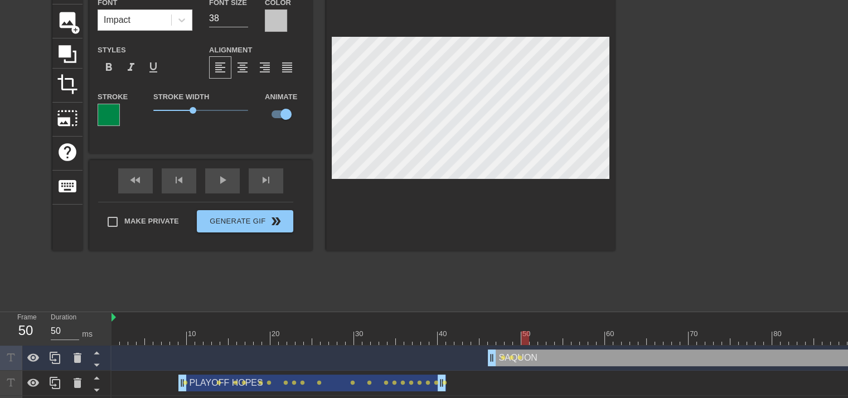
click at [524, 334] on div at bounding box center [608, 338] width 995 height 14
type input "INJURIES"
type input "35"
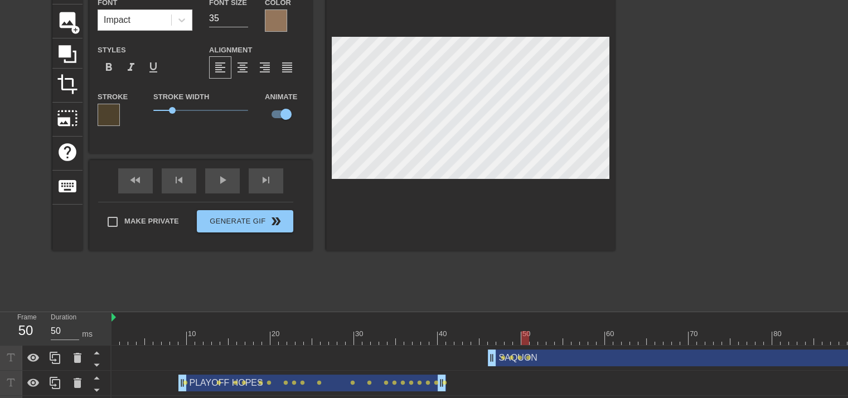
click at [533, 333] on div at bounding box center [608, 338] width 995 height 14
type input "SAQUON"
type input "38"
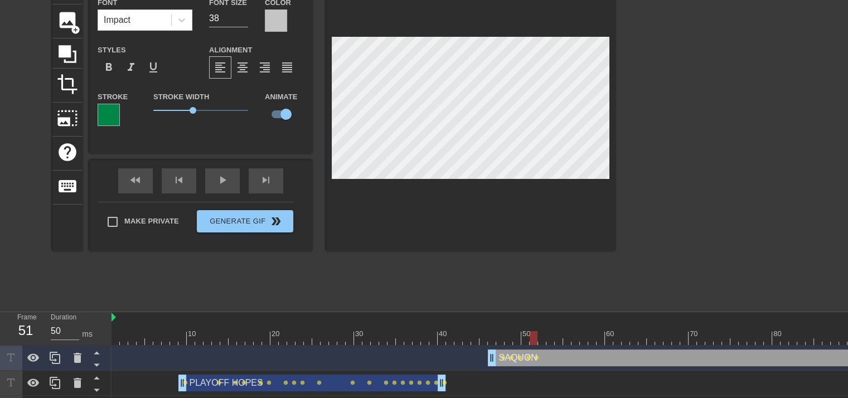
type input "INJURIES"
type input "35"
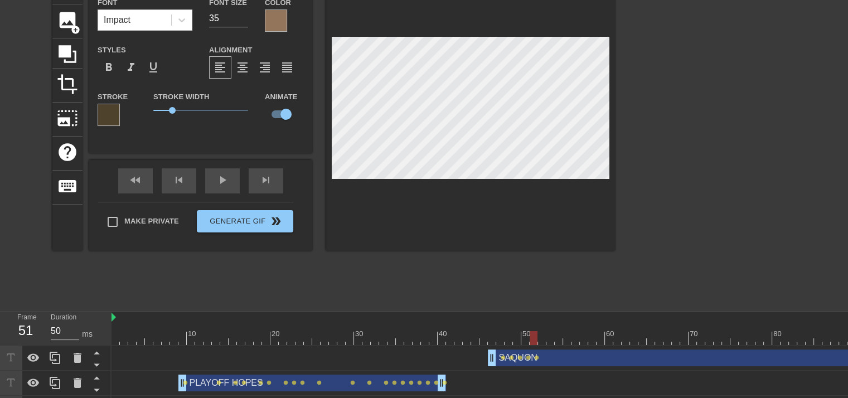
click at [540, 337] on div at bounding box center [608, 338] width 995 height 14
type input "SAQUON"
type input "38"
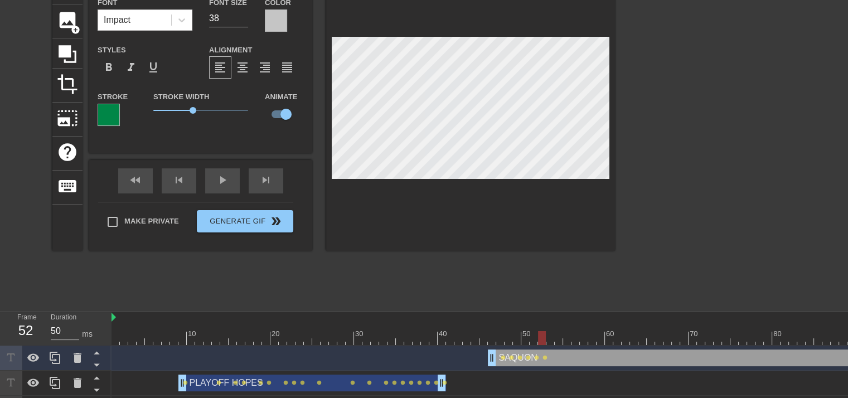
type input "INJURIES"
type input "35"
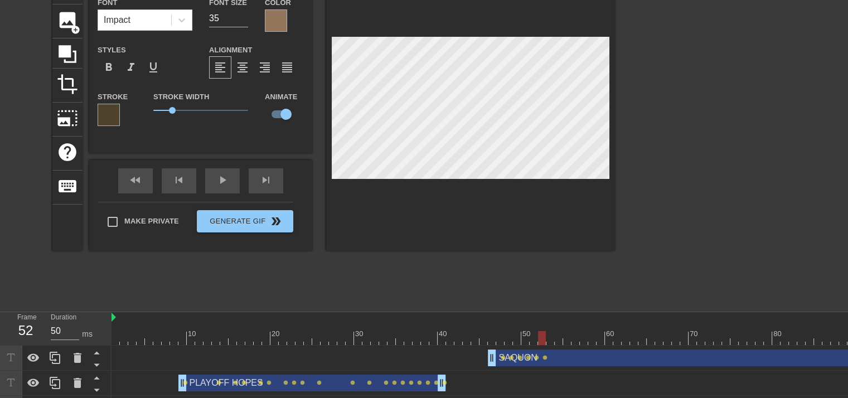
click at [551, 335] on div at bounding box center [608, 338] width 995 height 14
click at [558, 337] on div at bounding box center [608, 338] width 995 height 14
type input "SAQUON"
type input "38"
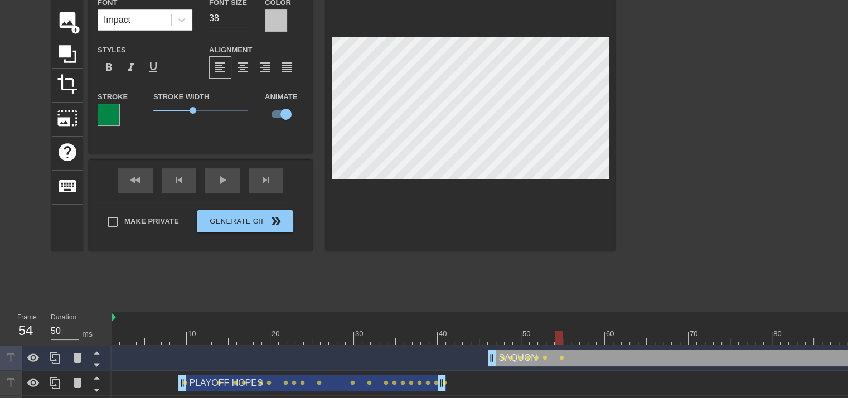
type input "INJURIES"
type input "35"
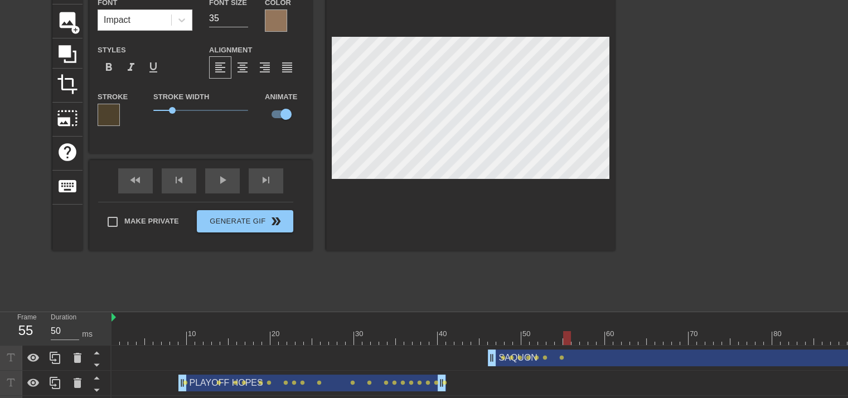
click at [566, 335] on div at bounding box center [608, 338] width 995 height 14
type input "SAQUON"
type input "38"
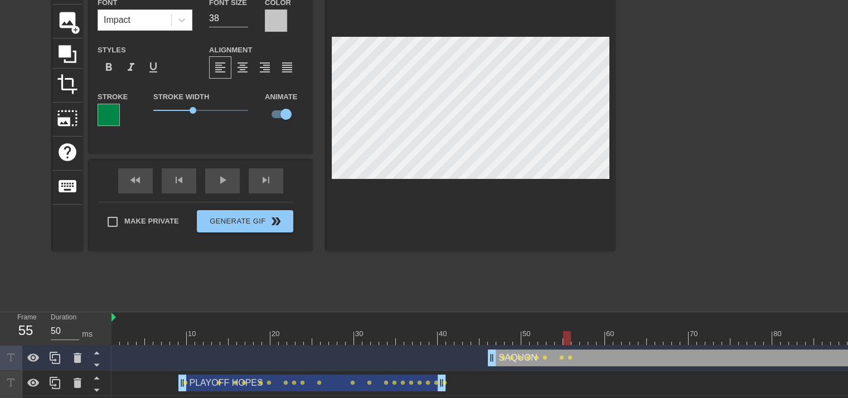
click at [574, 332] on div at bounding box center [608, 338] width 995 height 14
type input "INJURIES"
type input "35"
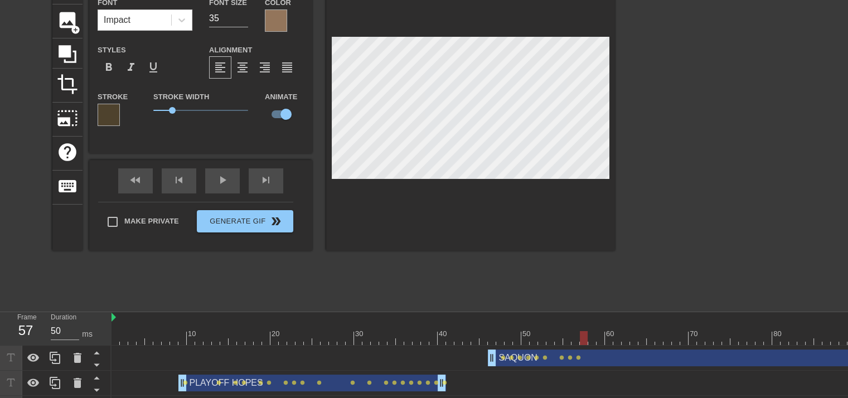
click at [585, 335] on div at bounding box center [608, 338] width 995 height 14
click at [592, 335] on div at bounding box center [608, 338] width 995 height 14
type input "SAQUON"
type input "38"
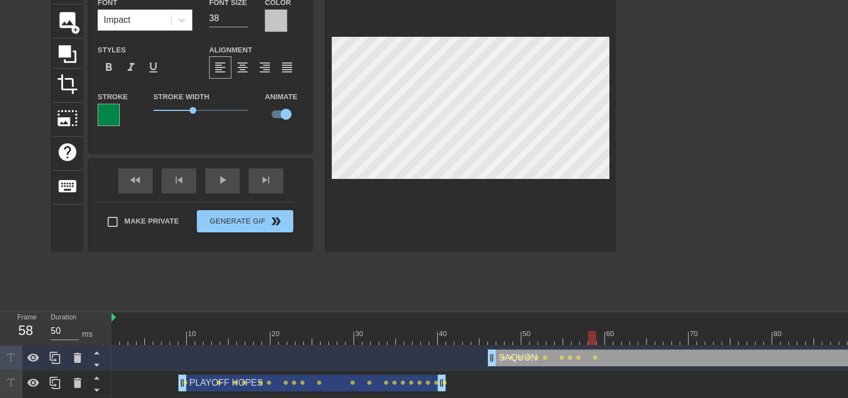
type input "INJURIES"
type input "35"
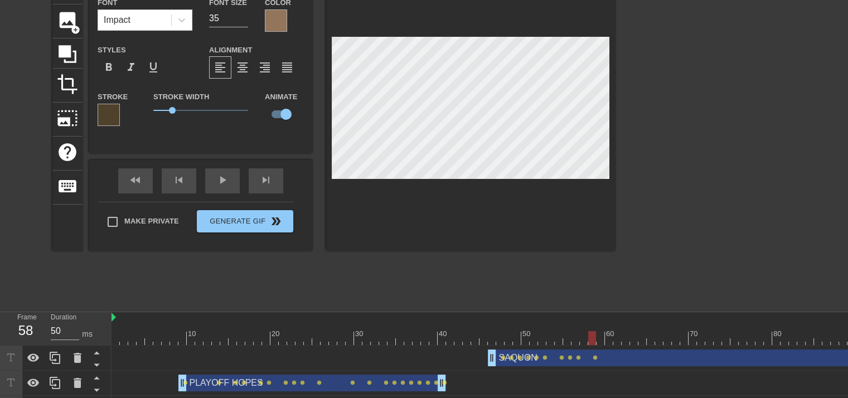
click at [601, 333] on div at bounding box center [608, 338] width 995 height 14
click at [607, 336] on div at bounding box center [608, 338] width 995 height 14
type input "SAQUON"
type input "38"
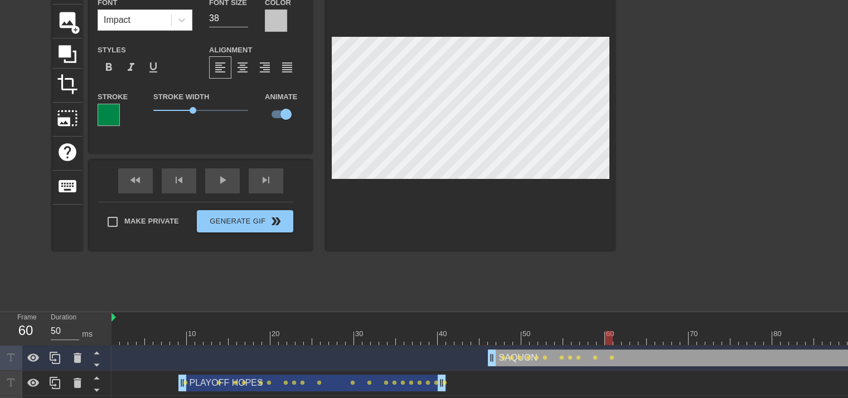
click at [618, 339] on div at bounding box center [608, 338] width 995 height 14
click at [626, 337] on div at bounding box center [608, 338] width 995 height 14
type input "INJURIES"
type input "35"
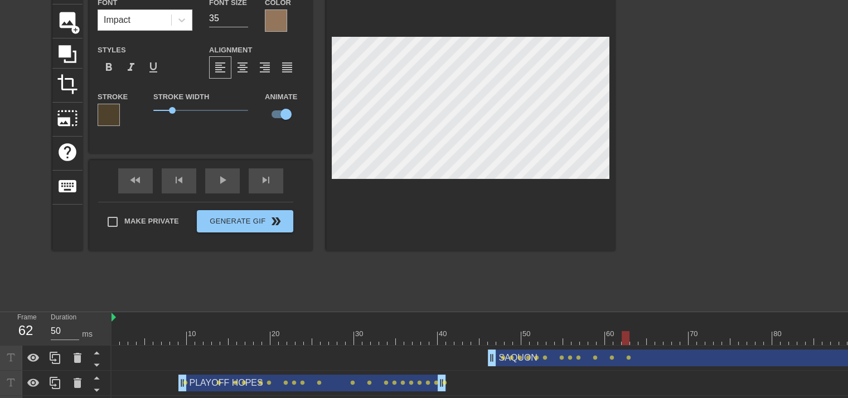
click at [635, 337] on div at bounding box center [608, 338] width 995 height 14
type input "SAQUON"
type input "38"
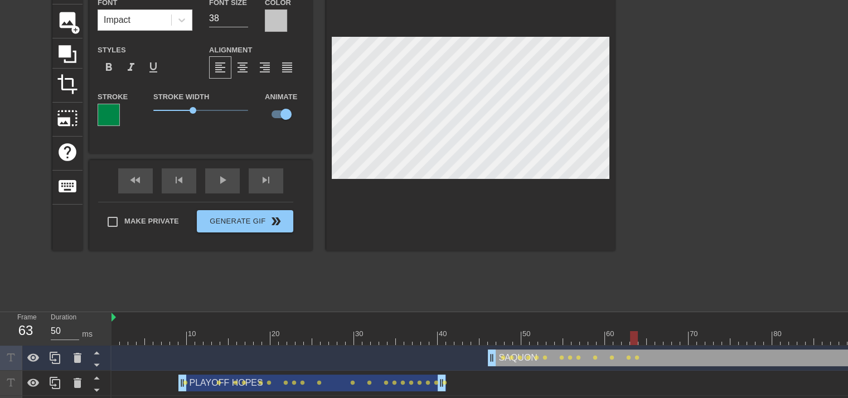
type input "INJURIES"
type input "35"
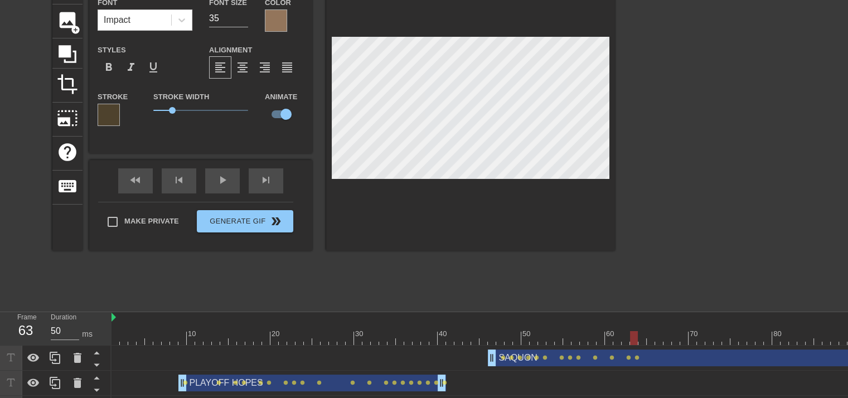
click at [643, 339] on div at bounding box center [608, 338] width 995 height 14
type input "SAQUON"
type input "38"
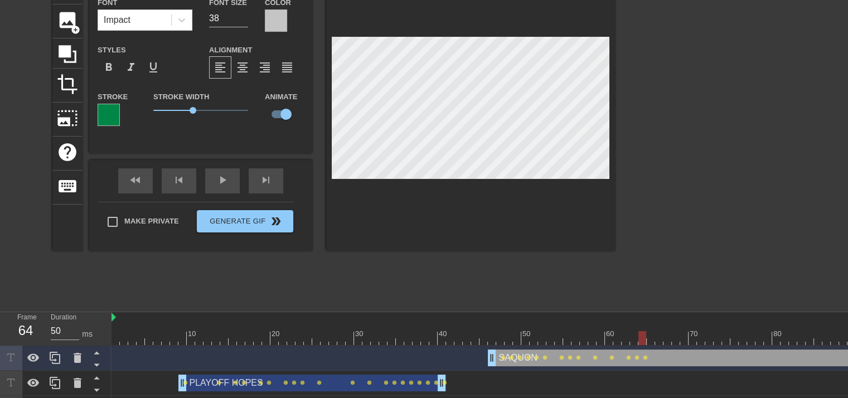
click at [653, 336] on div at bounding box center [608, 338] width 995 height 14
type input "INJURIES"
type input "35"
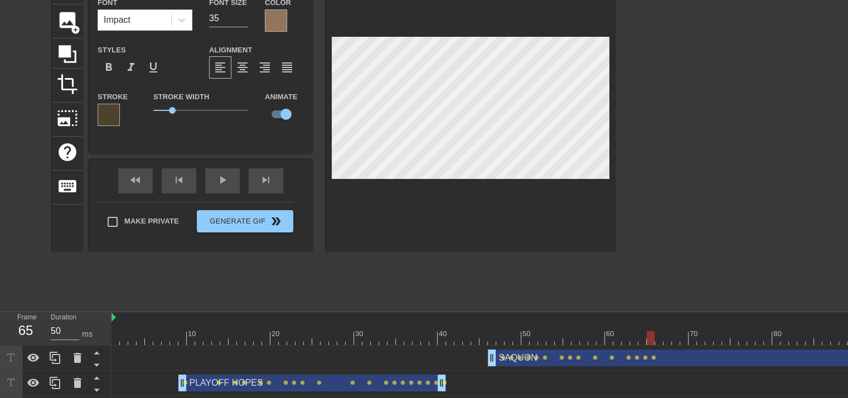
click at [658, 334] on div at bounding box center [608, 338] width 995 height 14
click at [668, 338] on div at bounding box center [608, 338] width 995 height 14
type input "SAQUON"
type input "38"
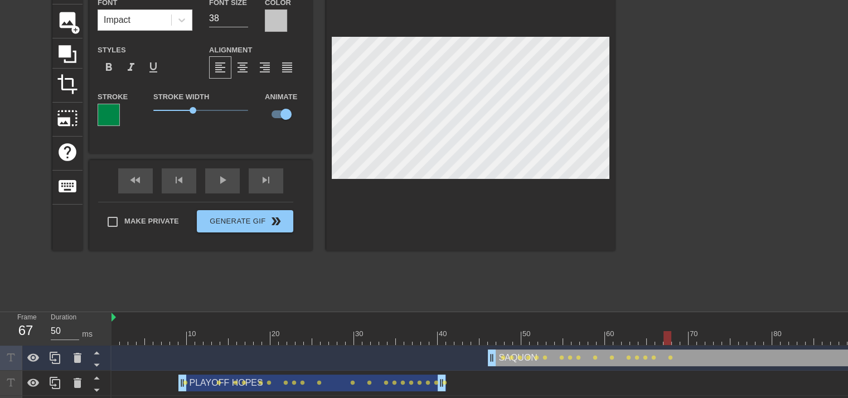
click at [676, 338] on div at bounding box center [608, 338] width 995 height 14
type input "INJURIES"
type input "35"
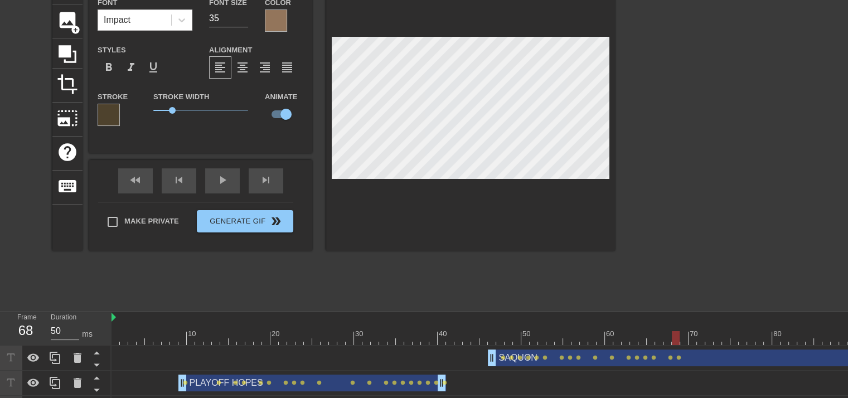
click at [683, 336] on div at bounding box center [608, 338] width 995 height 14
click at [693, 337] on div at bounding box center [608, 338] width 995 height 14
type input "SAQUON"
type input "38"
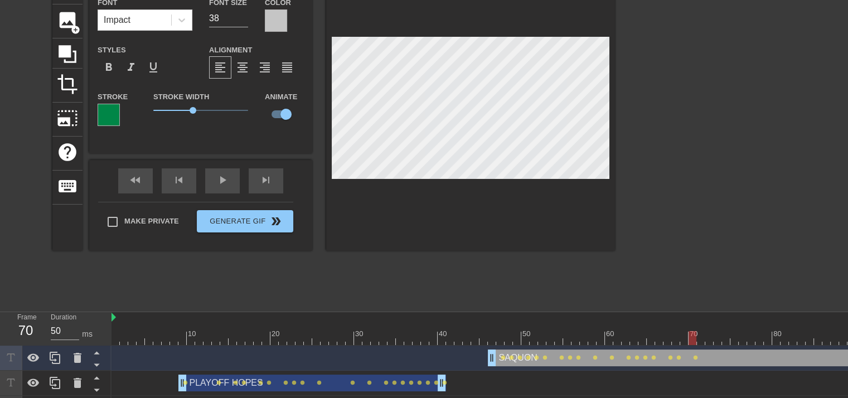
click at [700, 339] on div at bounding box center [608, 338] width 995 height 14
type input "INJURIES"
type input "35"
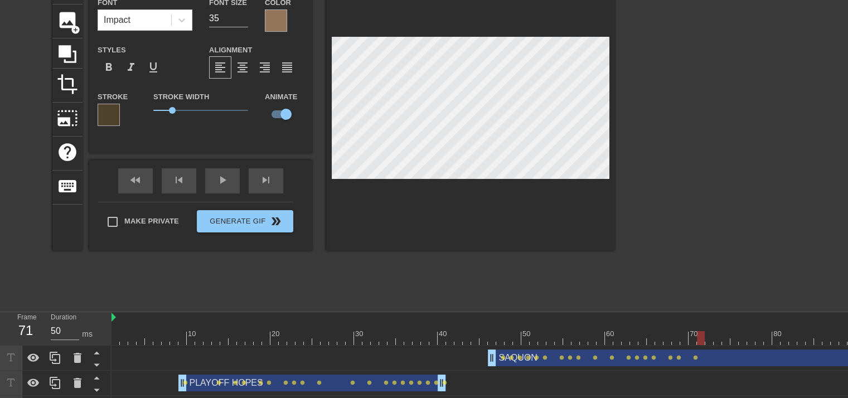
click at [709, 335] on div at bounding box center [608, 338] width 995 height 14
click at [718, 340] on div at bounding box center [608, 338] width 995 height 14
type input "SAQUON"
type input "38"
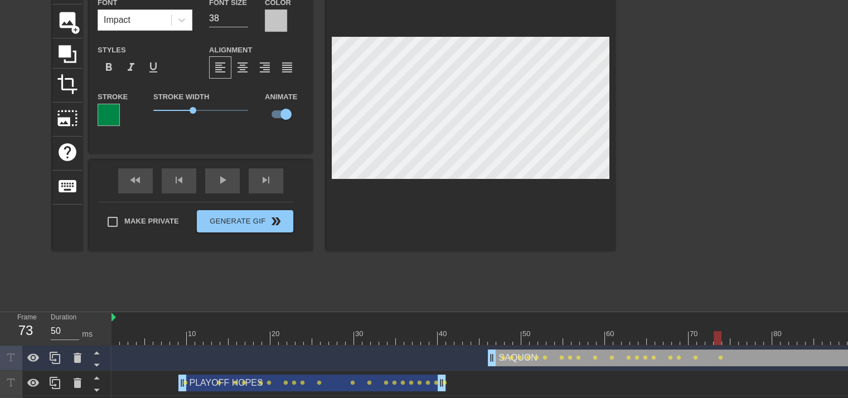
click at [725, 338] on div at bounding box center [608, 338] width 995 height 14
click at [736, 338] on div at bounding box center [608, 338] width 995 height 14
type input "INJURIES"
type input "35"
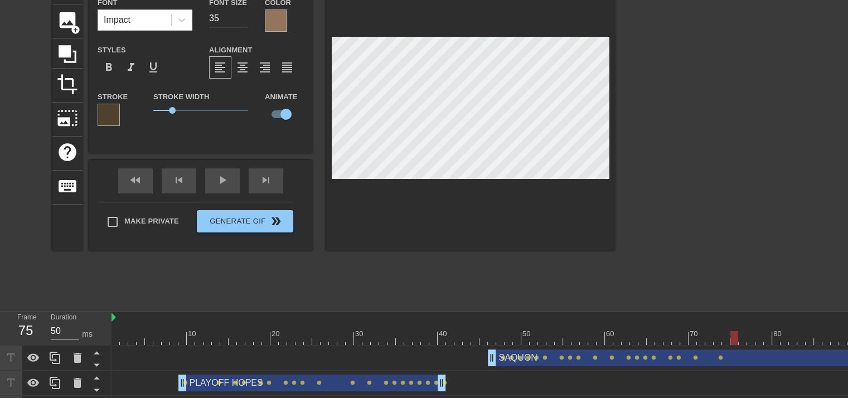
type input "SAQUON"
type input "38"
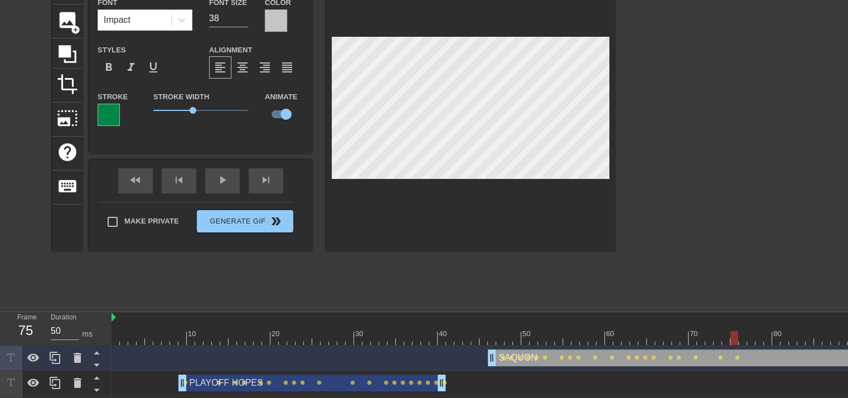
click at [744, 335] on div at bounding box center [608, 338] width 995 height 14
click at [751, 334] on div at bounding box center [608, 338] width 995 height 14
click at [760, 337] on div at bounding box center [608, 338] width 995 height 14
click at [767, 337] on div at bounding box center [608, 338] width 995 height 14
click at [776, 335] on div at bounding box center [608, 338] width 995 height 14
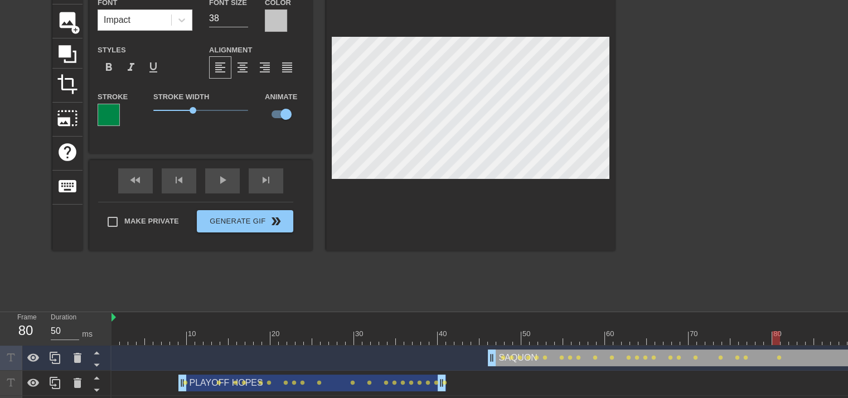
click at [767, 338] on div at bounding box center [608, 338] width 995 height 14
click at [776, 334] on div at bounding box center [608, 338] width 995 height 14
click at [783, 335] on div at bounding box center [608, 338] width 995 height 14
type input "INJURIES"
type input "35"
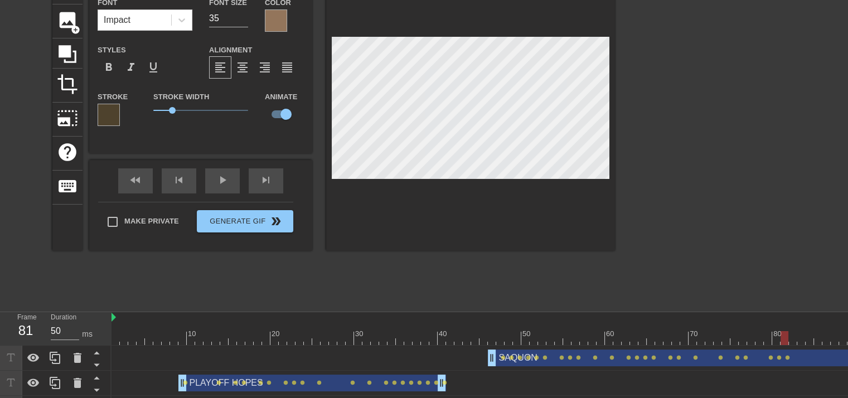
click at [793, 338] on div at bounding box center [608, 338] width 995 height 14
type input "SAQUON"
type input "38"
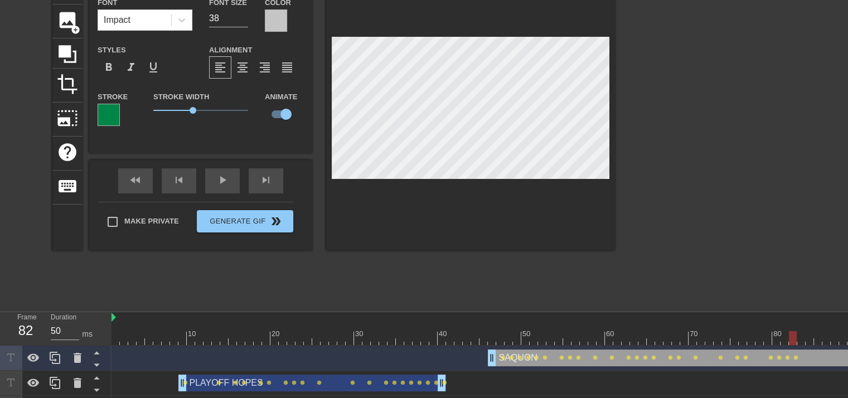
click at [801, 339] on div at bounding box center [608, 338] width 995 height 14
click at [809, 339] on div at bounding box center [608, 338] width 995 height 14
type input "INJURIES"
type input "35"
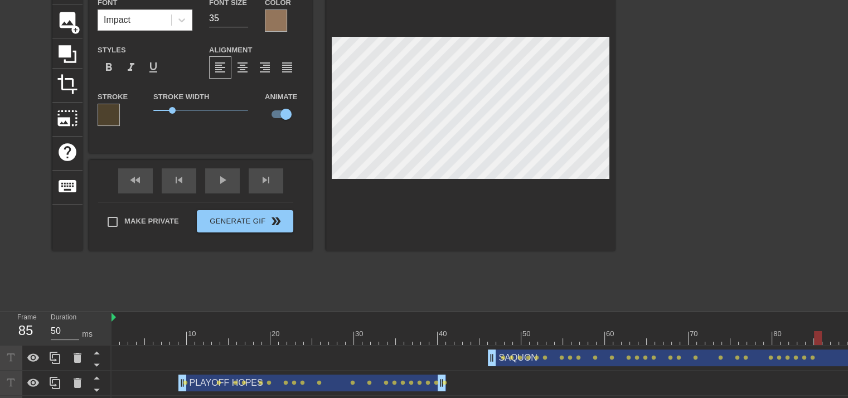
click at [818, 335] on div at bounding box center [608, 338] width 995 height 14
type input "SAQUON"
type input "38"
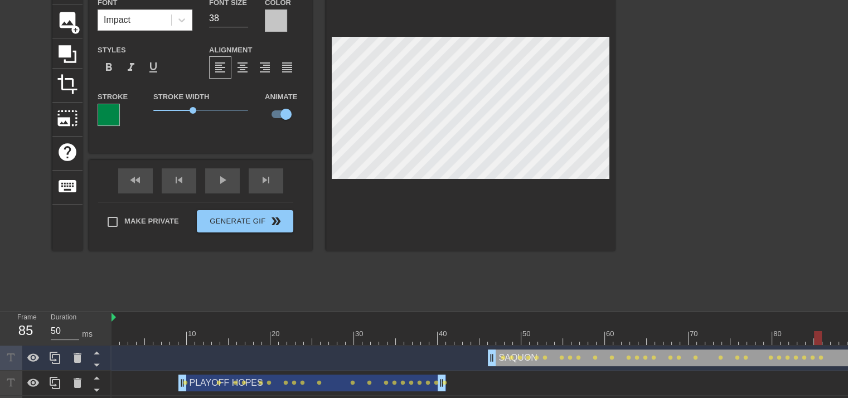
click at [826, 338] on div at bounding box center [608, 338] width 995 height 14
type input "INJURIES"
type input "35"
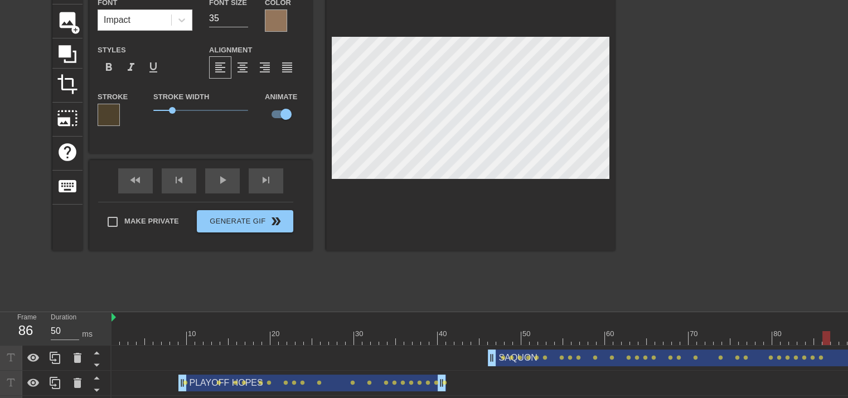
click at [832, 333] on div at bounding box center [608, 338] width 995 height 14
click at [840, 333] on div at bounding box center [608, 338] width 995 height 14
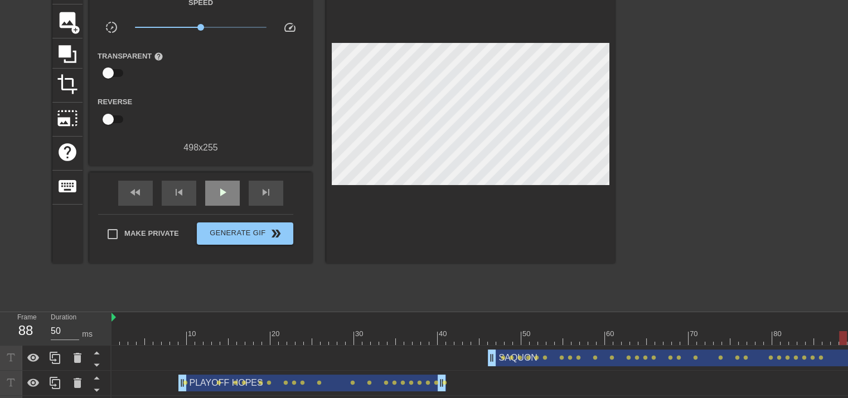
click at [227, 178] on div "fast_rewind skip_previous play_arrow skip_next" at bounding box center [201, 193] width 182 height 42
click at [235, 289] on div "title add_circle image add_circle crop photo_size_select_large help keyboard Gi…" at bounding box center [333, 137] width 562 height 334
click at [221, 188] on span "play_arrow" at bounding box center [222, 192] width 13 height 13
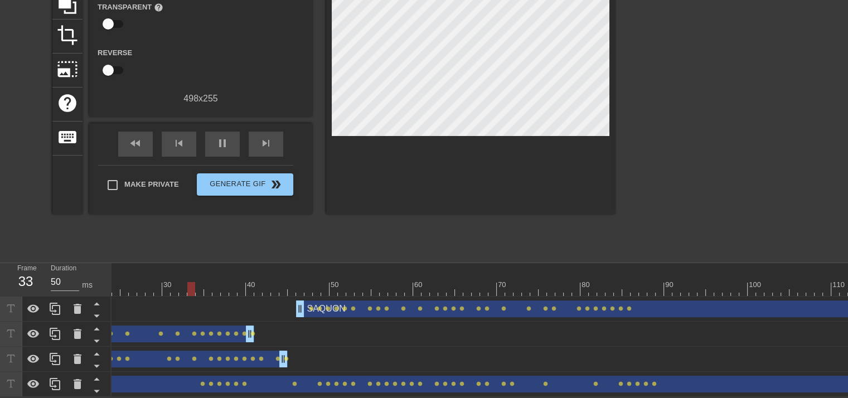
scroll to position [0, 253]
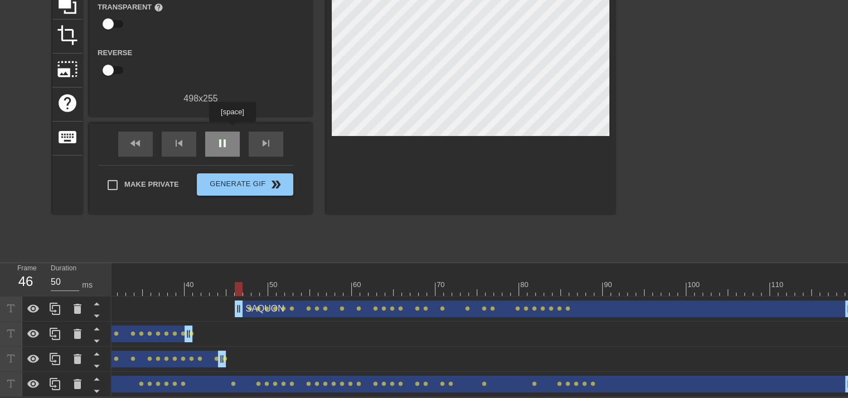
click at [232, 132] on div "pause" at bounding box center [222, 144] width 35 height 25
click at [571, 282] on div at bounding box center [355, 289] width 995 height 14
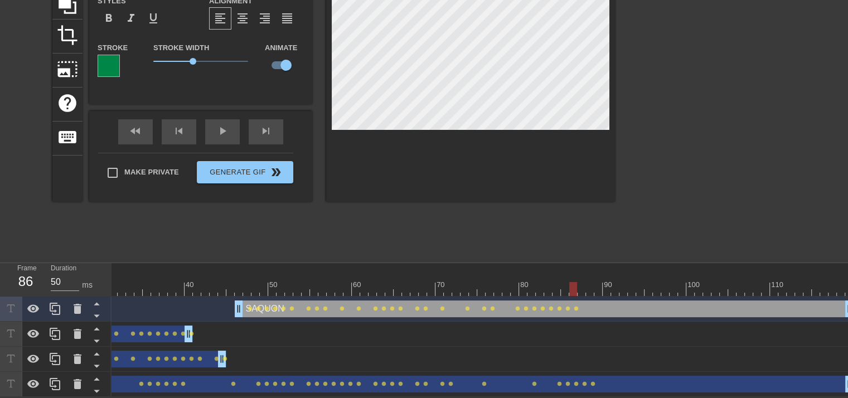
type input "INJURIES"
type input "35"
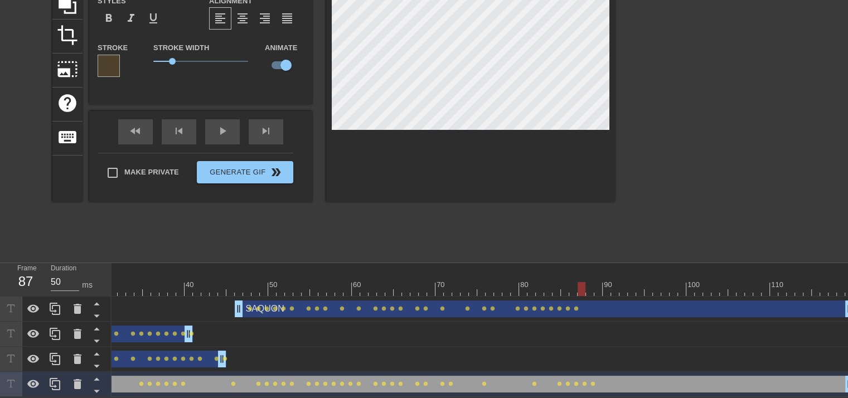
click at [582, 282] on div at bounding box center [355, 289] width 995 height 14
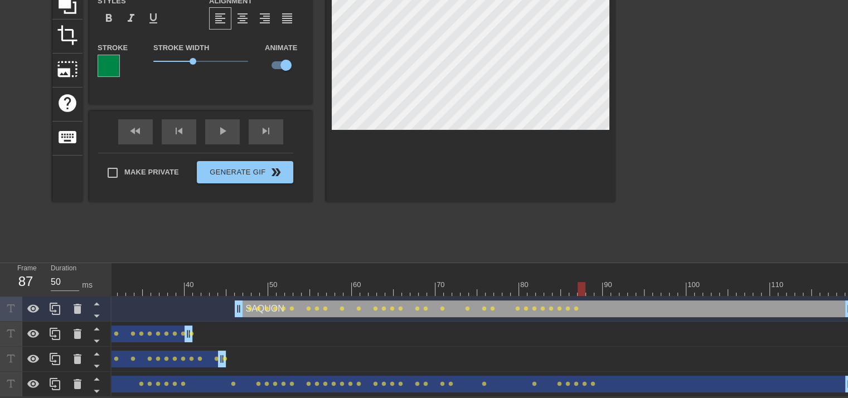
type input "SAQUON"
type input "38"
click at [220, 133] on div "play_arrow" at bounding box center [222, 131] width 35 height 25
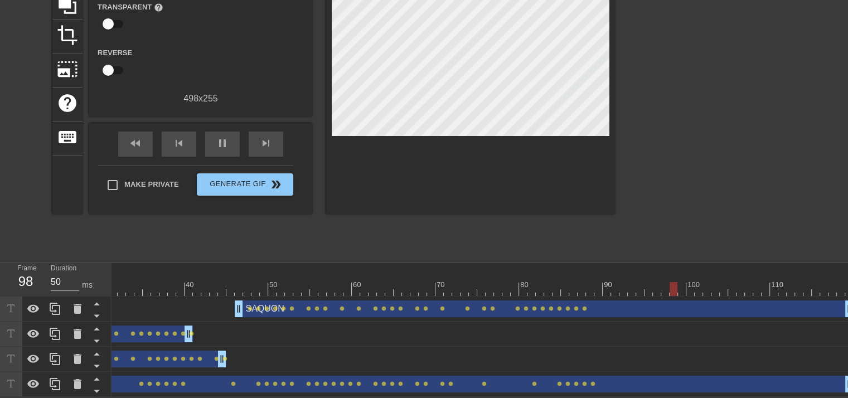
click at [372, 238] on div "title add_circle image add_circle crop photo_size_select_large help keyboard Gi…" at bounding box center [333, 88] width 562 height 334
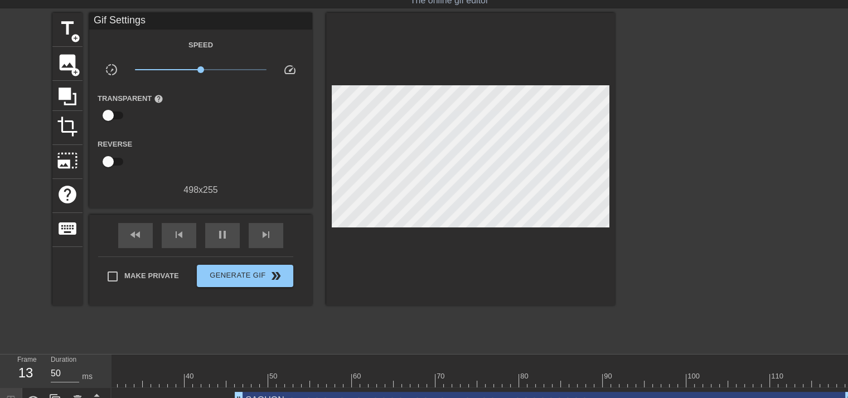
scroll to position [56, 0]
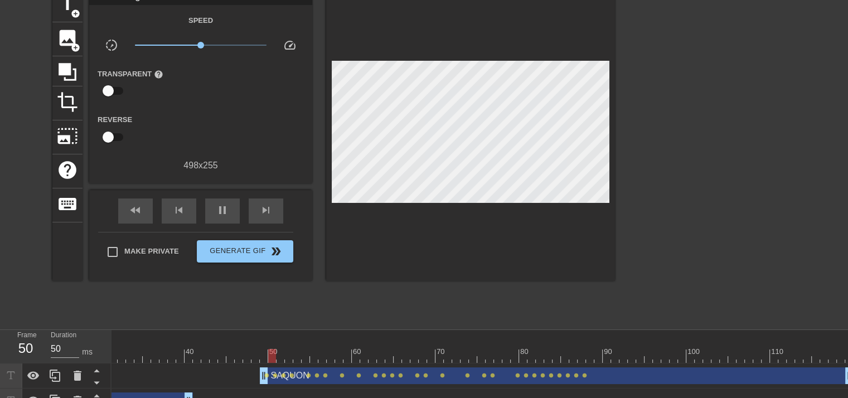
drag, startPoint x: 237, startPoint y: 376, endPoint x: 263, endPoint y: 377, distance: 26.2
click at [324, 309] on div "title add_circle image add_circle crop photo_size_select_large help keyboard Gi…" at bounding box center [333, 155] width 562 height 334
click at [118, 350] on div at bounding box center [355, 356] width 995 height 14
click at [238, 208] on div "play_arrow" at bounding box center [222, 210] width 35 height 25
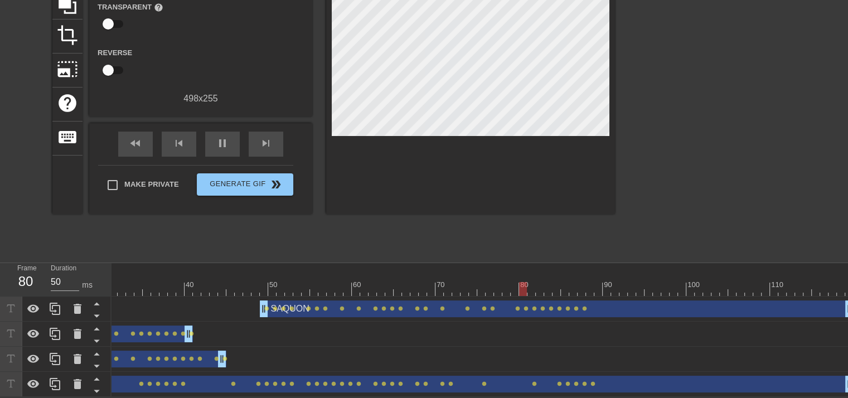
click at [815, 238] on div "title add_circle image add_circle crop photo_size_select_large help keyboard Gi…" at bounding box center [424, 88] width 848 height 334
click at [802, 282] on div at bounding box center [355, 289] width 995 height 14
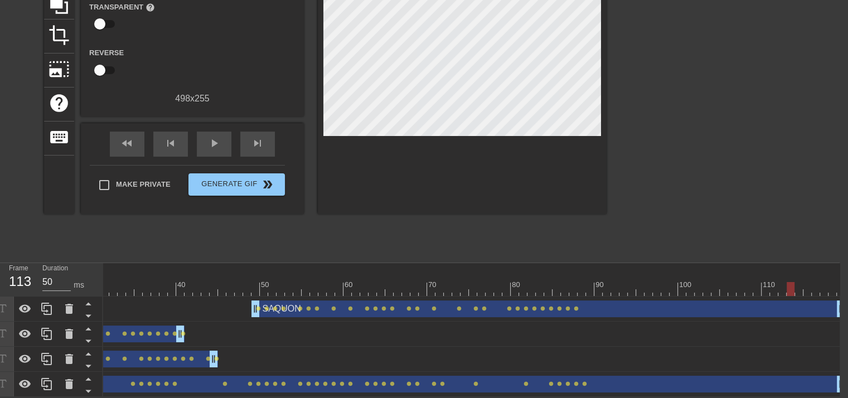
scroll to position [0, 252]
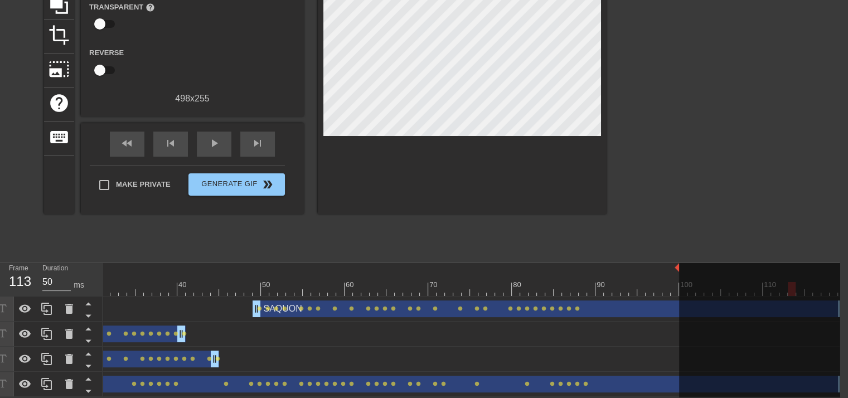
drag, startPoint x: 842, startPoint y: 260, endPoint x: 679, endPoint y: 256, distance: 163.3
click at [679, 263] on div "10 20 30 40 50 60 70 80 90 100 110" at bounding box center [348, 279] width 995 height 33
click at [559, 232] on div "title add_circle image add_circle crop photo_size_select_large help keyboard Gi…" at bounding box center [325, 88] width 562 height 334
click at [214, 142] on div "play_arrow" at bounding box center [214, 144] width 35 height 25
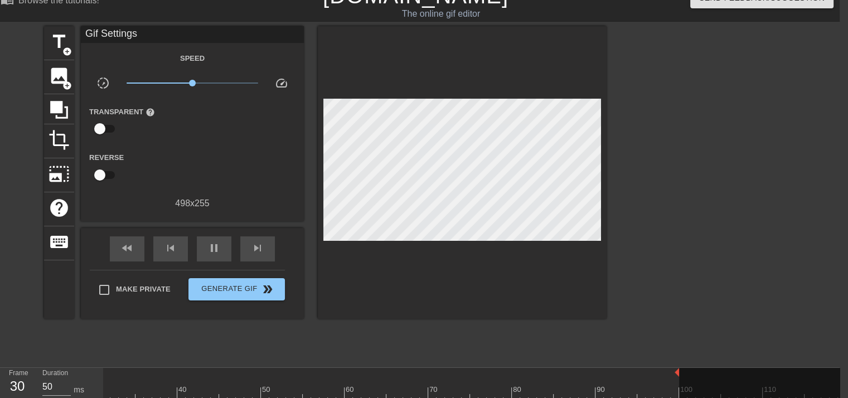
scroll to position [74, 8]
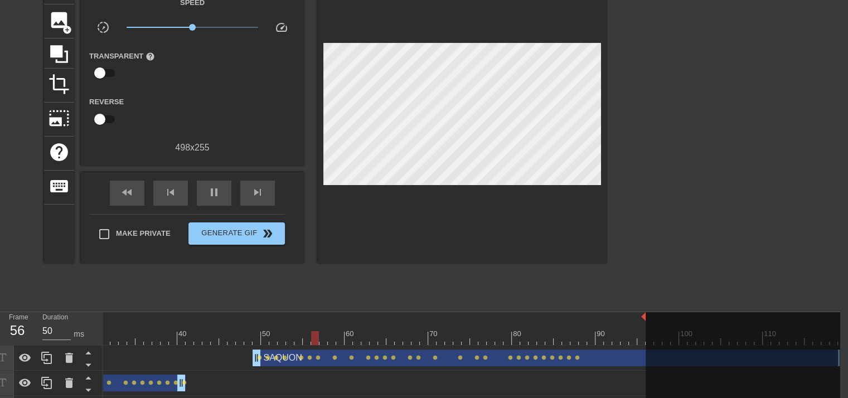
drag, startPoint x: 677, startPoint y: 315, endPoint x: 644, endPoint y: 325, distance: 34.4
click at [644, 325] on div "10 20 30 40 50 60 70 80 90 100 110" at bounding box center [348, 328] width 995 height 33
click at [568, 284] on div "title add_circle image add_circle crop photo_size_select_large help keyboard Gi…" at bounding box center [325, 137] width 562 height 334
click at [217, 190] on span "pause" at bounding box center [213, 192] width 13 height 13
click at [582, 334] on div at bounding box center [348, 338] width 995 height 14
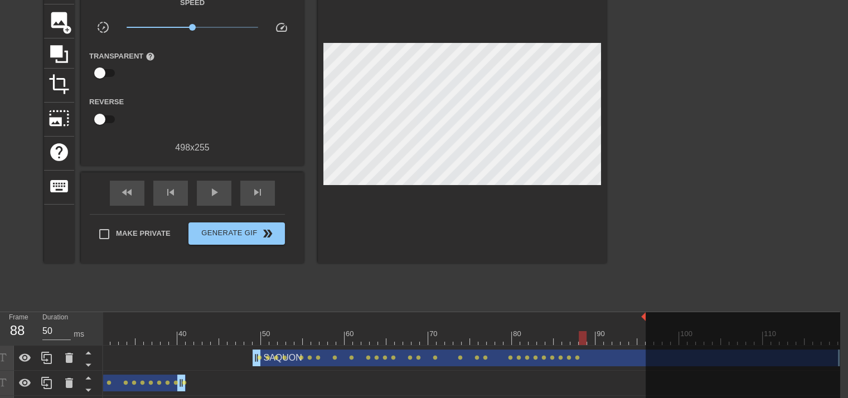
click at [592, 334] on div at bounding box center [348, 338] width 995 height 14
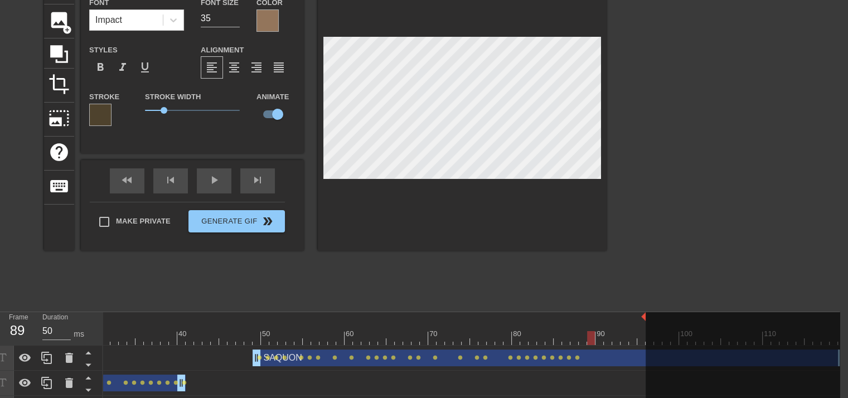
click at [597, 332] on div at bounding box center [348, 338] width 995 height 14
click at [606, 335] on div at bounding box center [348, 338] width 995 height 14
click at [617, 335] on div at bounding box center [348, 338] width 995 height 14
click at [624, 339] on div at bounding box center [348, 338] width 995 height 14
type input "SAQUON"
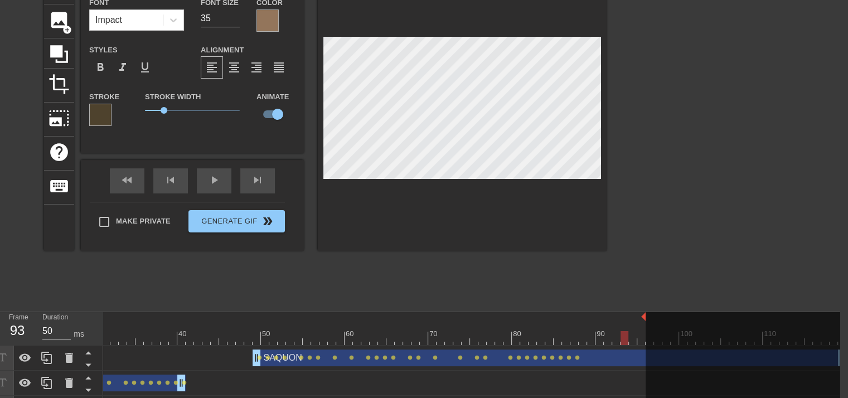
type input "38"
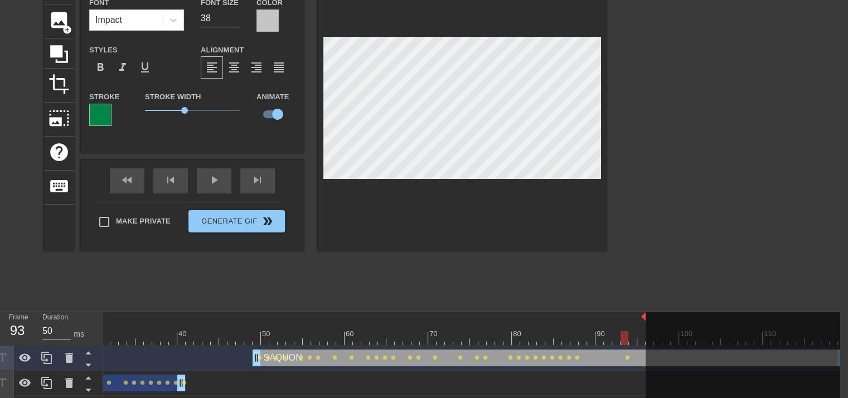
click at [635, 339] on div at bounding box center [348, 338] width 995 height 14
click at [640, 332] on div at bounding box center [348, 338] width 995 height 14
click at [217, 177] on div "fast_rewind skip_previous play_arrow skip_next" at bounding box center [192, 181] width 182 height 42
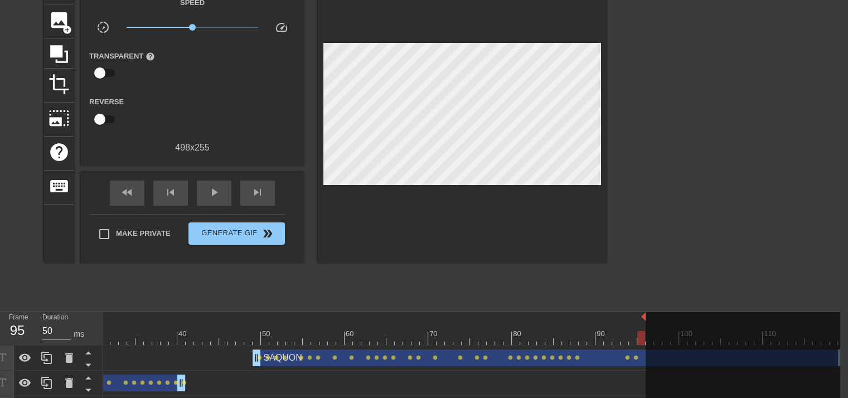
click at [272, 284] on div "title add_circle image add_circle crop photo_size_select_large help keyboard Gi…" at bounding box center [325, 137] width 562 height 334
click at [217, 188] on span "play_arrow" at bounding box center [213, 192] width 13 height 13
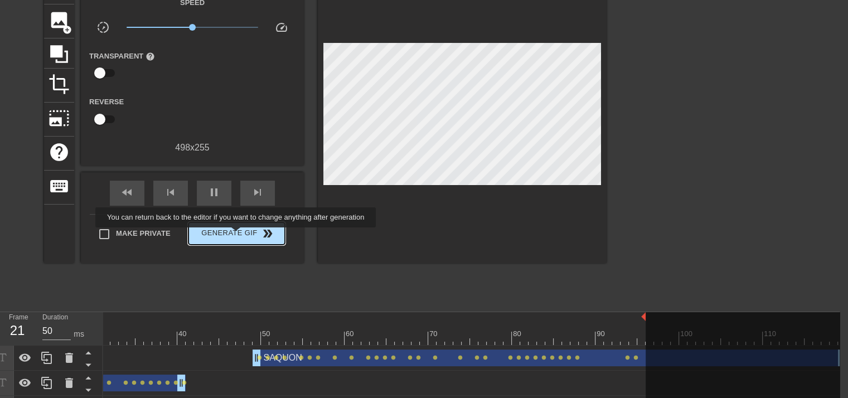
click at [235, 233] on span "Generate Gif double_arrow" at bounding box center [236, 233] width 87 height 13
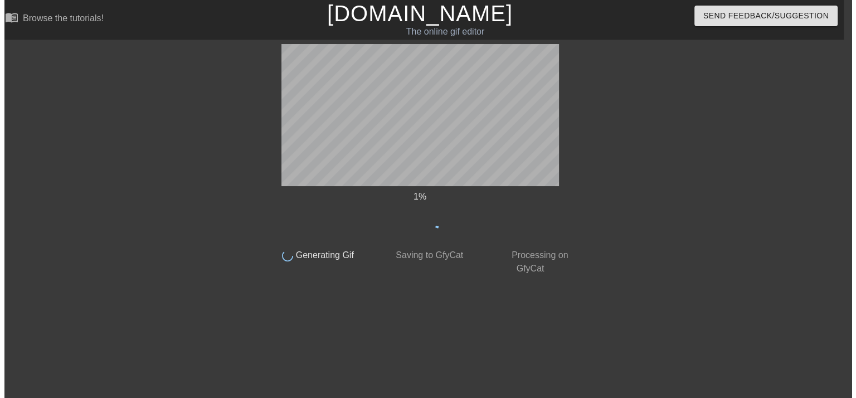
scroll to position [0, 8]
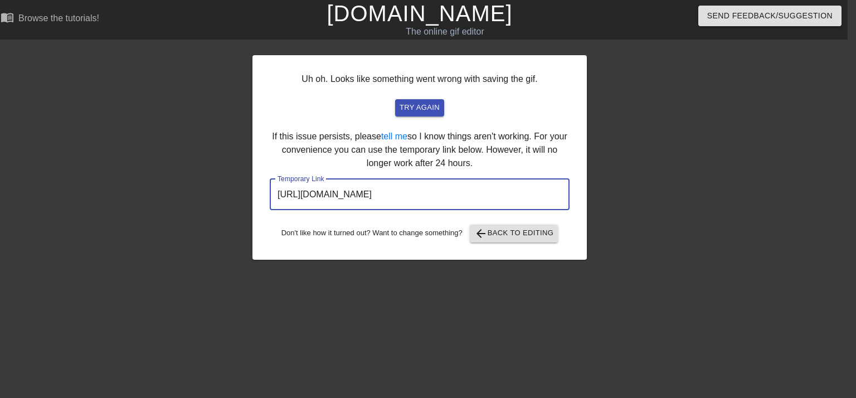
click at [423, 200] on input "https://www.gifntext.com/temp_generations/pQaejHOH.gif" at bounding box center [420, 194] width 300 height 31
click at [423, 199] on input "https://www.gifntext.com/temp_generations/pQaejHOH.gif" at bounding box center [420, 194] width 300 height 31
